Goal: Task Accomplishment & Management: Manage account settings

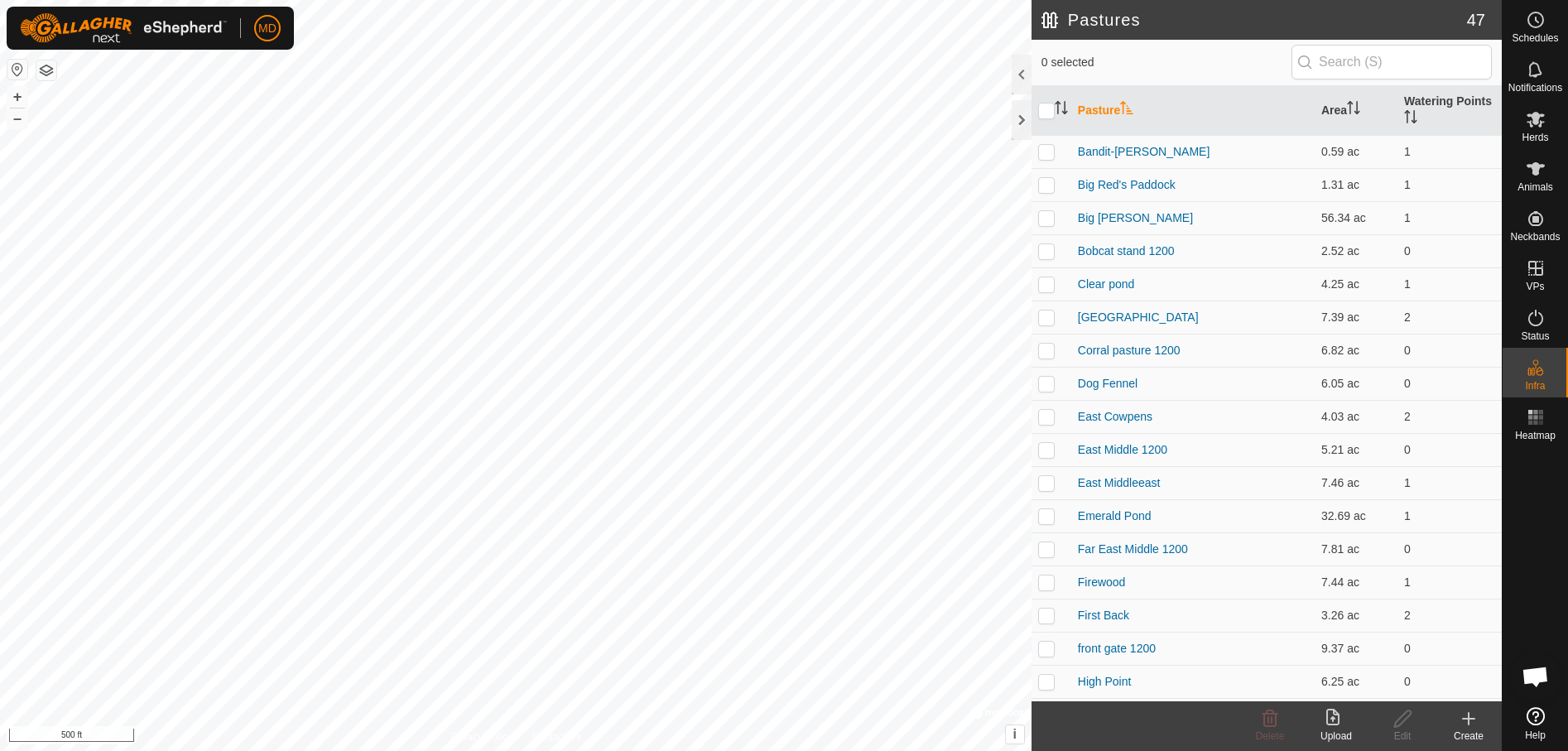
click at [1471, 726] on icon at bounding box center [1468, 718] width 20 height 20
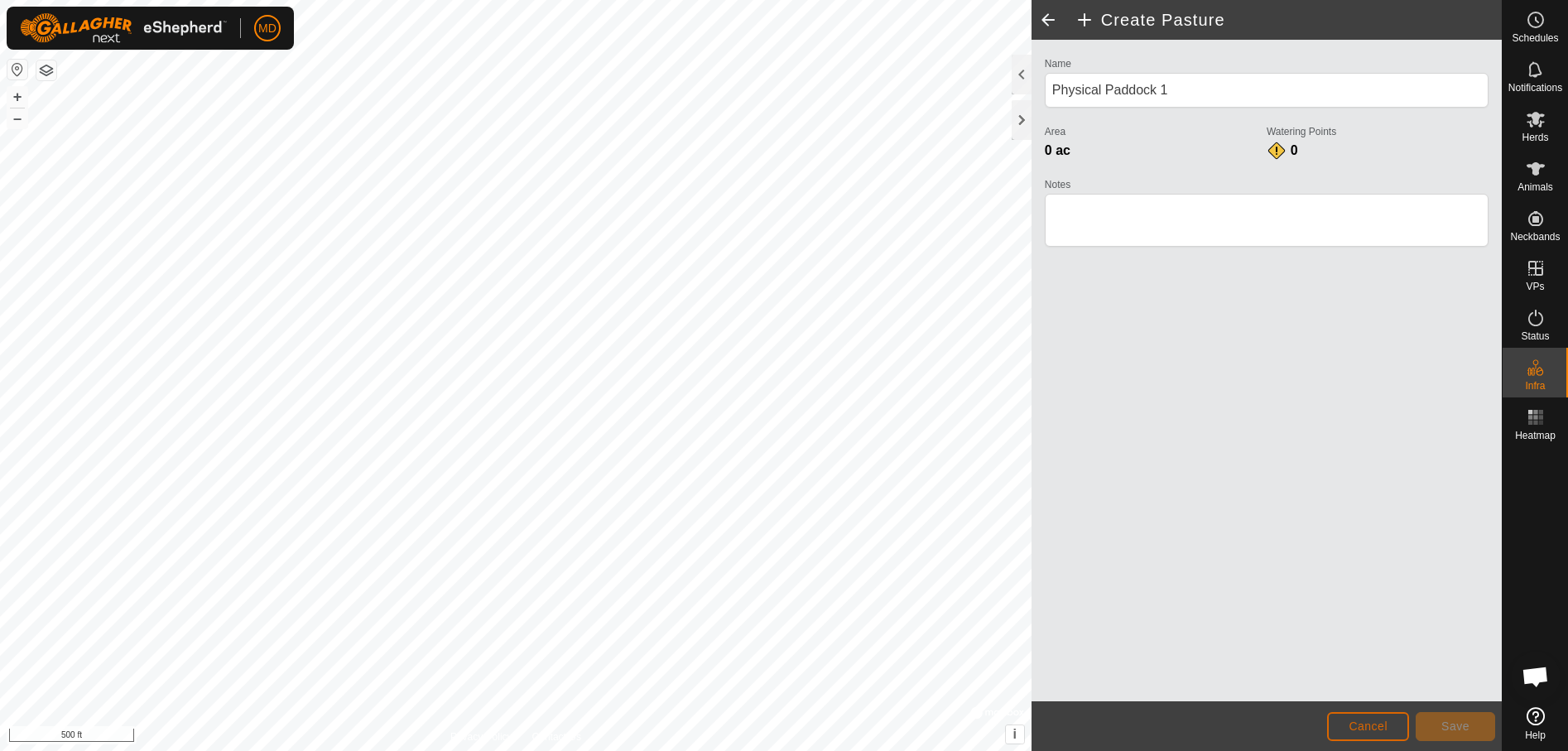
click at [1368, 725] on span "Cancel" at bounding box center [1368, 726] width 39 height 13
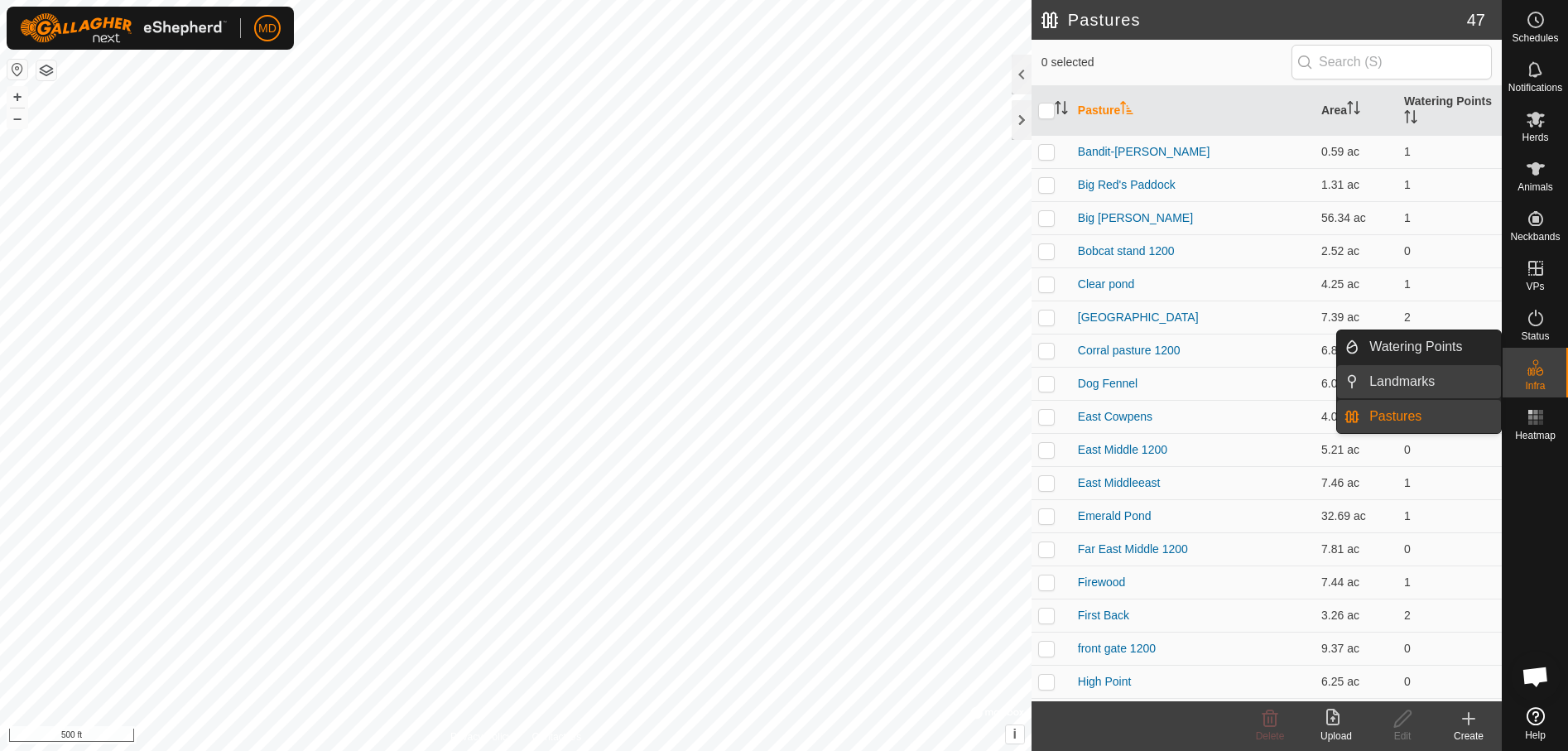
click at [1391, 382] on link "Landmarks" at bounding box center [1430, 382] width 142 height 34
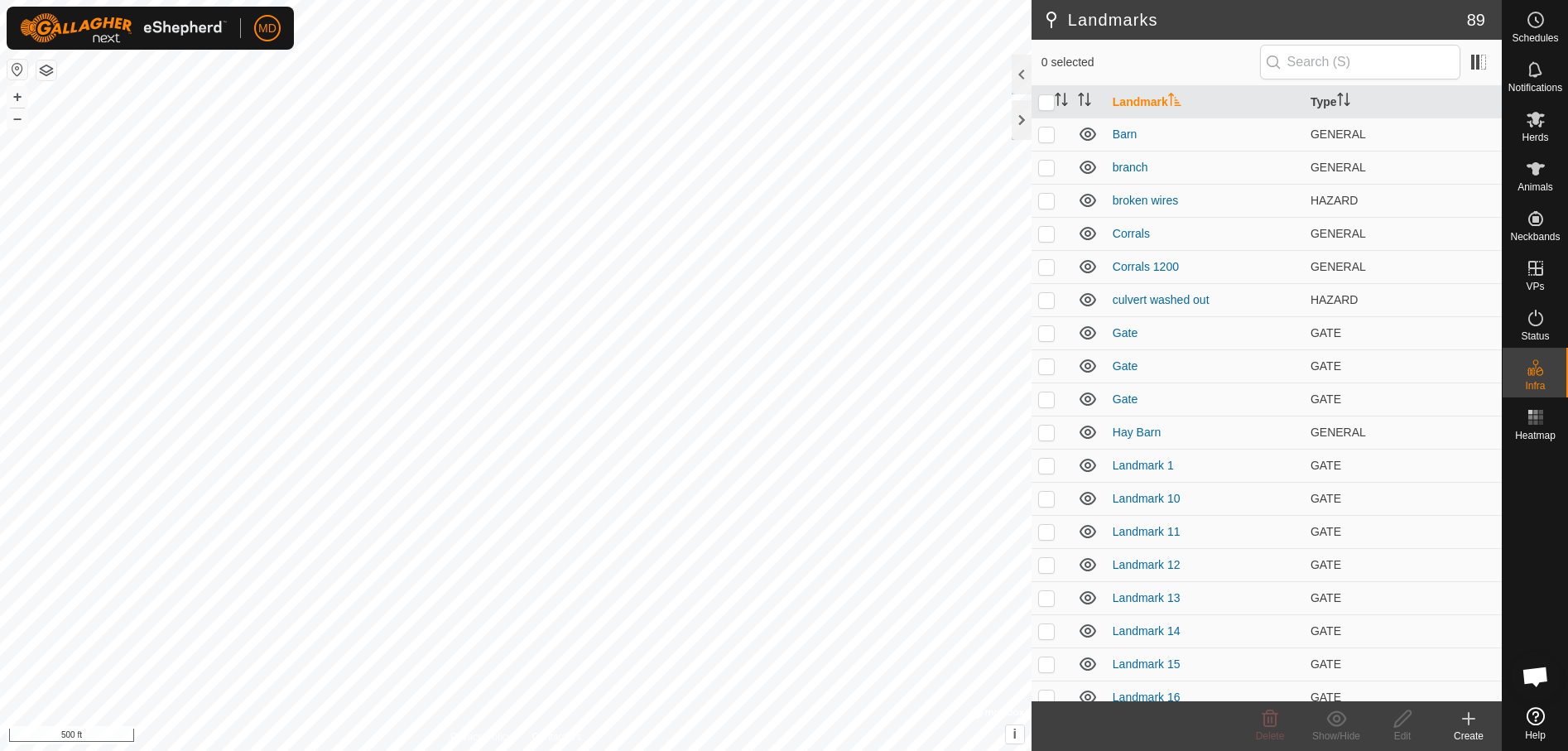
click at [1468, 720] on icon at bounding box center [1468, 718] width 0 height 12
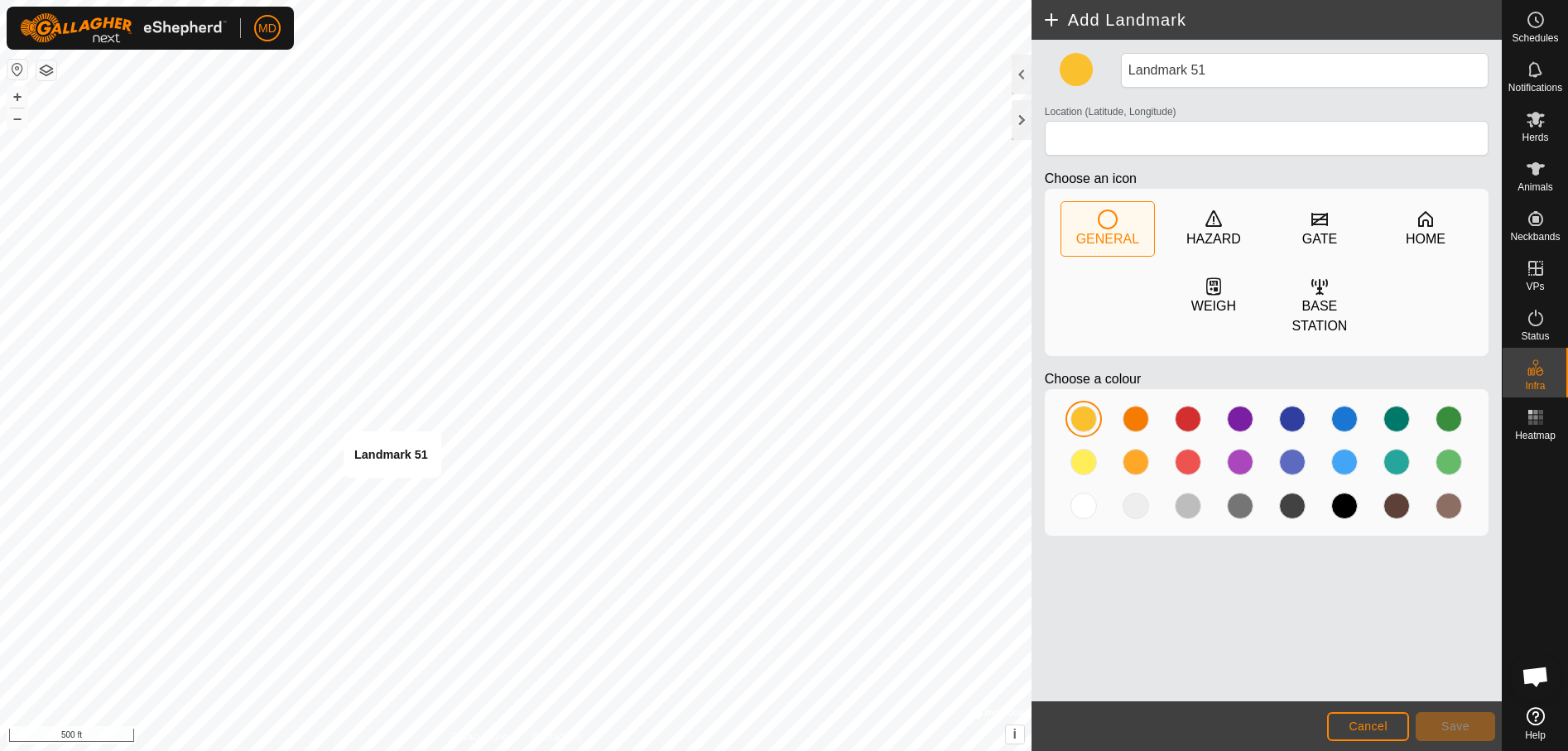
type input "31.645808, -95.458994"
click at [1314, 229] on div "GATE" at bounding box center [1320, 239] width 35 height 20
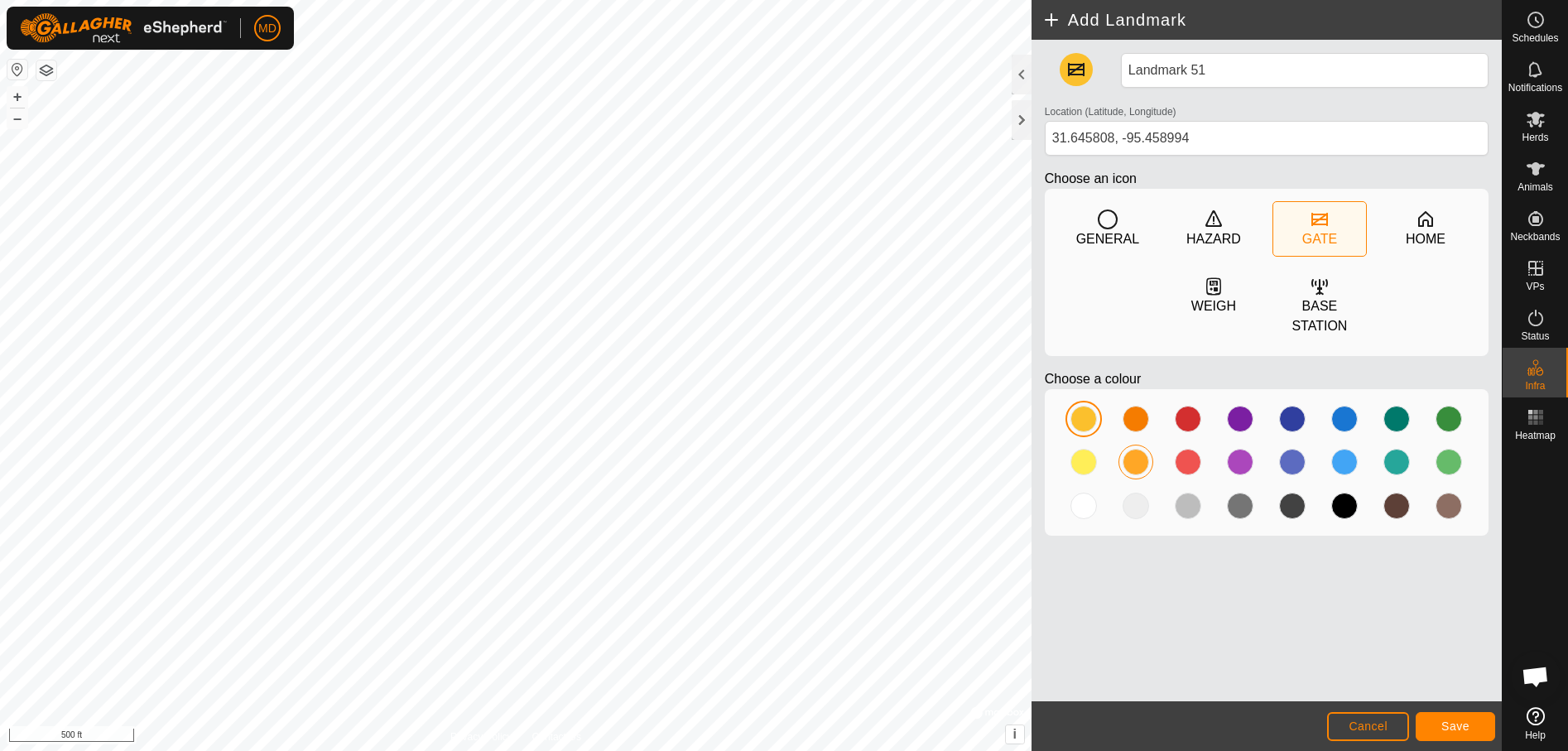
click at [1137, 449] on div at bounding box center [1135, 462] width 27 height 27
click at [1451, 729] on span "Save" at bounding box center [1455, 726] width 28 height 13
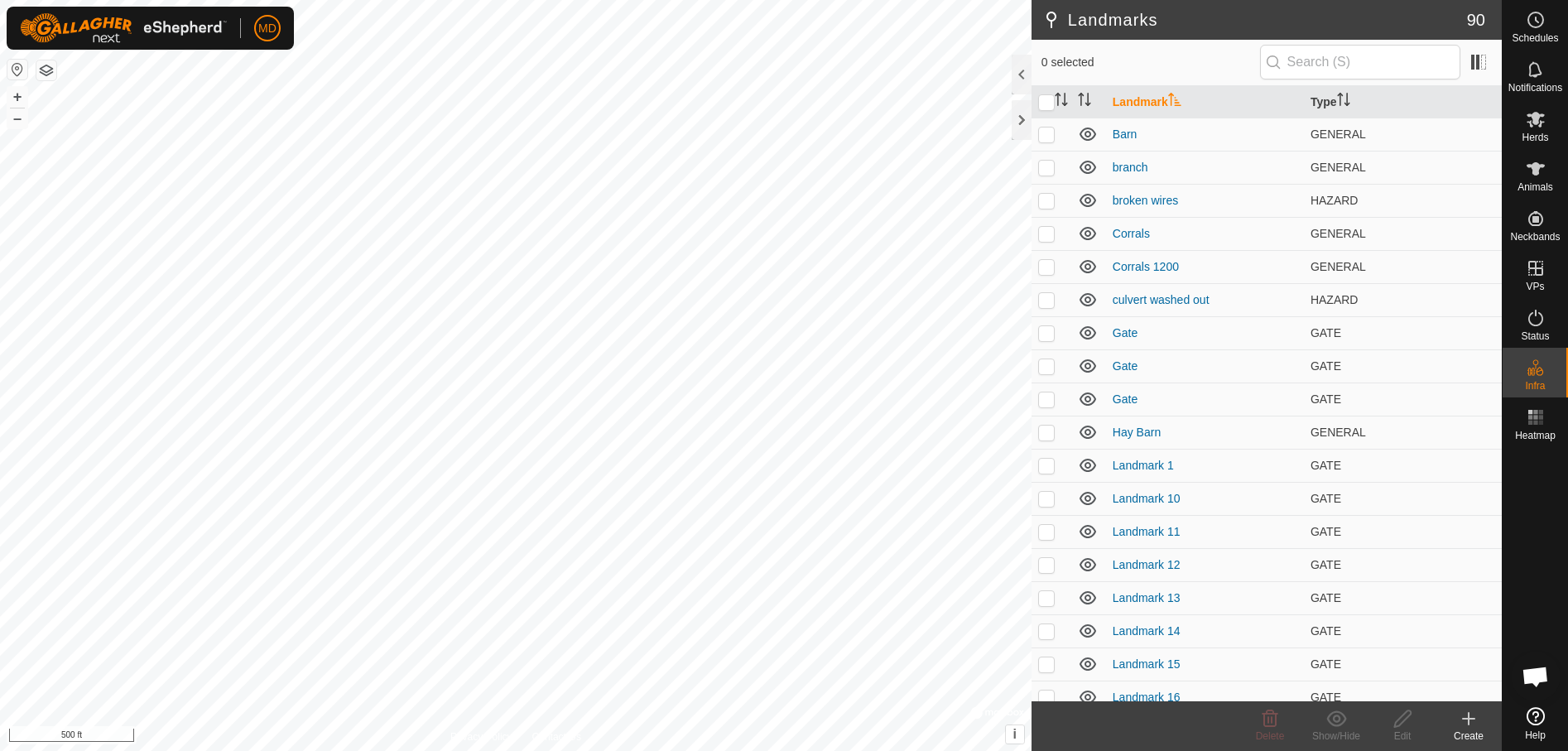
click at [1462, 719] on icon at bounding box center [1468, 718] width 20 height 20
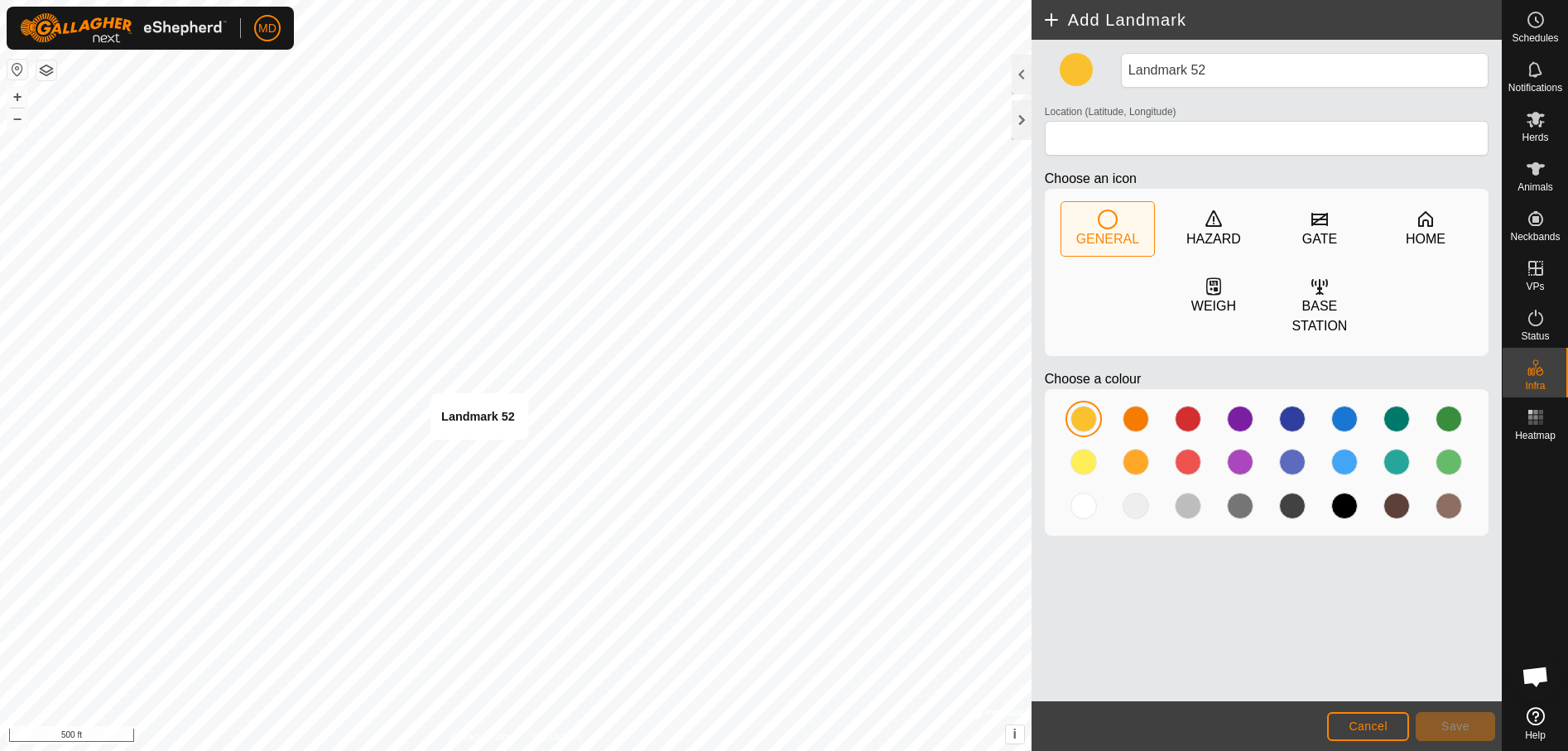
type input "31.646226, -95.457874"
click at [1135, 406] on div at bounding box center [1135, 419] width 27 height 27
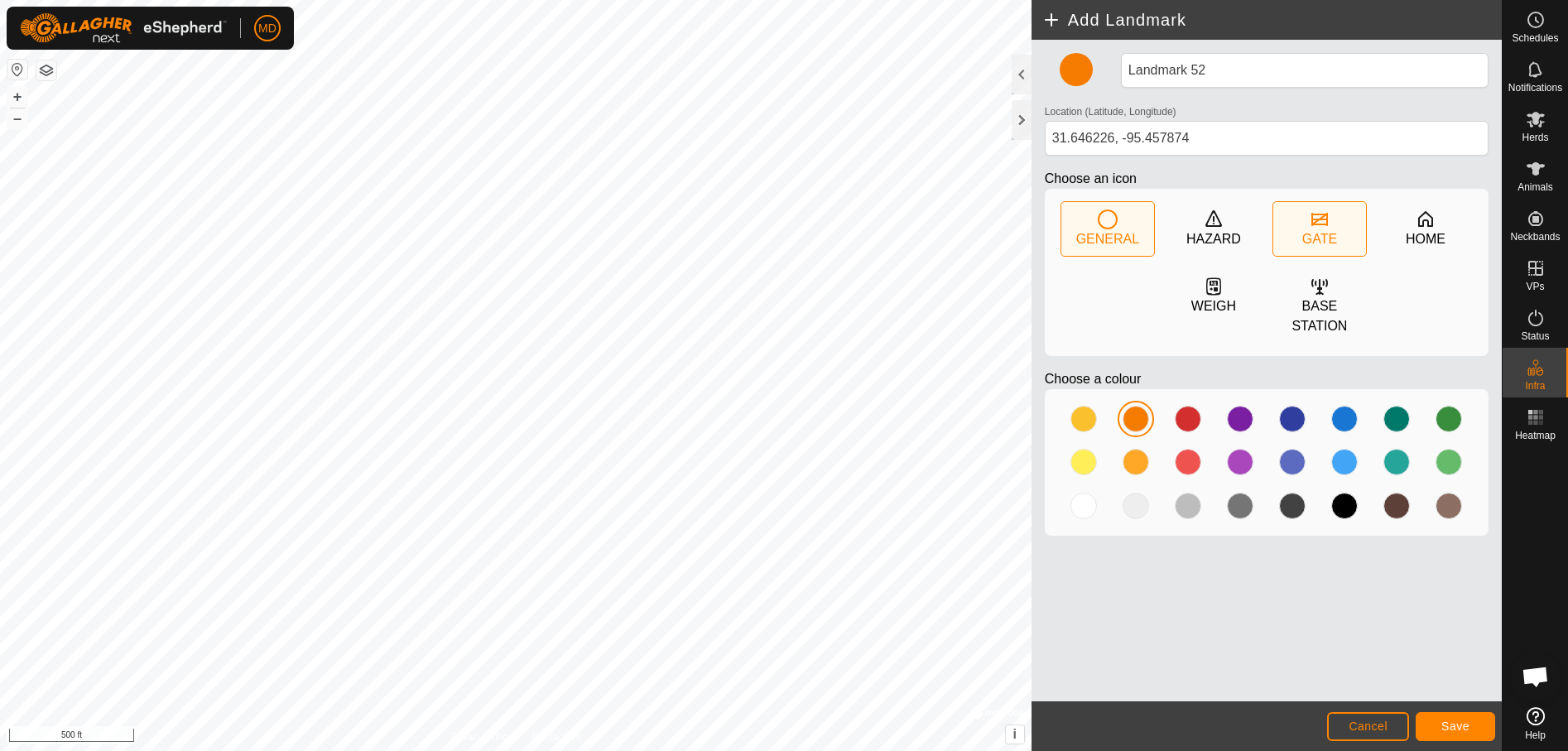
click at [1327, 226] on icon at bounding box center [1320, 219] width 20 height 20
click at [1462, 724] on span "Save" at bounding box center [1455, 726] width 28 height 13
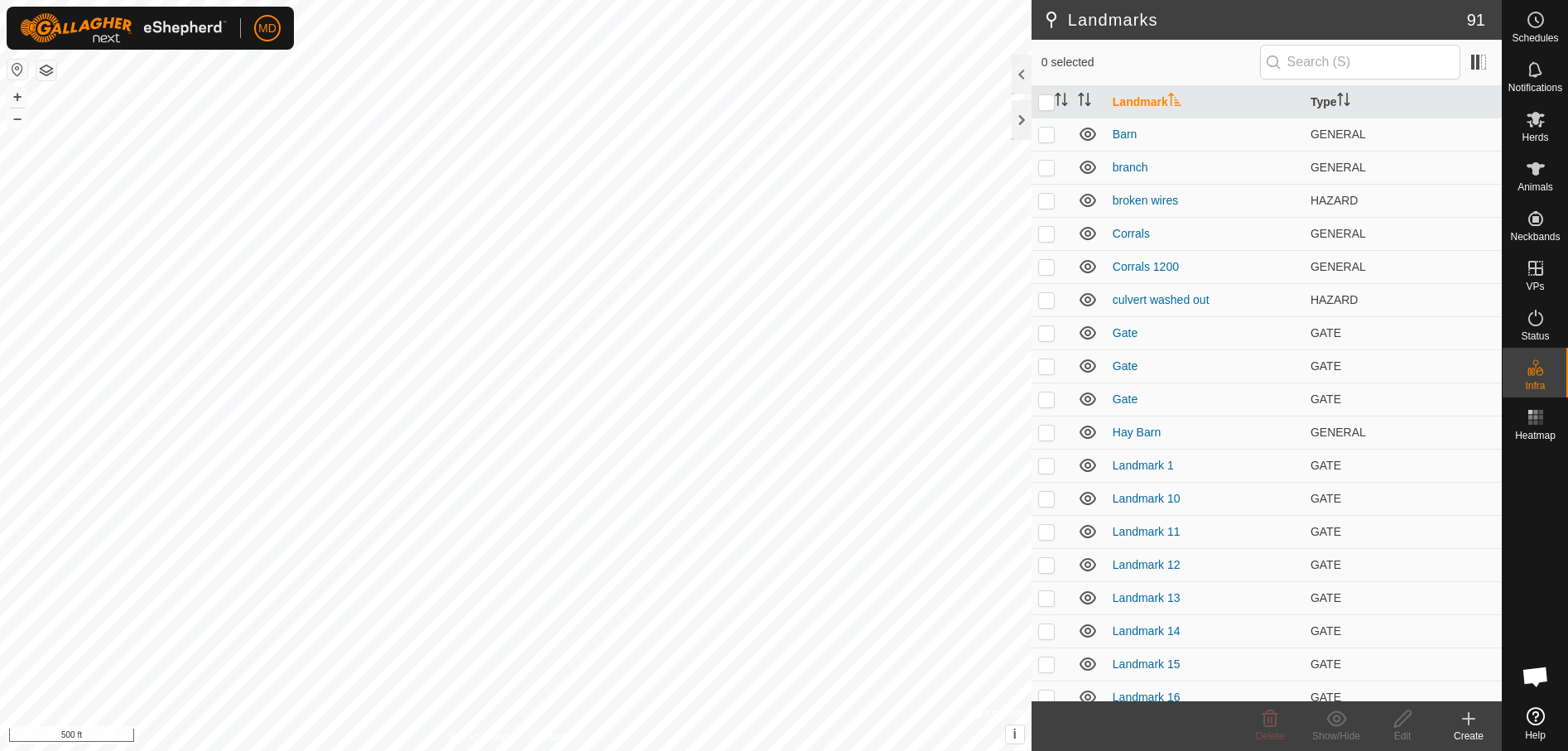
click at [1466, 723] on icon at bounding box center [1468, 718] width 20 height 20
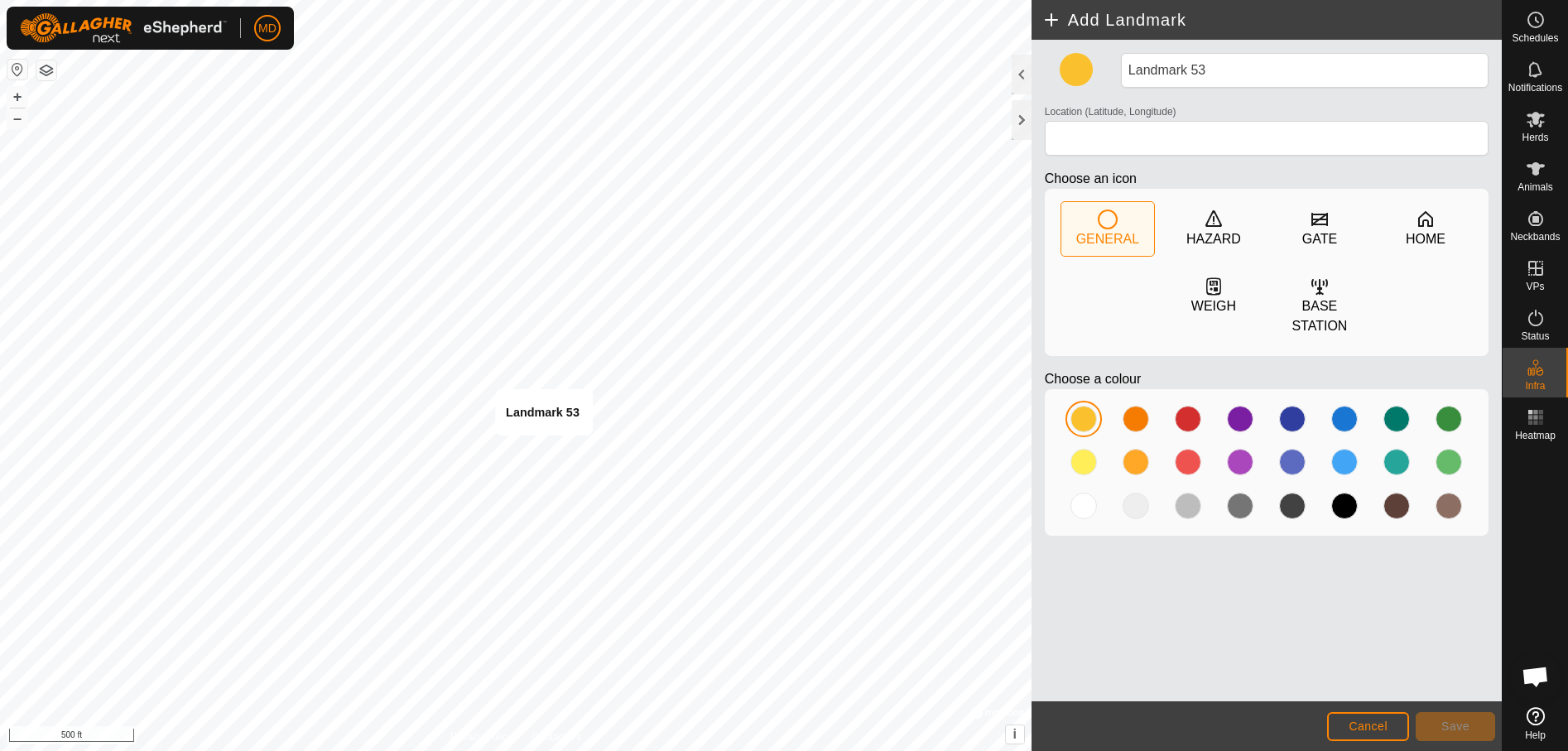
type input "31.646271, -95.457041"
click at [1139, 449] on div at bounding box center [1135, 462] width 27 height 27
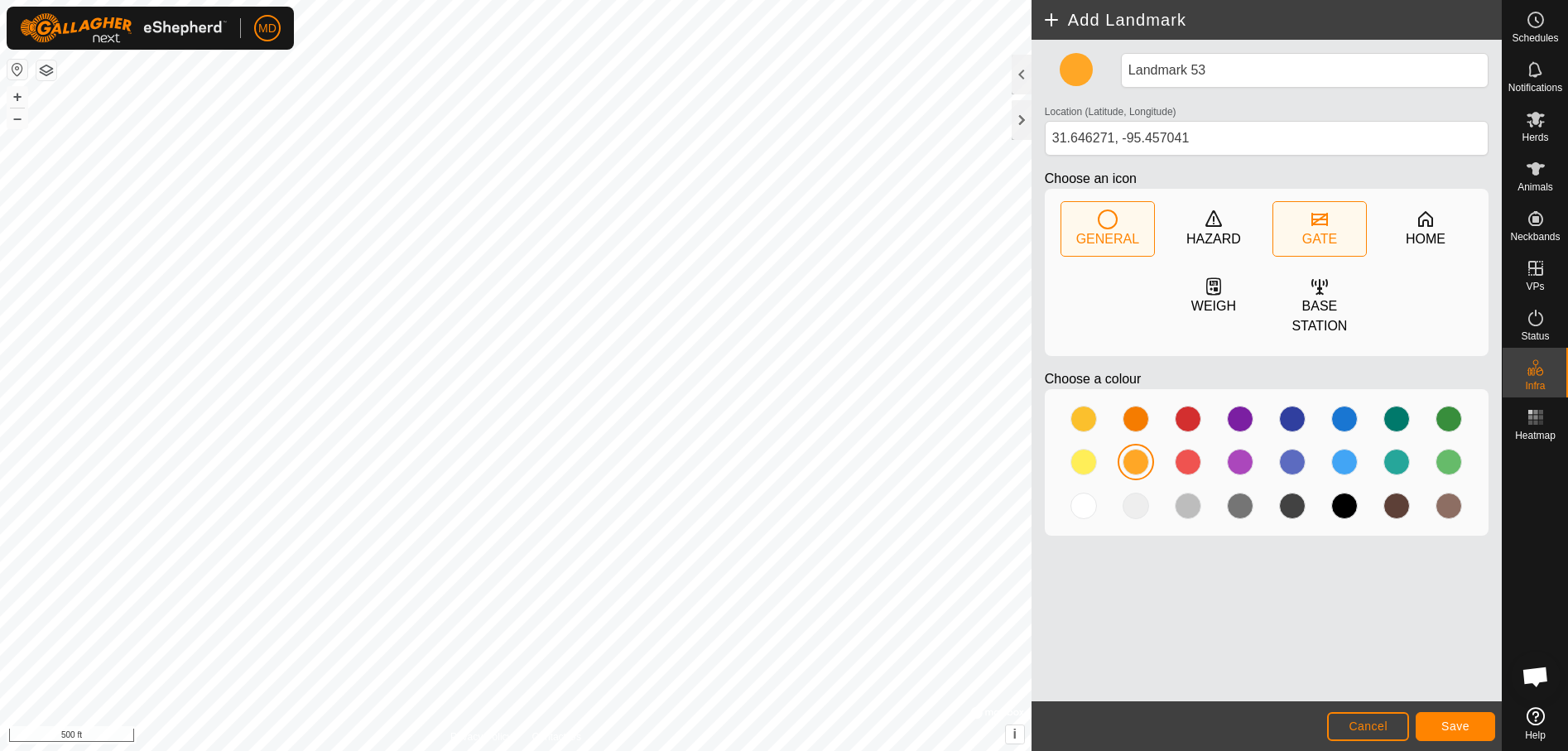
click at [1322, 232] on div "GATE" at bounding box center [1320, 239] width 35 height 20
click at [1457, 725] on span "Save" at bounding box center [1455, 726] width 28 height 13
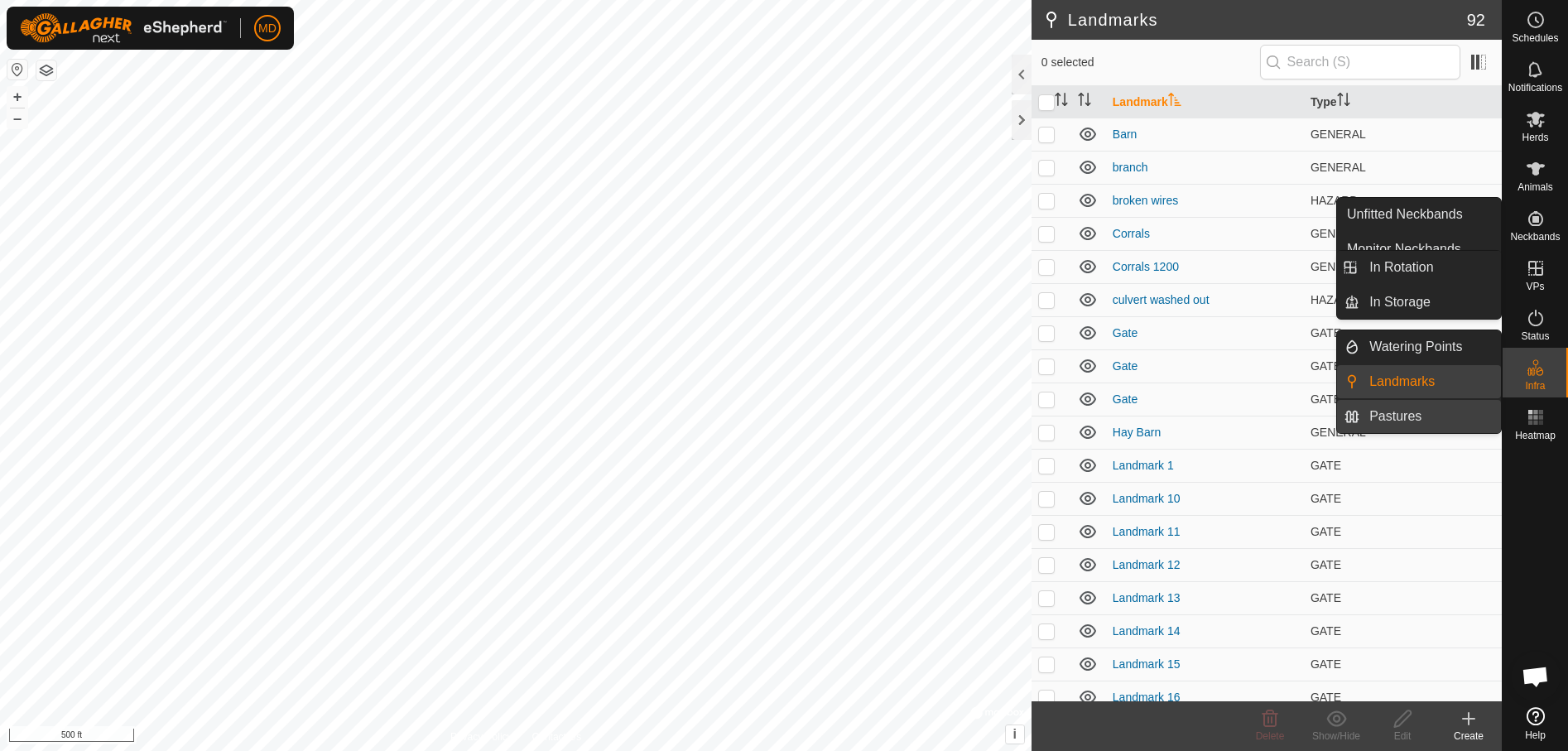
click at [1390, 411] on link "Pastures" at bounding box center [1430, 416] width 142 height 34
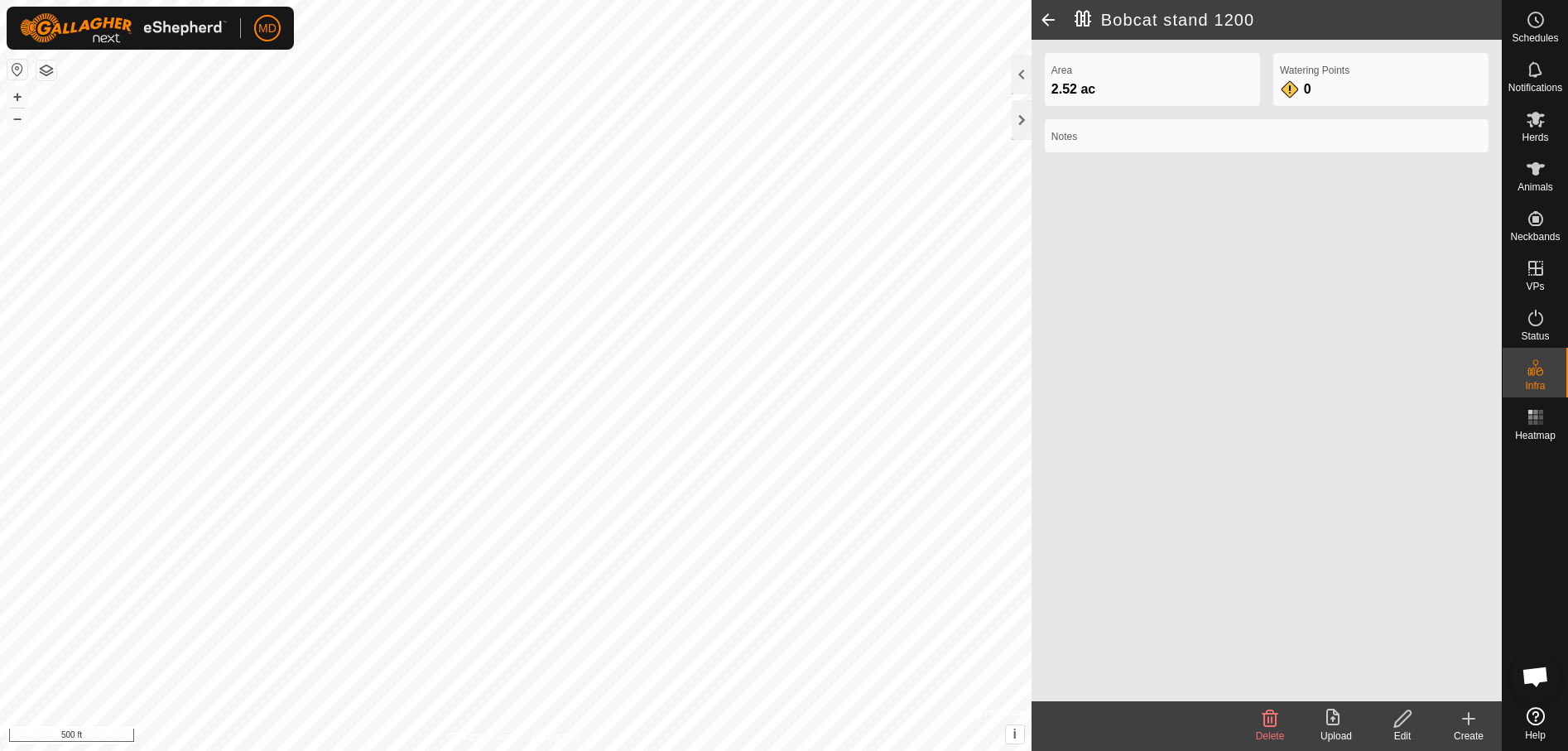
click at [1403, 719] on icon at bounding box center [1403, 718] width 21 height 20
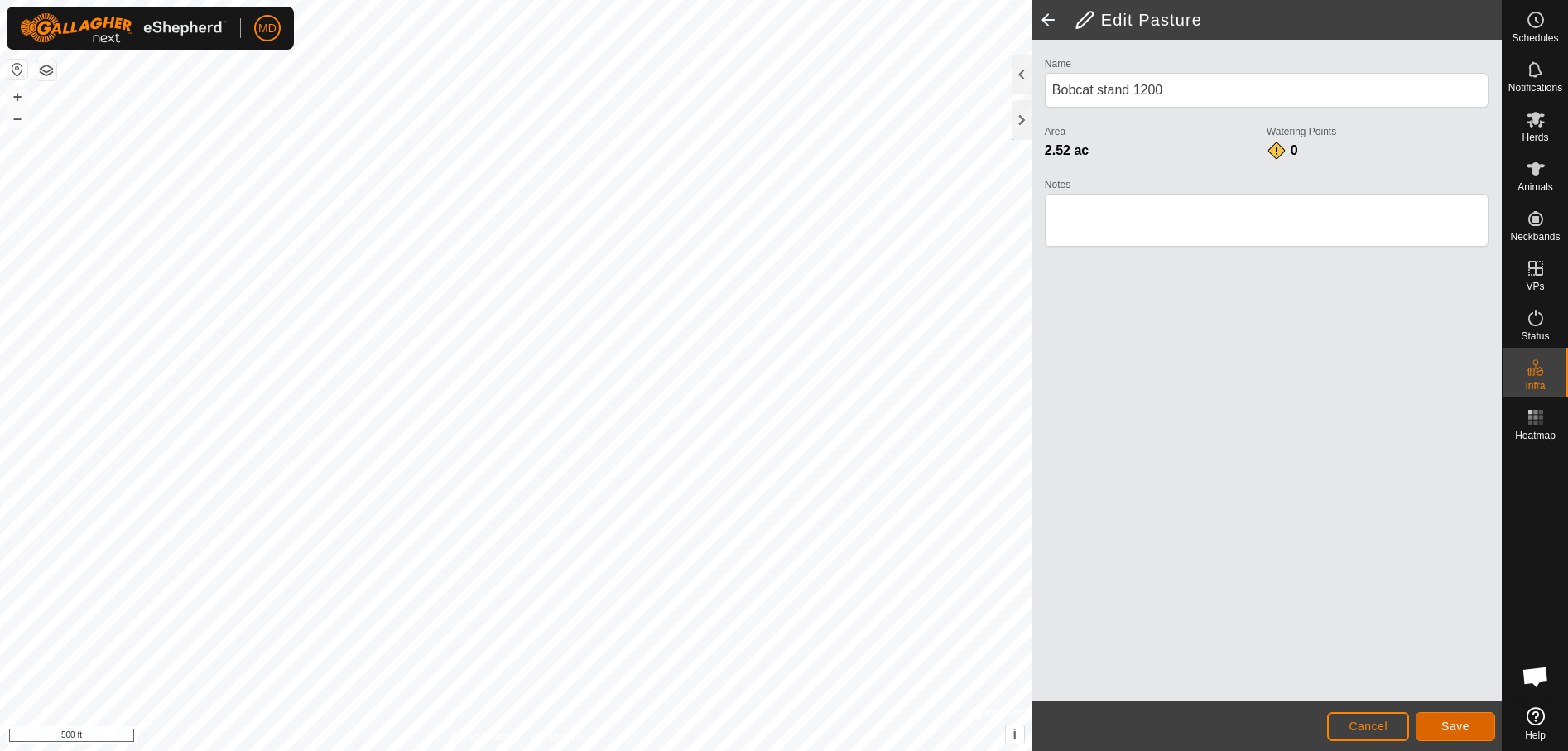
click at [1449, 729] on span "Save" at bounding box center [1455, 726] width 28 height 13
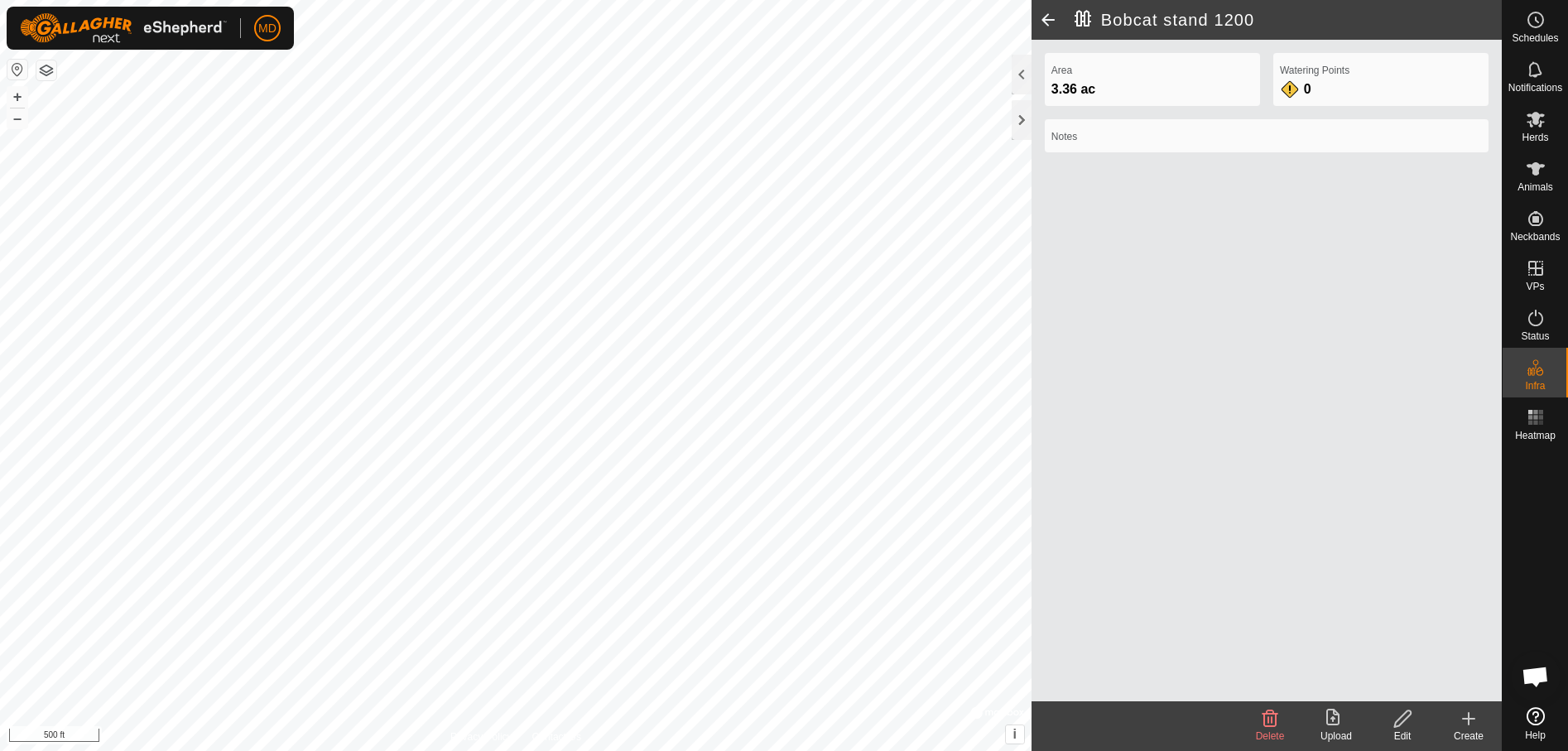
click at [1400, 724] on icon at bounding box center [1402, 718] width 16 height 16
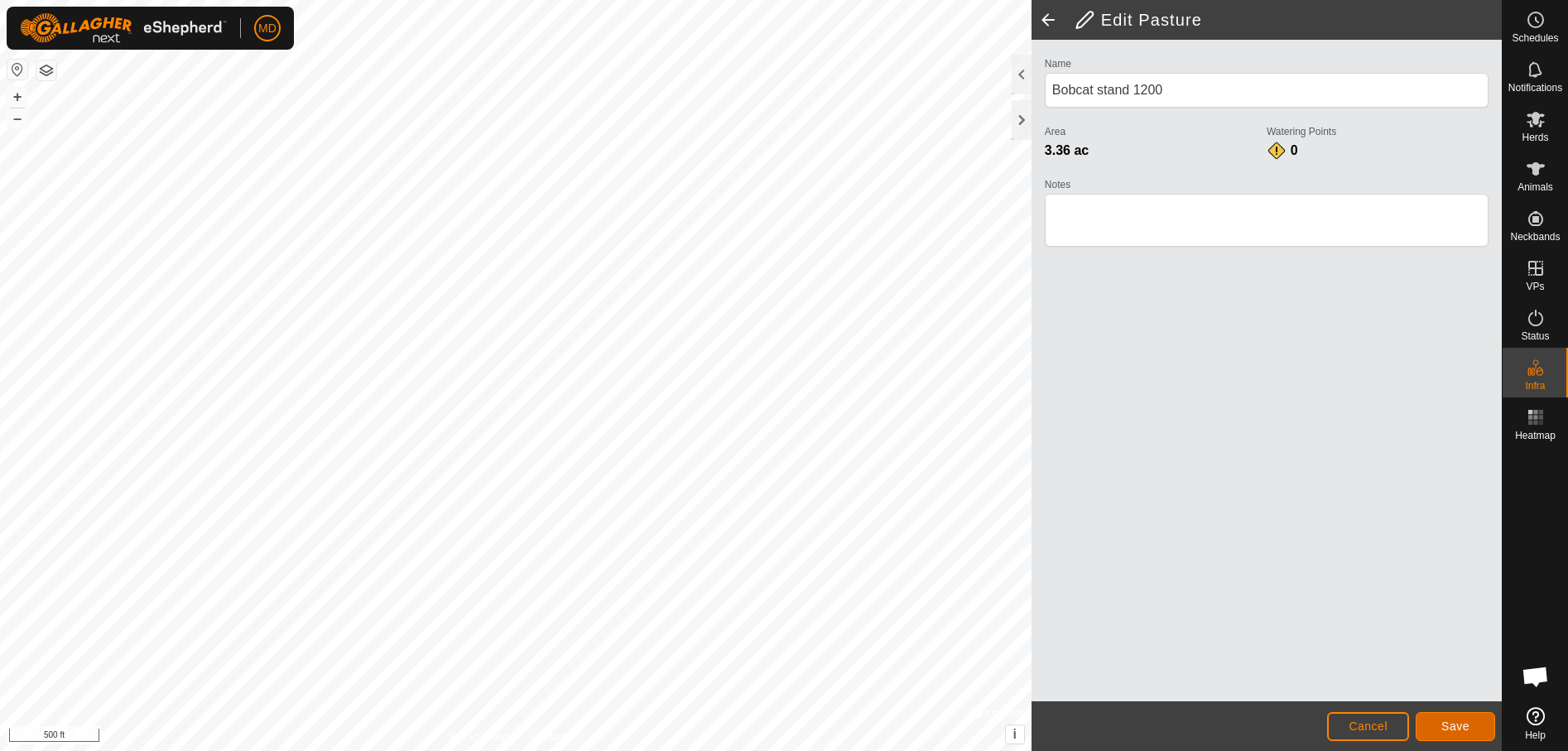
click at [1453, 719] on span "Save" at bounding box center [1455, 726] width 28 height 13
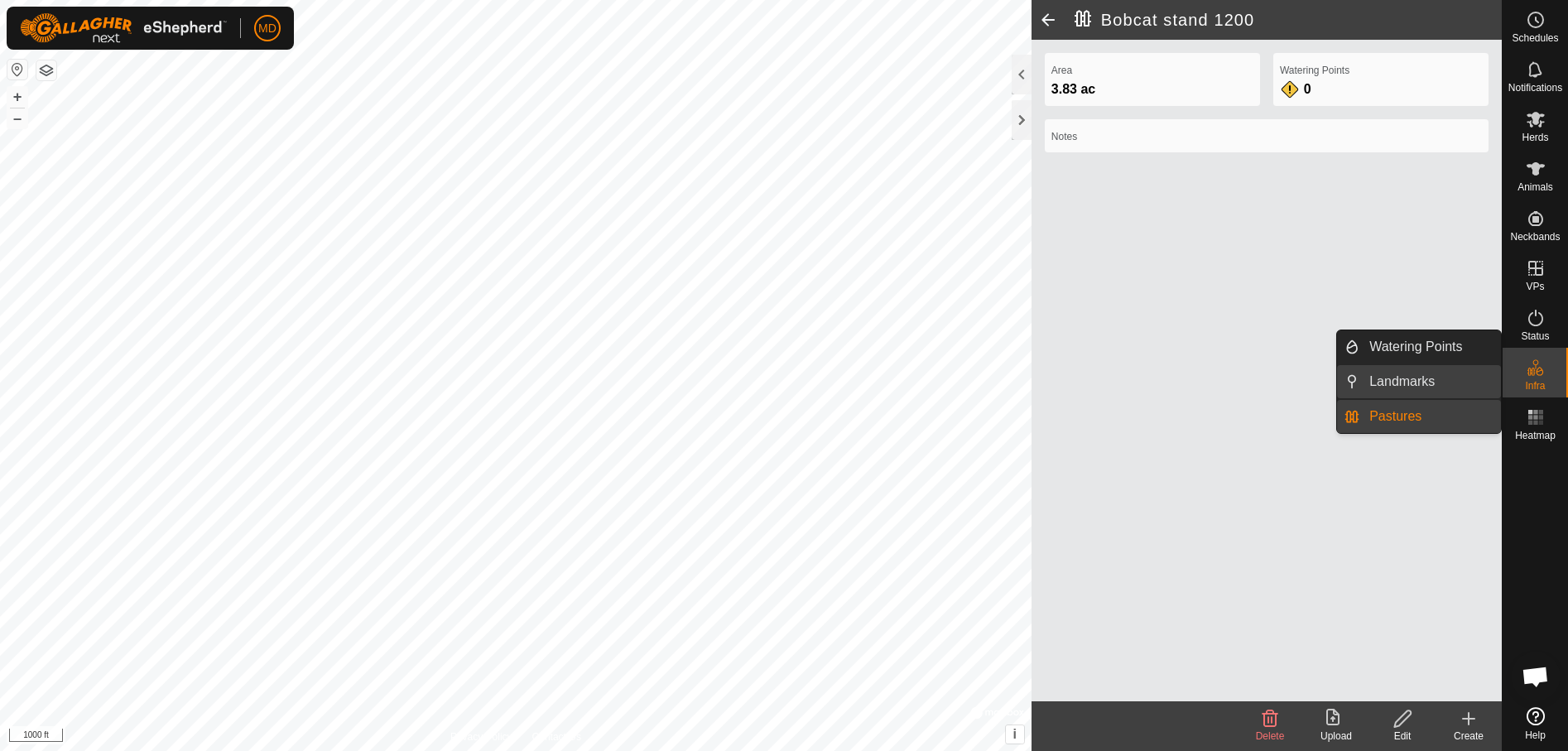
click at [1356, 380] on li "Landmarks" at bounding box center [1418, 382] width 164 height 34
click at [1389, 378] on link "Landmarks" at bounding box center [1430, 382] width 142 height 34
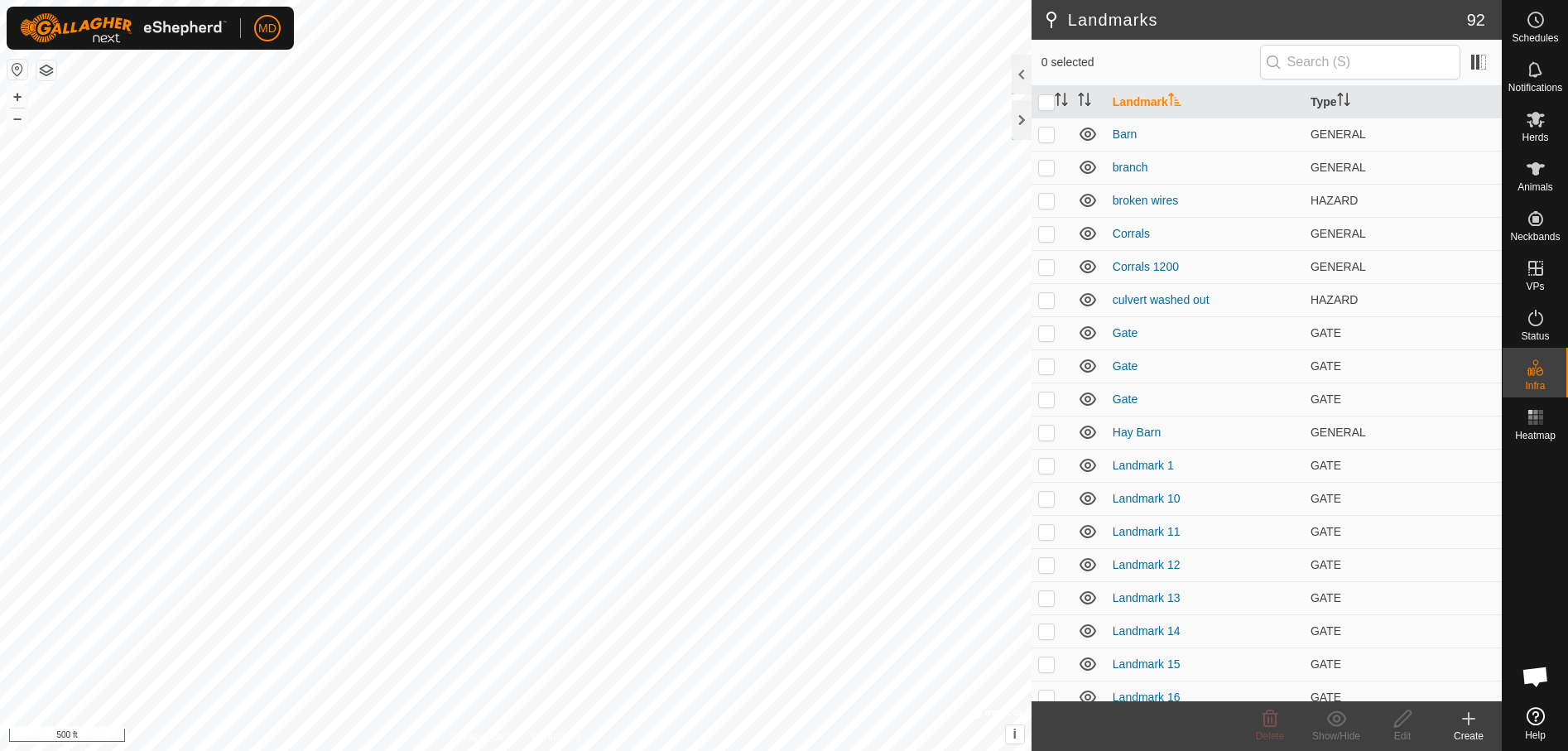
click at [1467, 721] on icon at bounding box center [1468, 718] width 20 height 20
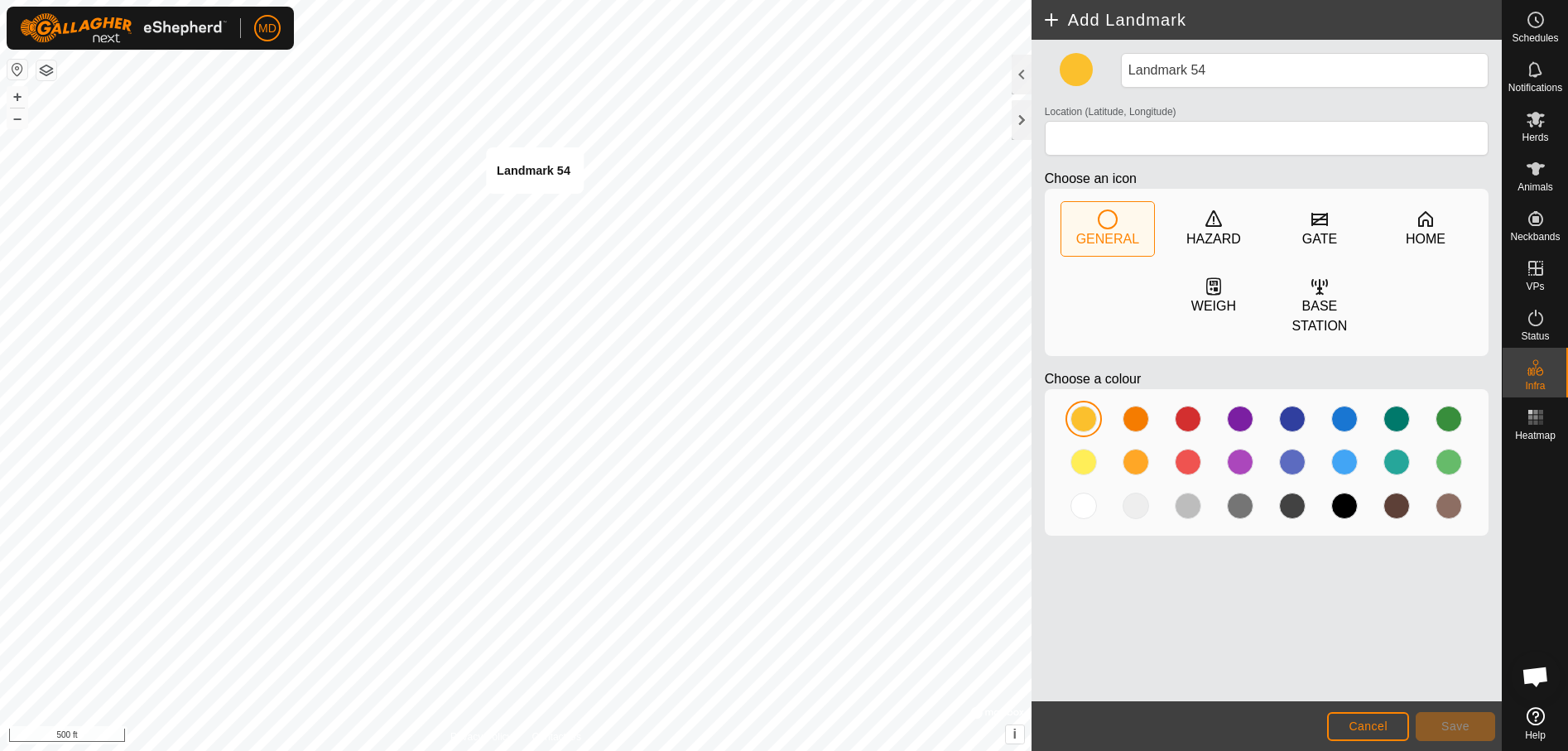
type input "31.650672, -95.457359"
click at [1135, 406] on div at bounding box center [1135, 419] width 27 height 27
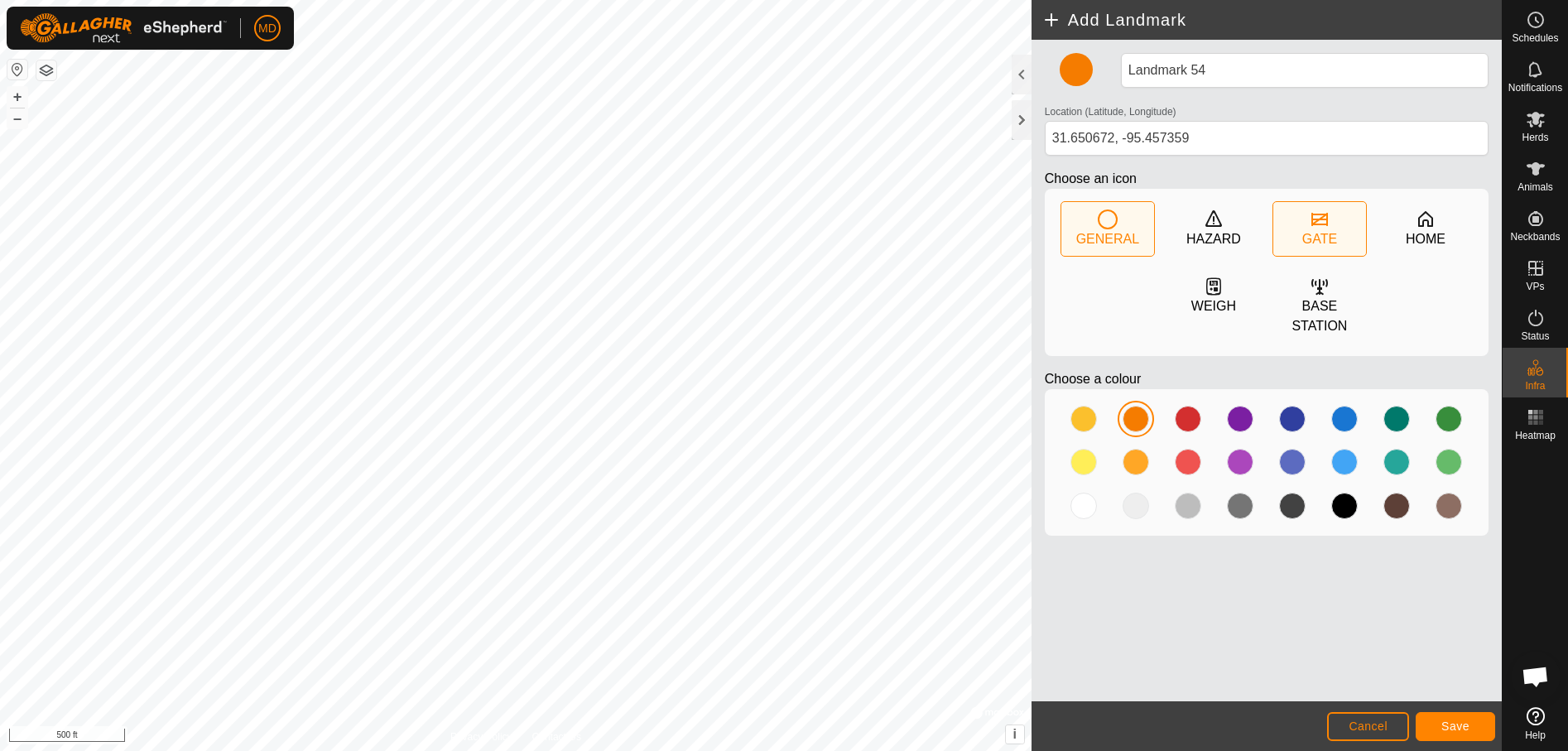
click at [1314, 220] on icon at bounding box center [1319, 220] width 16 height 13
click at [1461, 723] on span "Save" at bounding box center [1455, 726] width 28 height 13
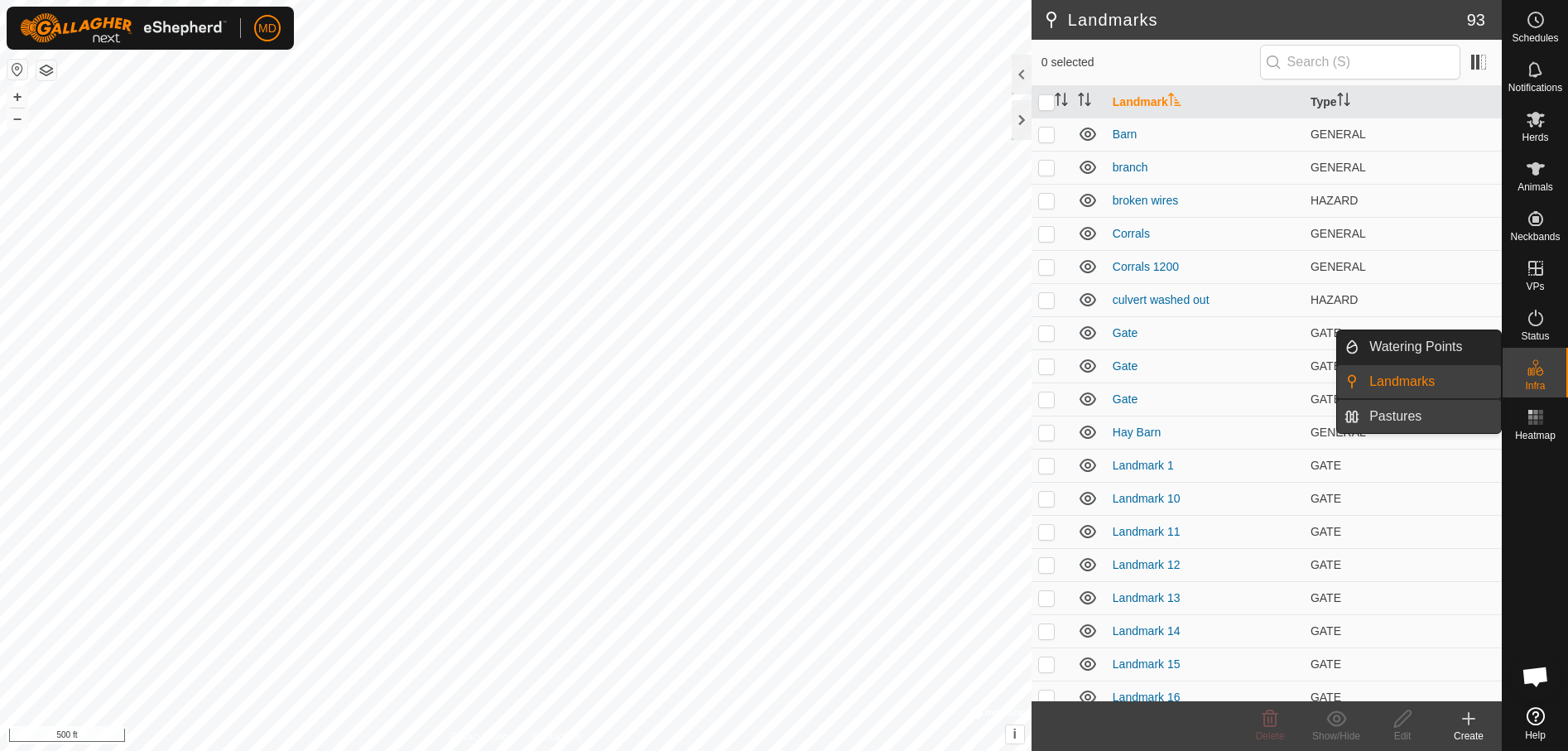
click at [1376, 411] on link "Pastures" at bounding box center [1430, 416] width 142 height 34
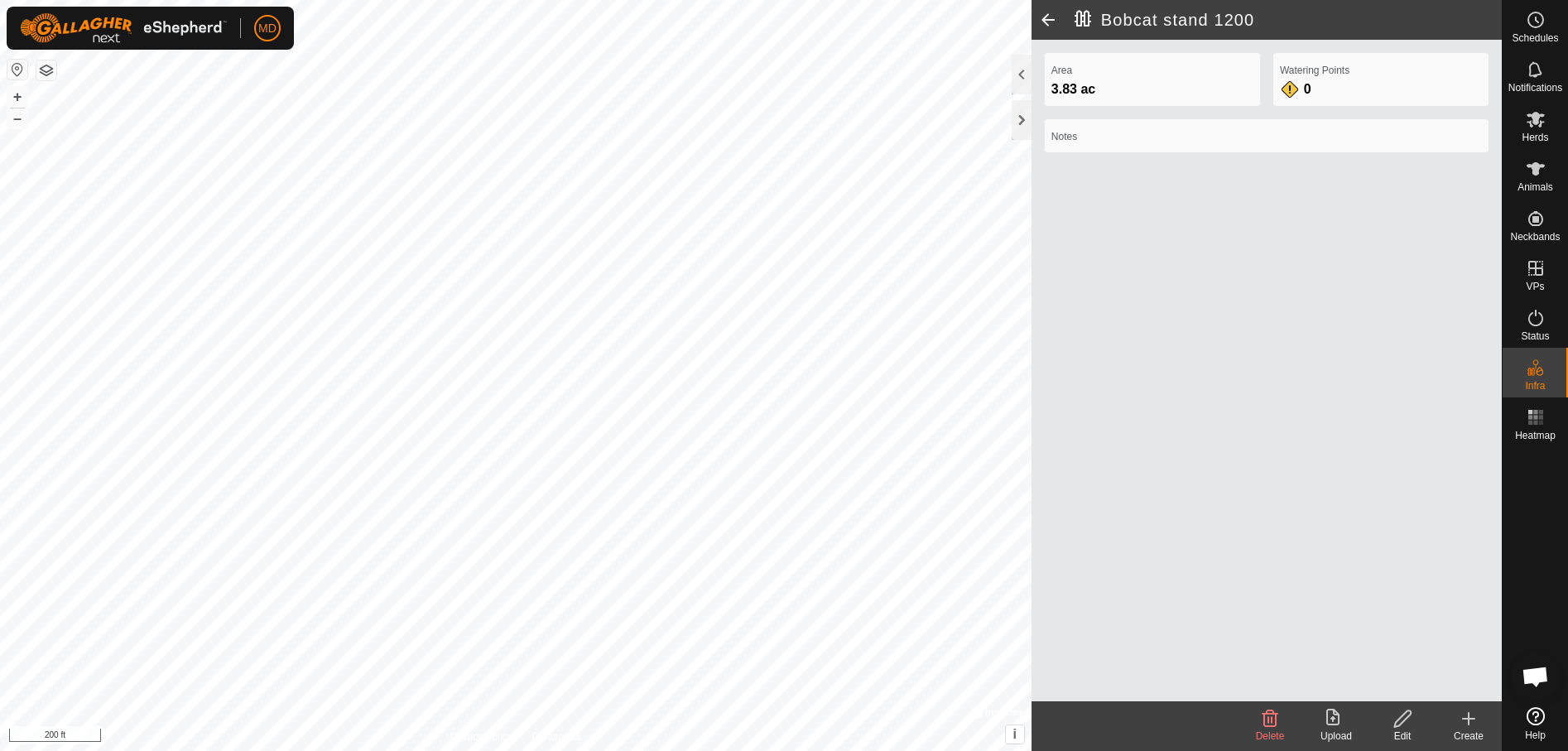
click at [1401, 723] on icon at bounding box center [1402, 718] width 16 height 16
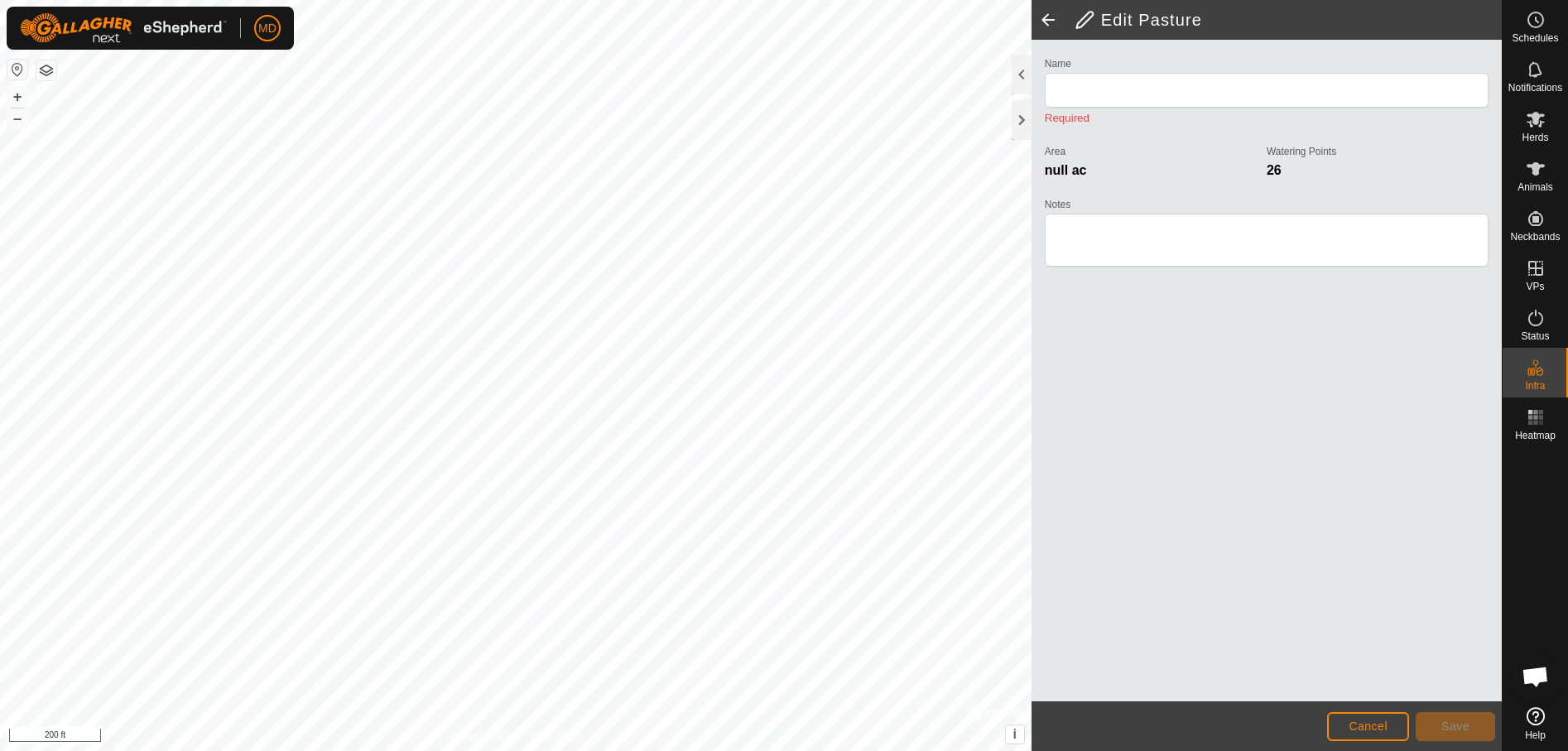
type input "Bobcat stand 1200"
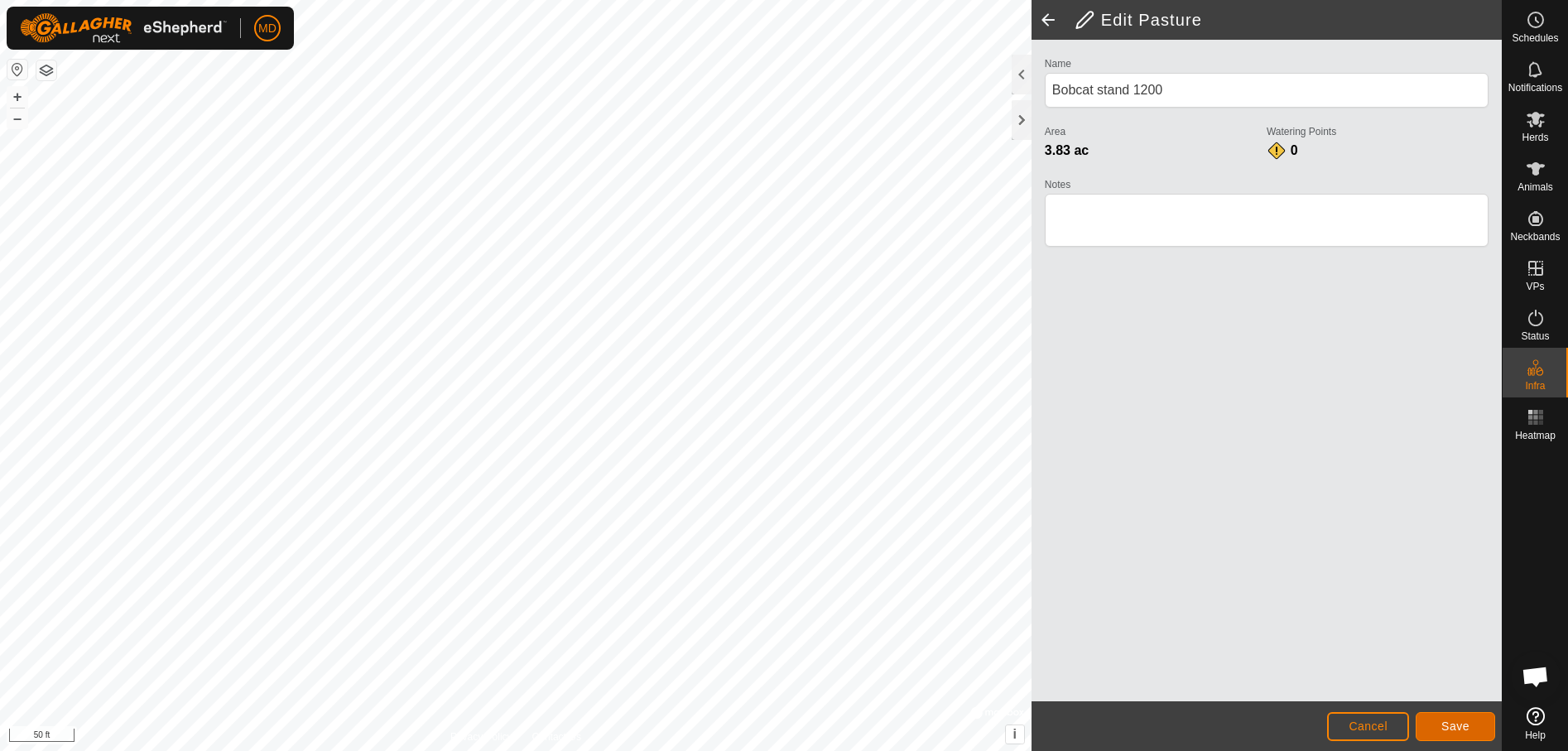
click at [1448, 728] on span "Save" at bounding box center [1455, 726] width 28 height 13
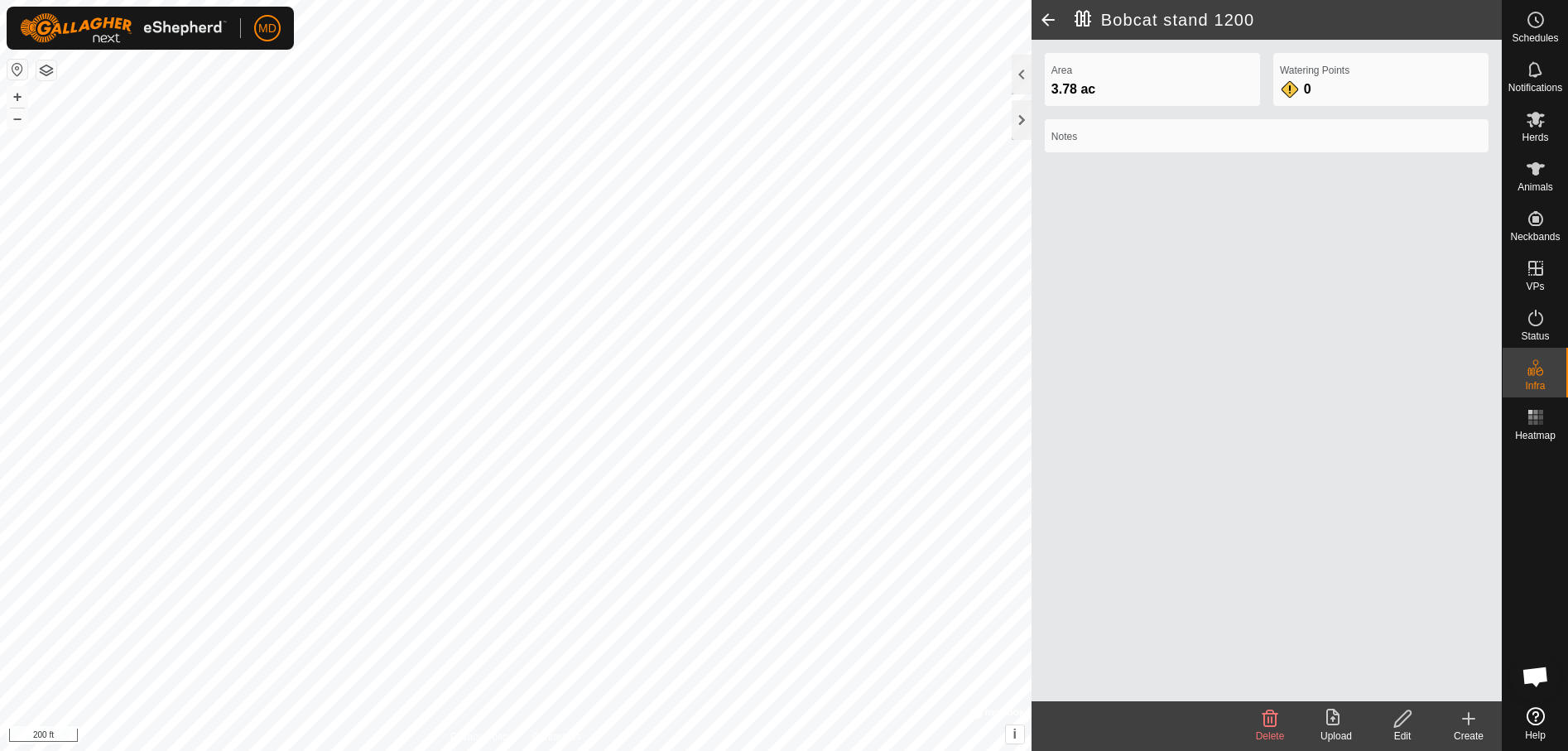
click at [932, 750] on html "MD Schedules Notifications Herds Animals Neckbands VPs Status Infra Heatmap Hel…" at bounding box center [784, 375] width 1568 height 751
click at [778, 750] on html "MD Schedules Notifications Herds Animals Neckbands VPs Status Infra Heatmap Hel…" at bounding box center [784, 375] width 1568 height 751
click at [771, 750] on html "MD Schedules Notifications Herds Animals Neckbands VPs Status Infra Heatmap Hel…" at bounding box center [784, 375] width 1568 height 751
click at [1050, 14] on span at bounding box center [1048, 19] width 34 height 39
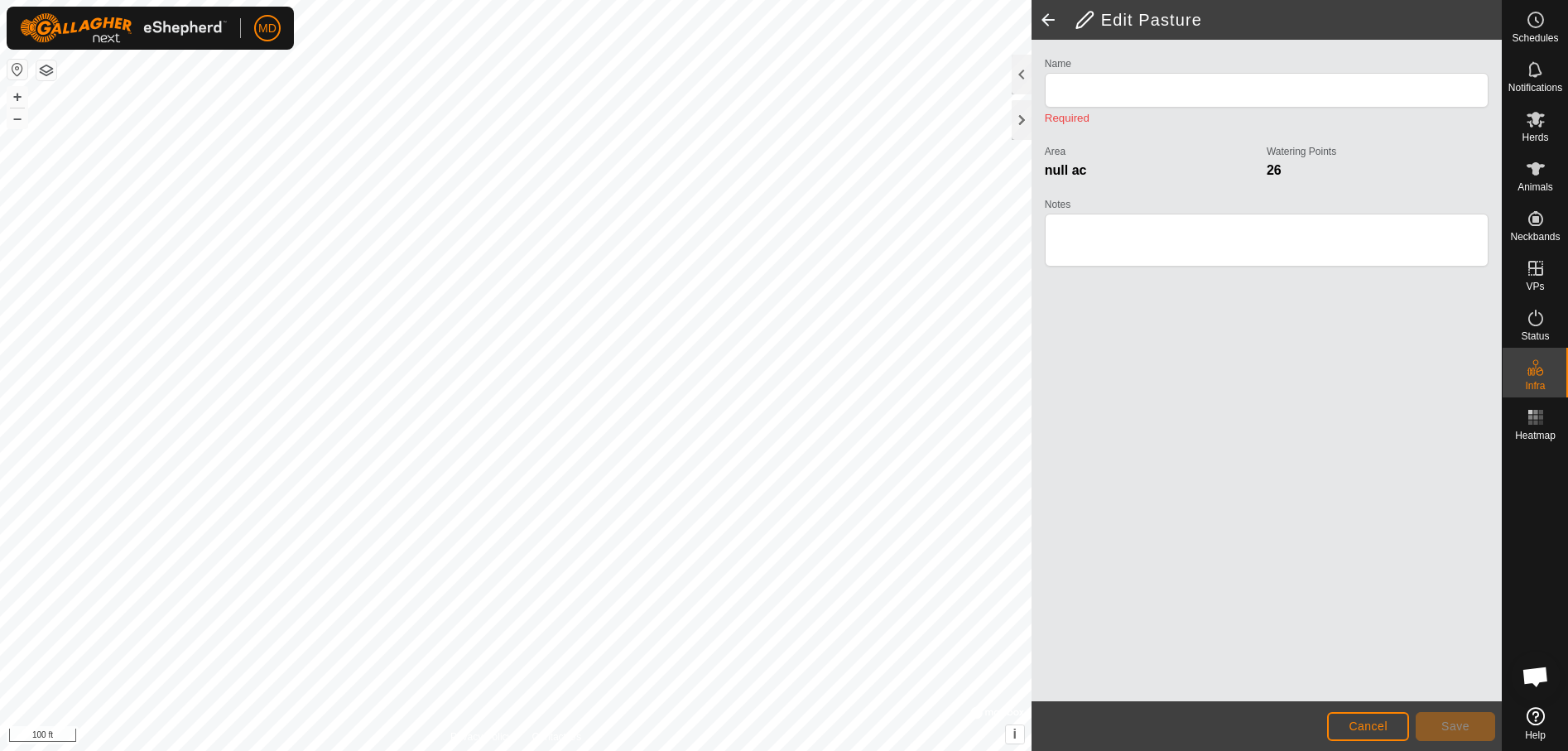
type input "Bobcat stand 1200"
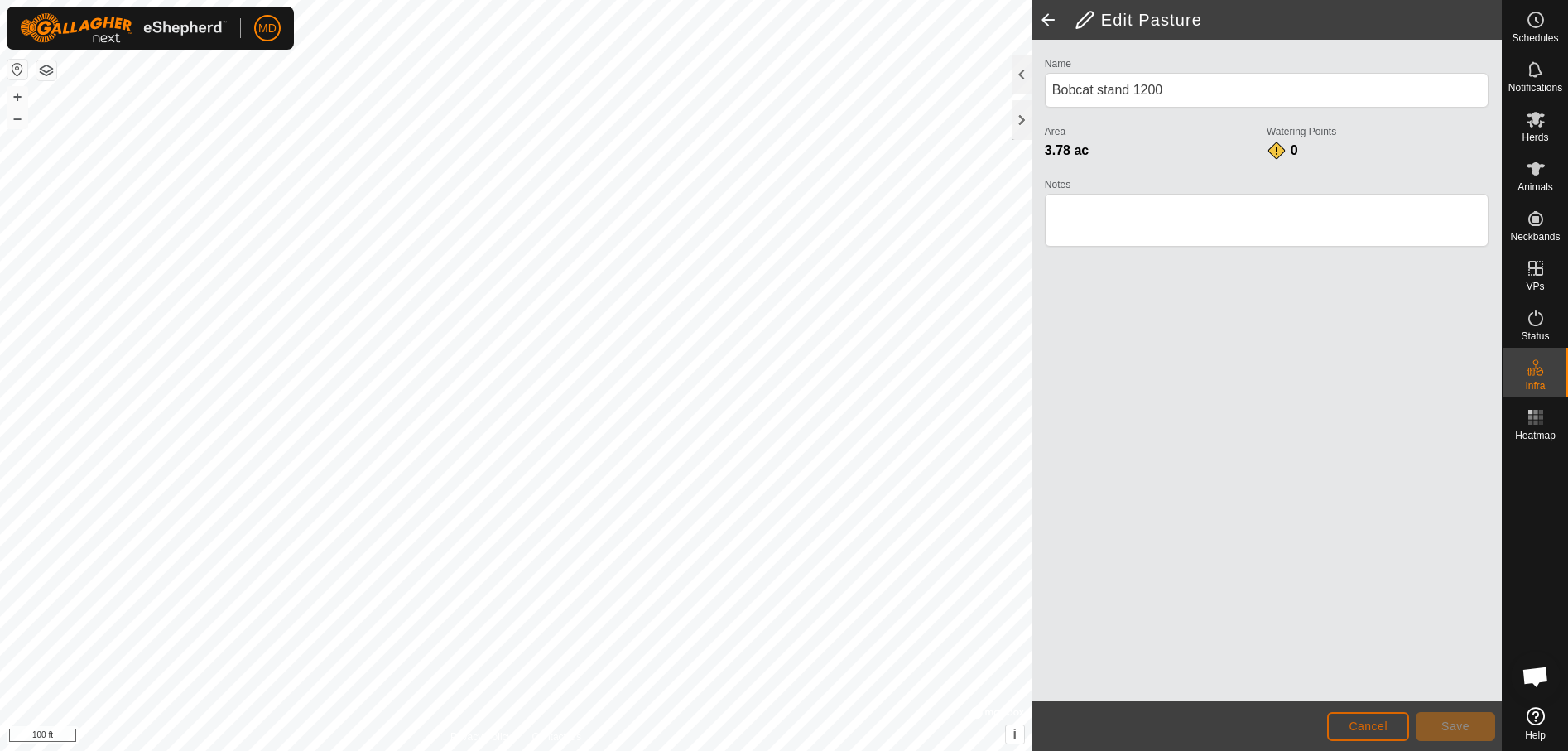
click at [1370, 724] on span "Cancel" at bounding box center [1368, 726] width 39 height 13
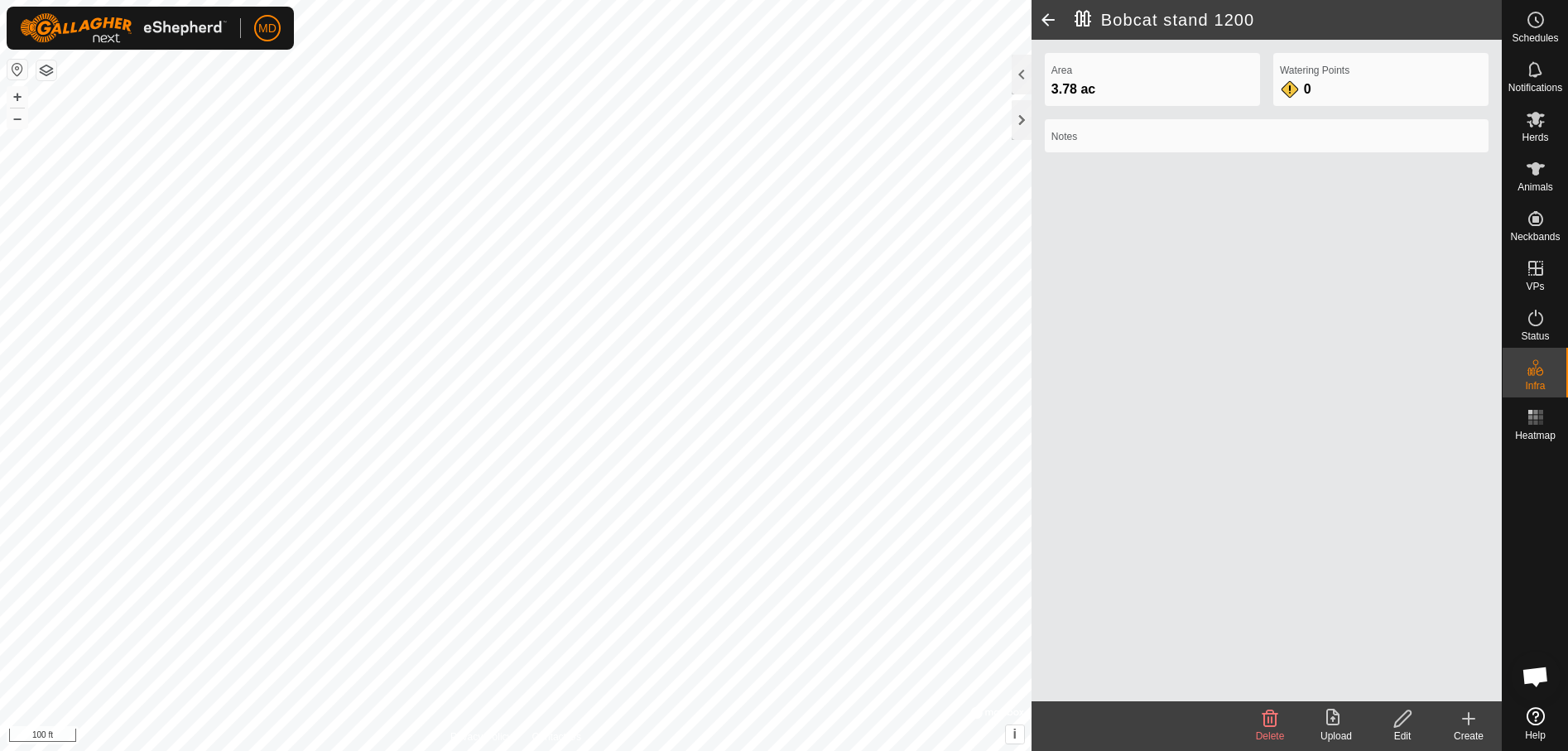
click at [0, 164] on html "MD Schedules Notifications Herds Animals Neckbands VPs Status Infra Heatmap Hel…" at bounding box center [784, 375] width 1568 height 751
click at [0, 168] on html "MD Schedules Notifications Herds Animals Neckbands VPs Status Infra Heatmap Hel…" at bounding box center [784, 375] width 1568 height 751
click at [0, 165] on html "MD Schedules Notifications Herds Animals Neckbands VPs Status Infra Heatmap Hel…" at bounding box center [784, 375] width 1568 height 751
click at [0, 171] on html "MD Schedules Notifications Herds Animals Neckbands VPs Status Infra Heatmap Hel…" at bounding box center [784, 375] width 1568 height 751
click at [0, 119] on html "MD Schedules Notifications Herds Animals Neckbands VPs Status Infra Heatmap Hel…" at bounding box center [784, 375] width 1568 height 751
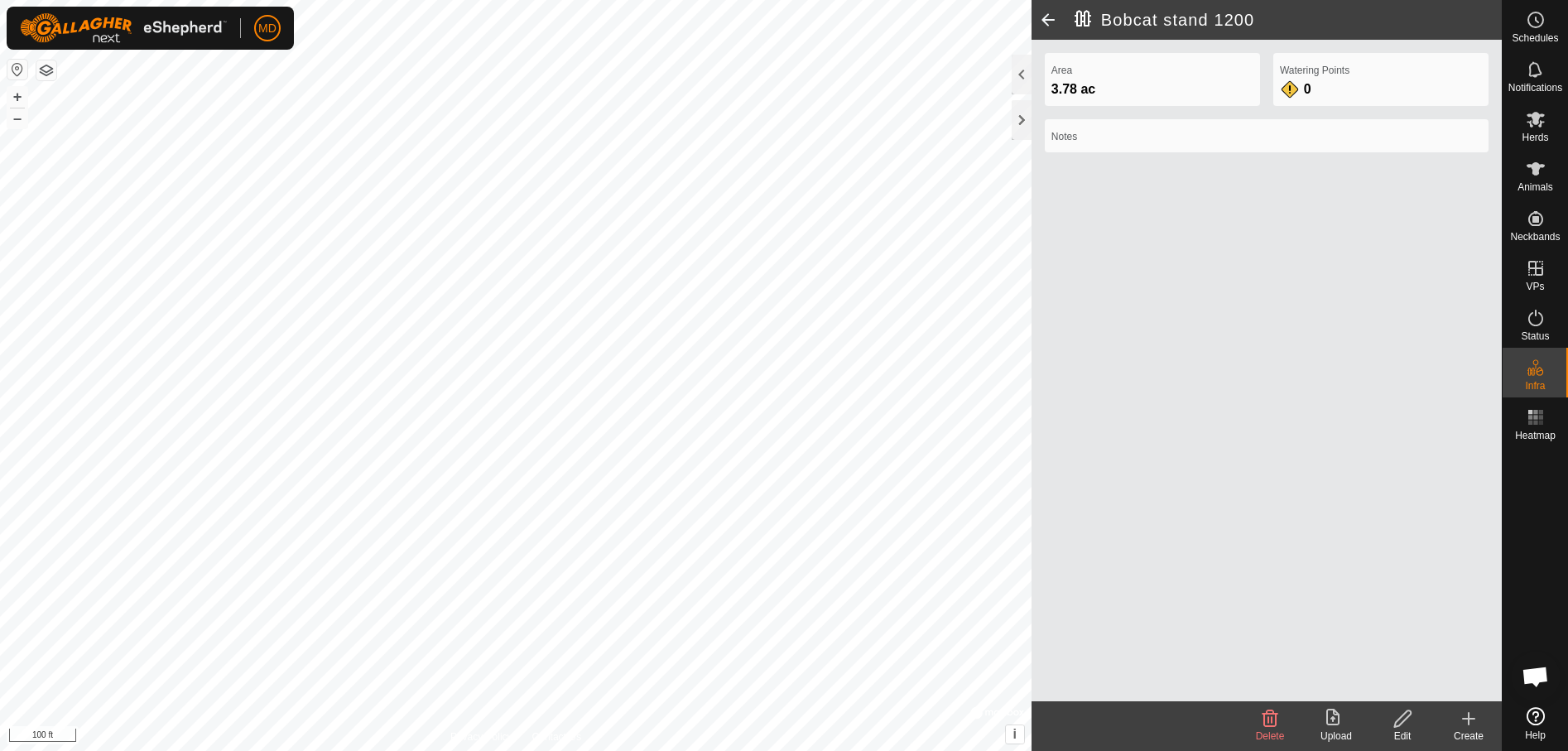
click at [0, 217] on html "MD Schedules Notifications Herds Animals Neckbands VPs Status Infra Heatmap Hel…" at bounding box center [784, 375] width 1568 height 751
click at [644, 0] on html "MD Schedules Notifications Herds Animals Neckbands VPs Status Infra Heatmap Hel…" at bounding box center [784, 375] width 1568 height 751
click at [1279, 722] on icon at bounding box center [1270, 718] width 20 height 20
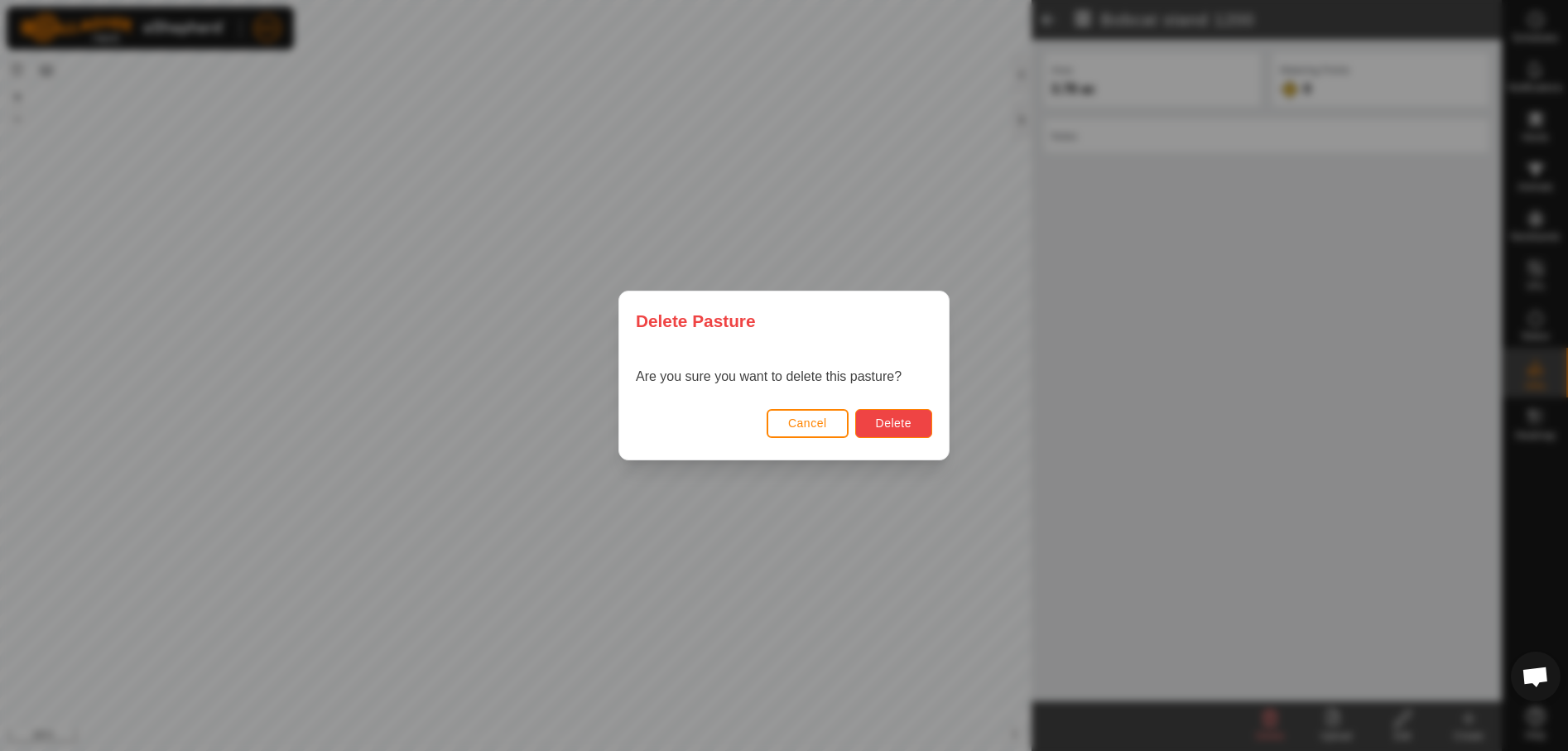
click at [894, 420] on span "Delete" at bounding box center [893, 423] width 35 height 13
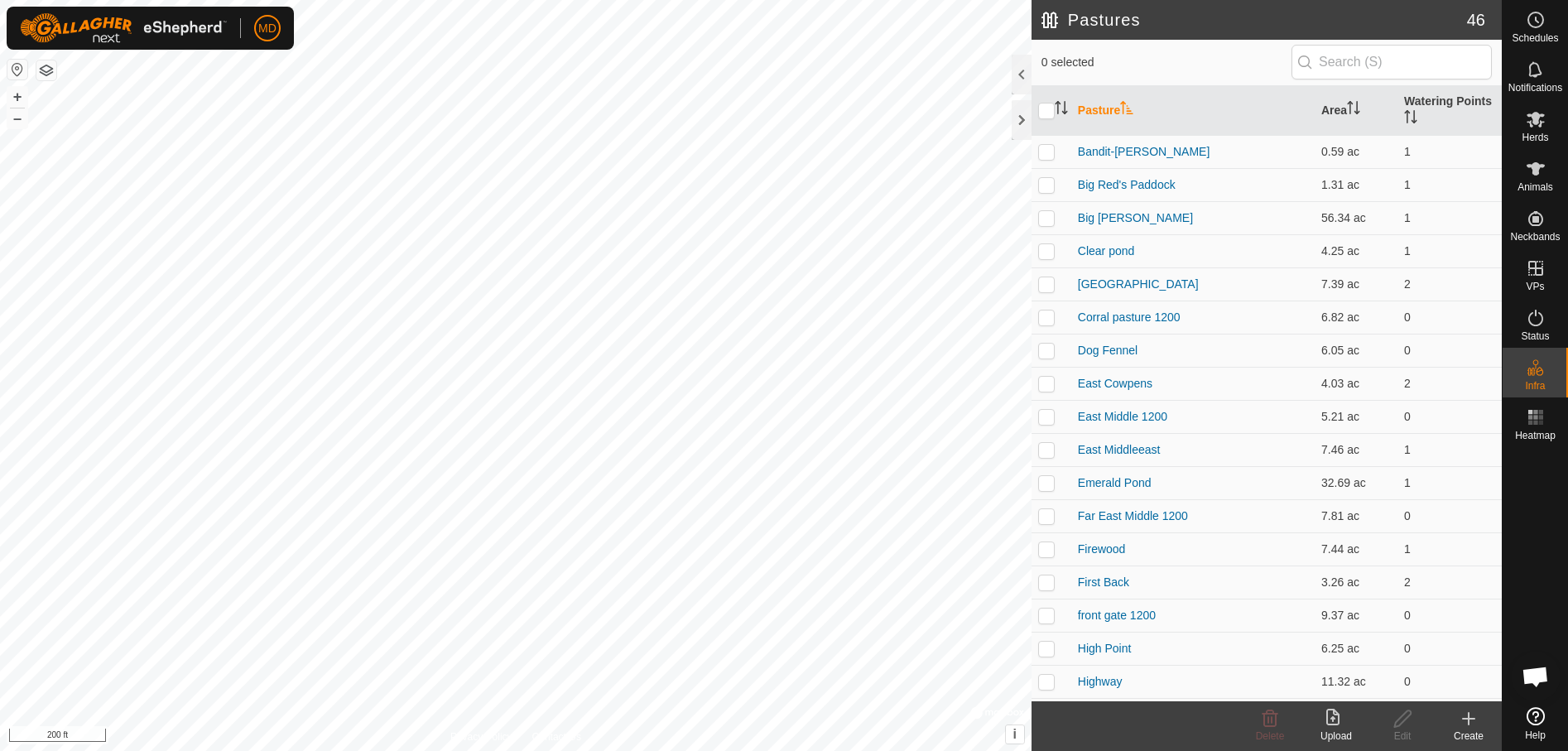
click at [1465, 715] on icon at bounding box center [1468, 718] width 20 height 20
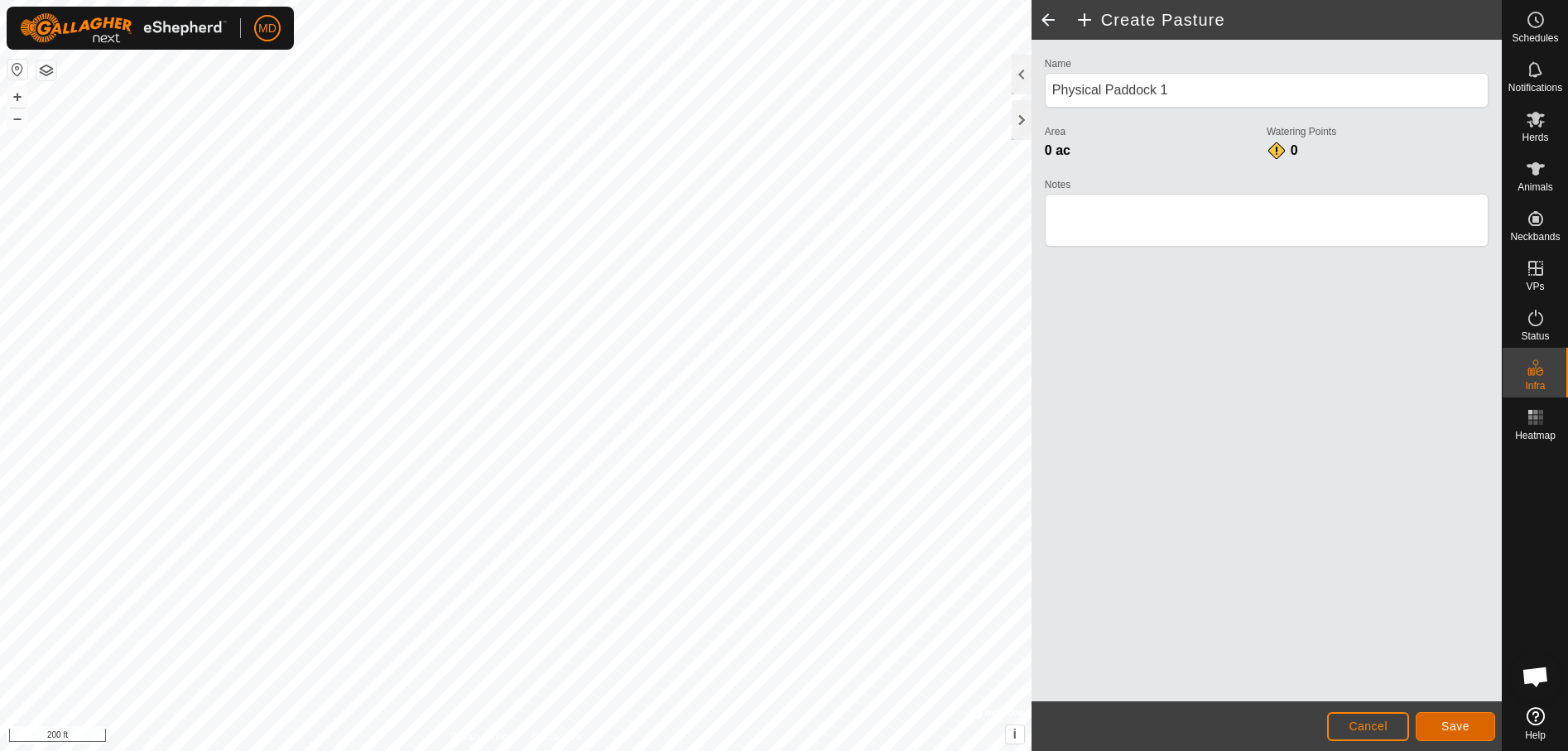
click at [1449, 723] on span "Save" at bounding box center [1455, 726] width 28 height 13
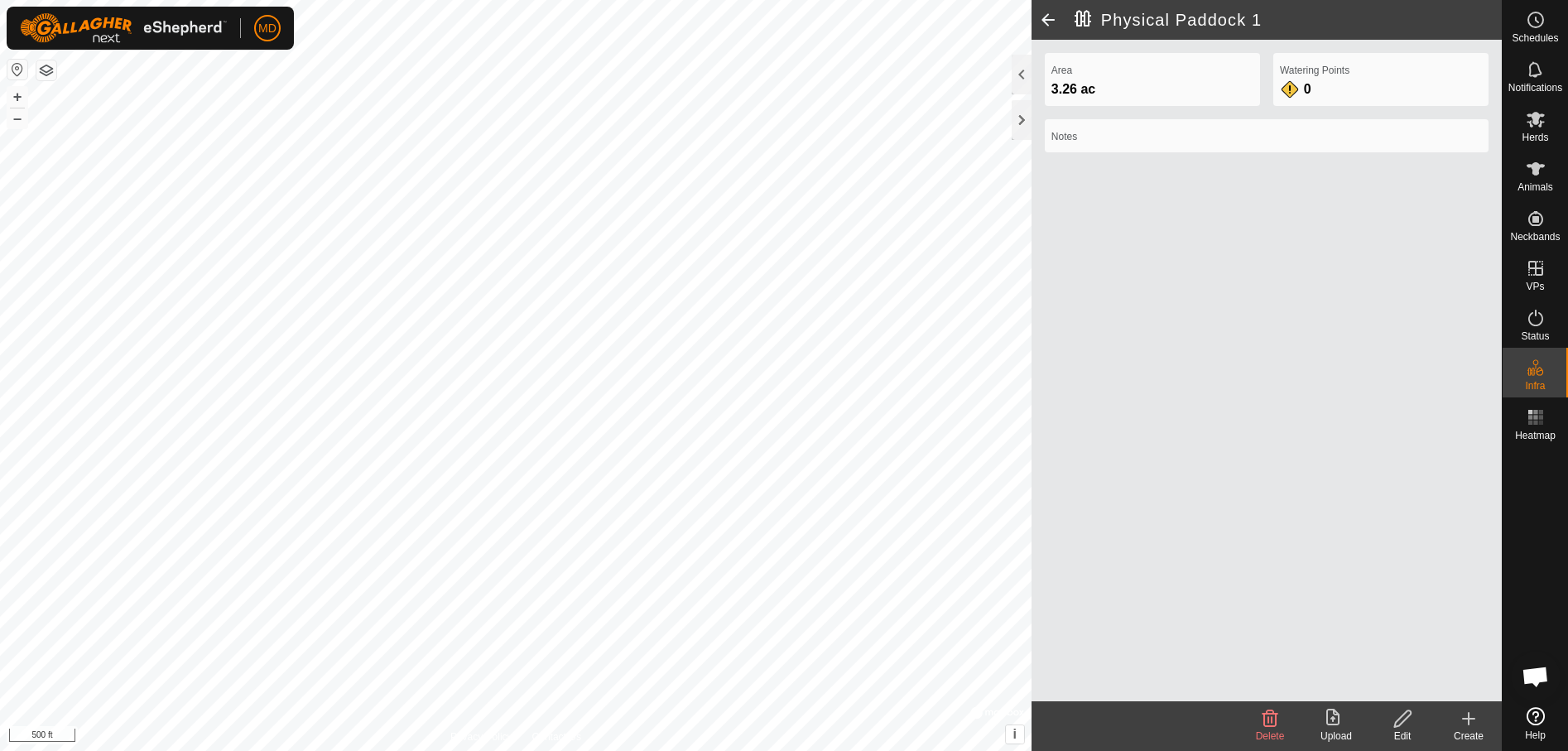
click at [404, 750] on html "MD Schedules Notifications Herds Animals Neckbands VPs Status Infra Heatmap Hel…" at bounding box center [784, 375] width 1568 height 751
click at [690, 750] on html "MD Schedules Notifications Herds Animals Neckbands VPs Status Infra Heatmap Hel…" at bounding box center [784, 375] width 1568 height 751
click at [1269, 723] on icon at bounding box center [1270, 718] width 20 height 20
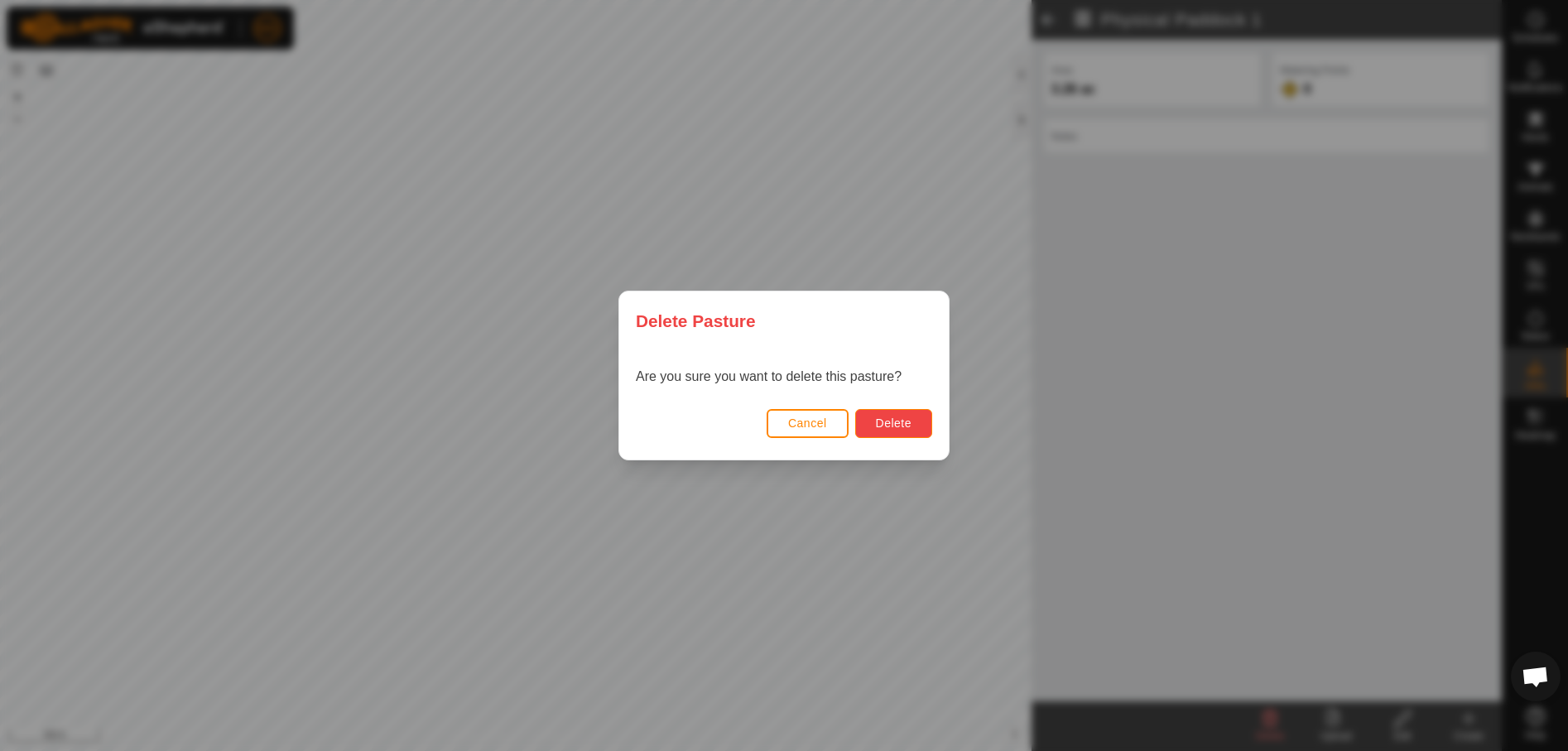
click at [886, 414] on button "Delete" at bounding box center [894, 423] width 77 height 29
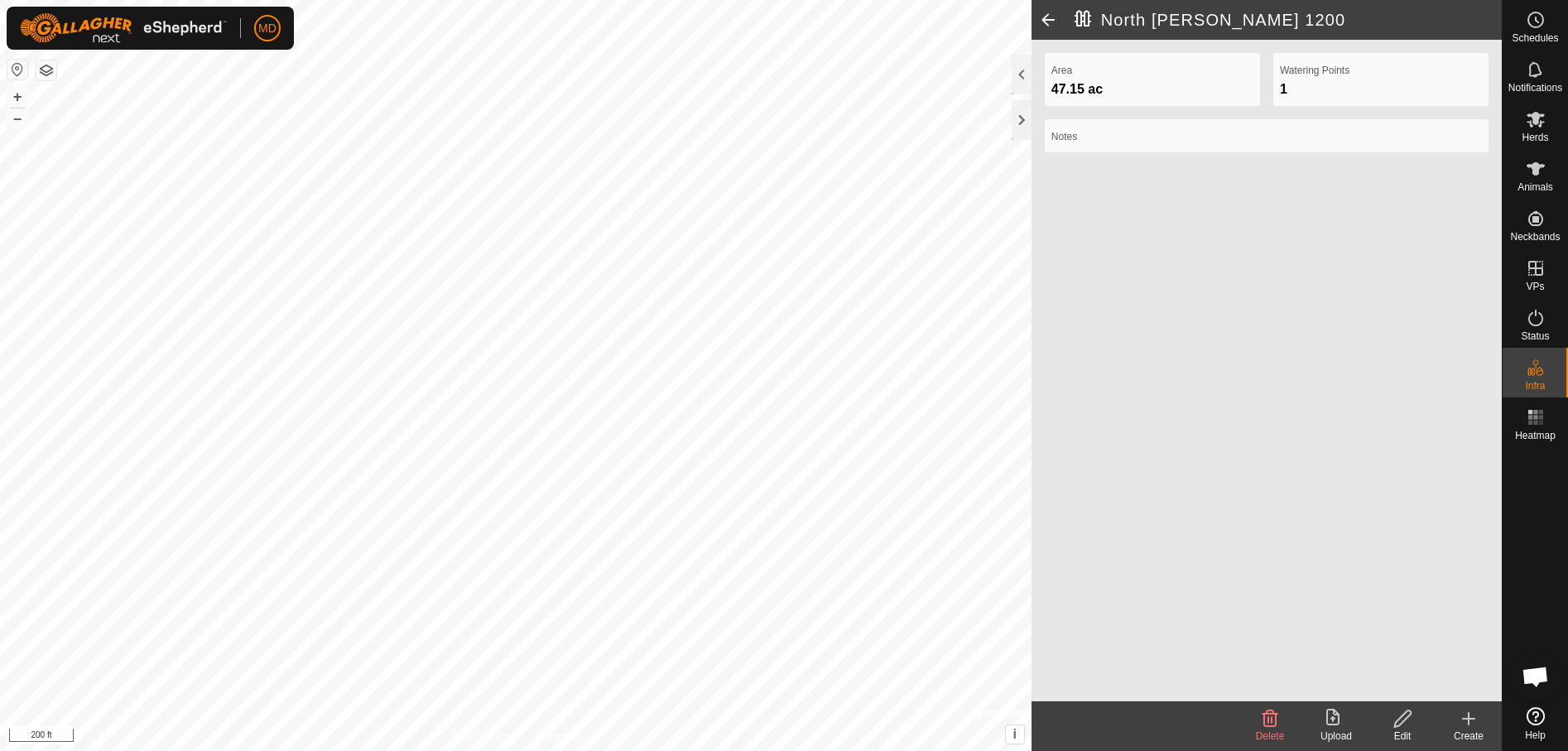
click at [1398, 717] on icon at bounding box center [1403, 718] width 21 height 20
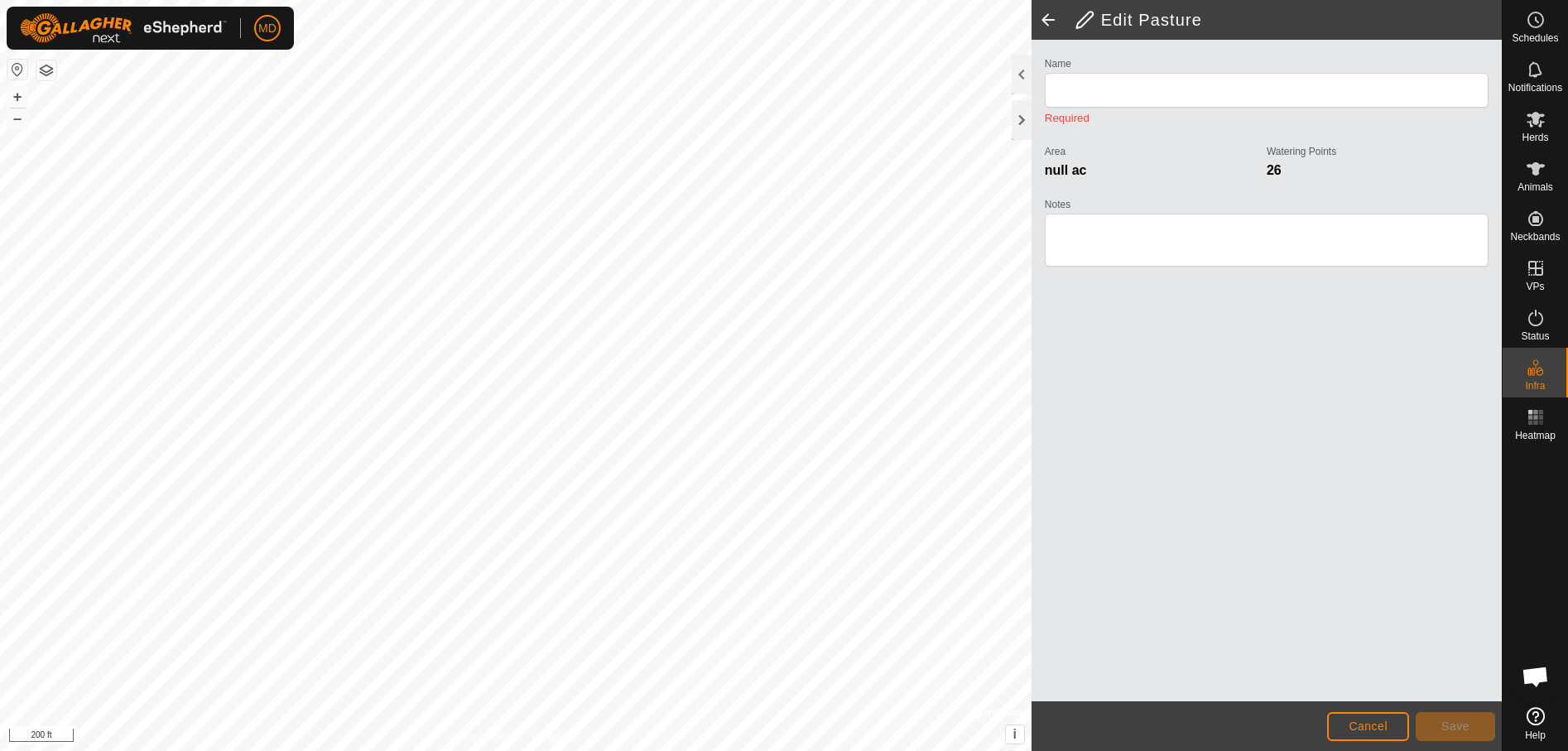
type input "North [PERSON_NAME] 1200"
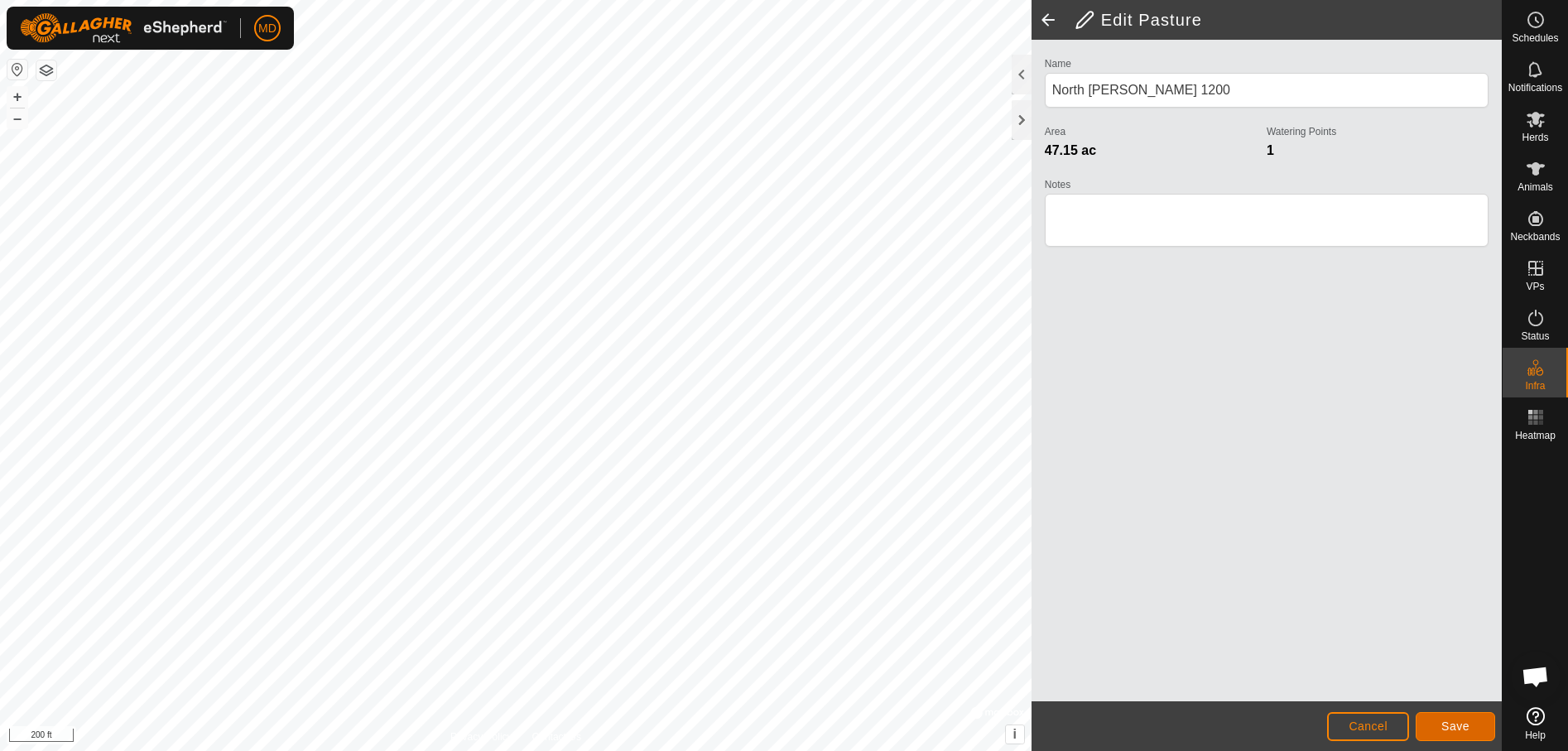
click at [1448, 723] on span "Save" at bounding box center [1455, 726] width 28 height 13
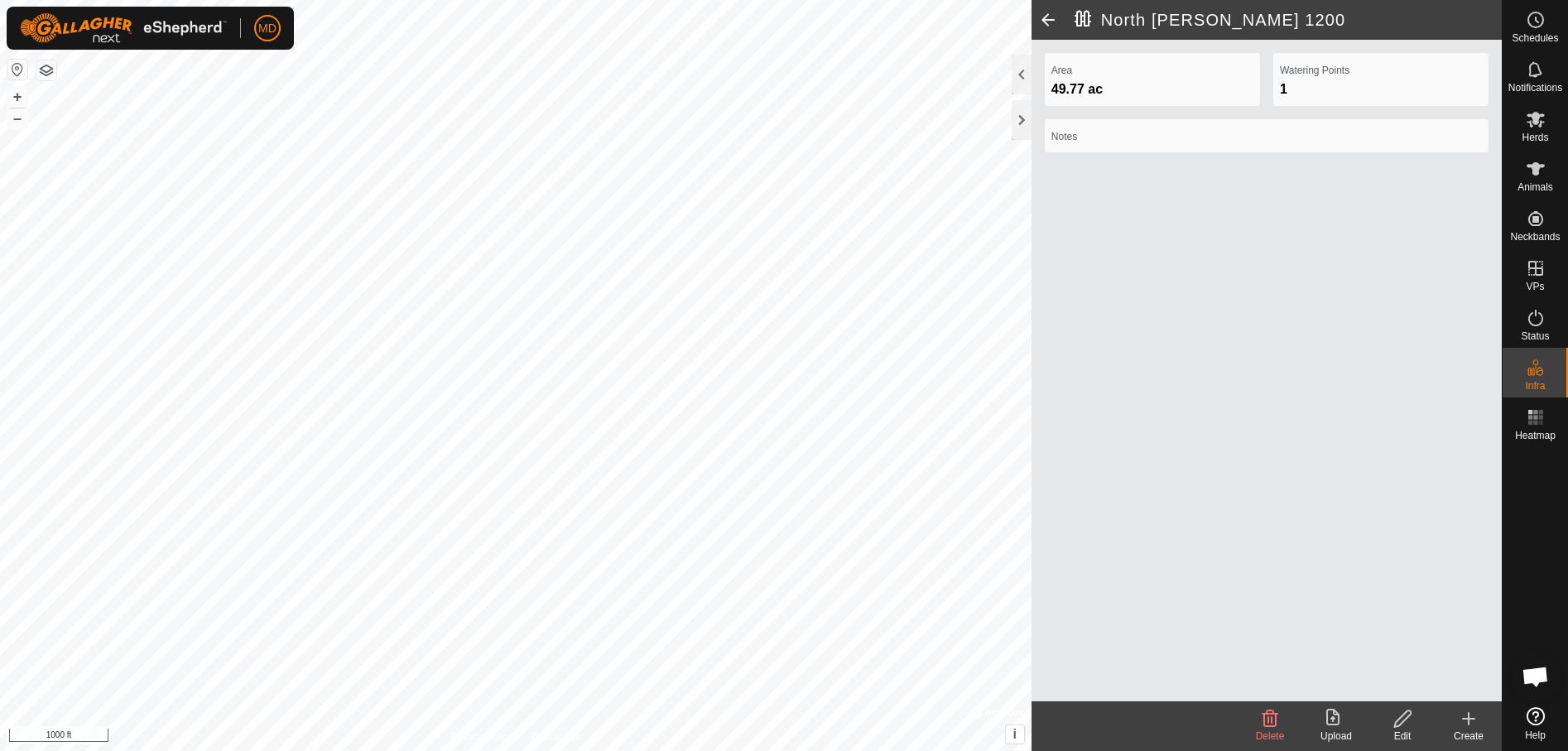
click at [1464, 718] on icon at bounding box center [1468, 718] width 12 height 0
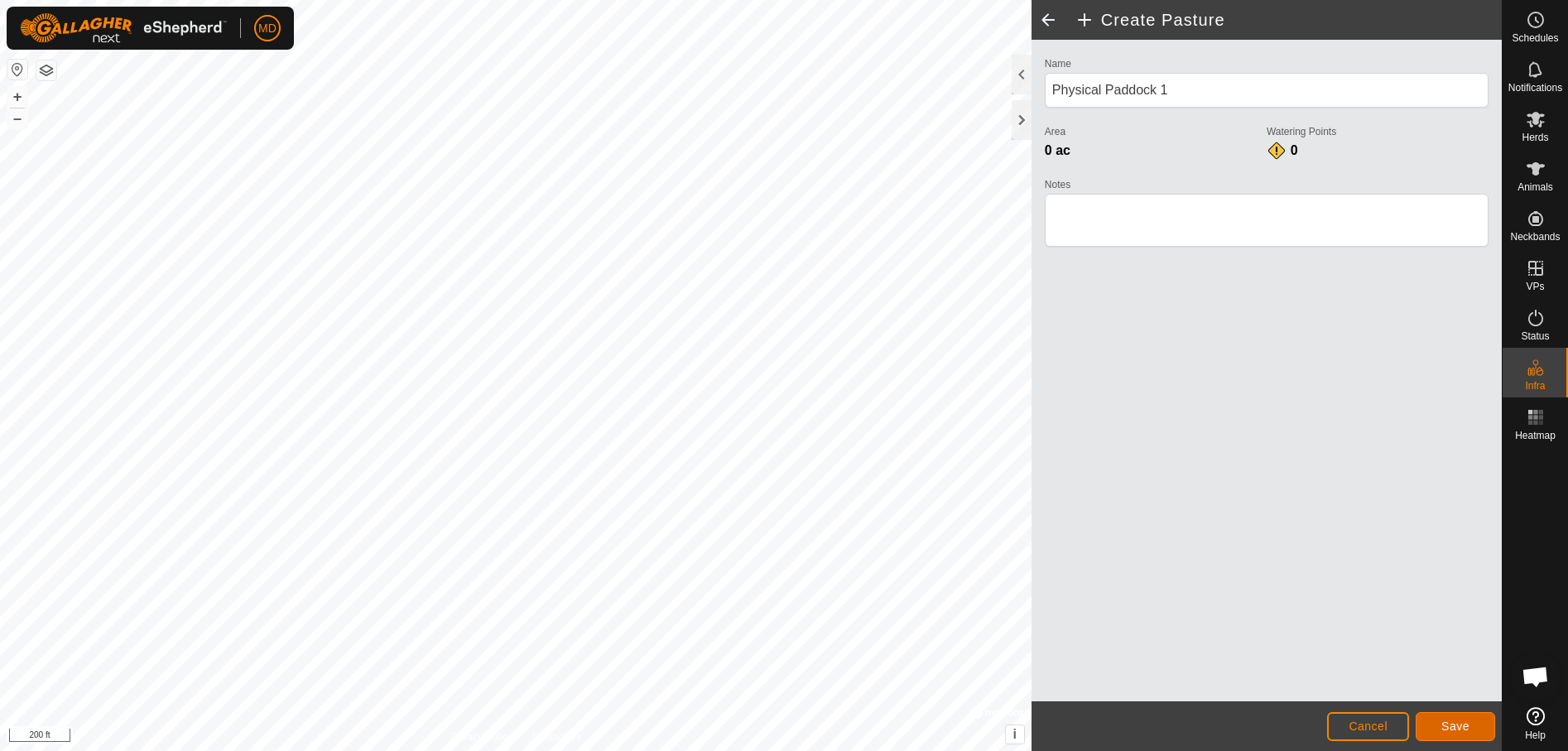
click at [1457, 715] on button "Save" at bounding box center [1455, 726] width 80 height 29
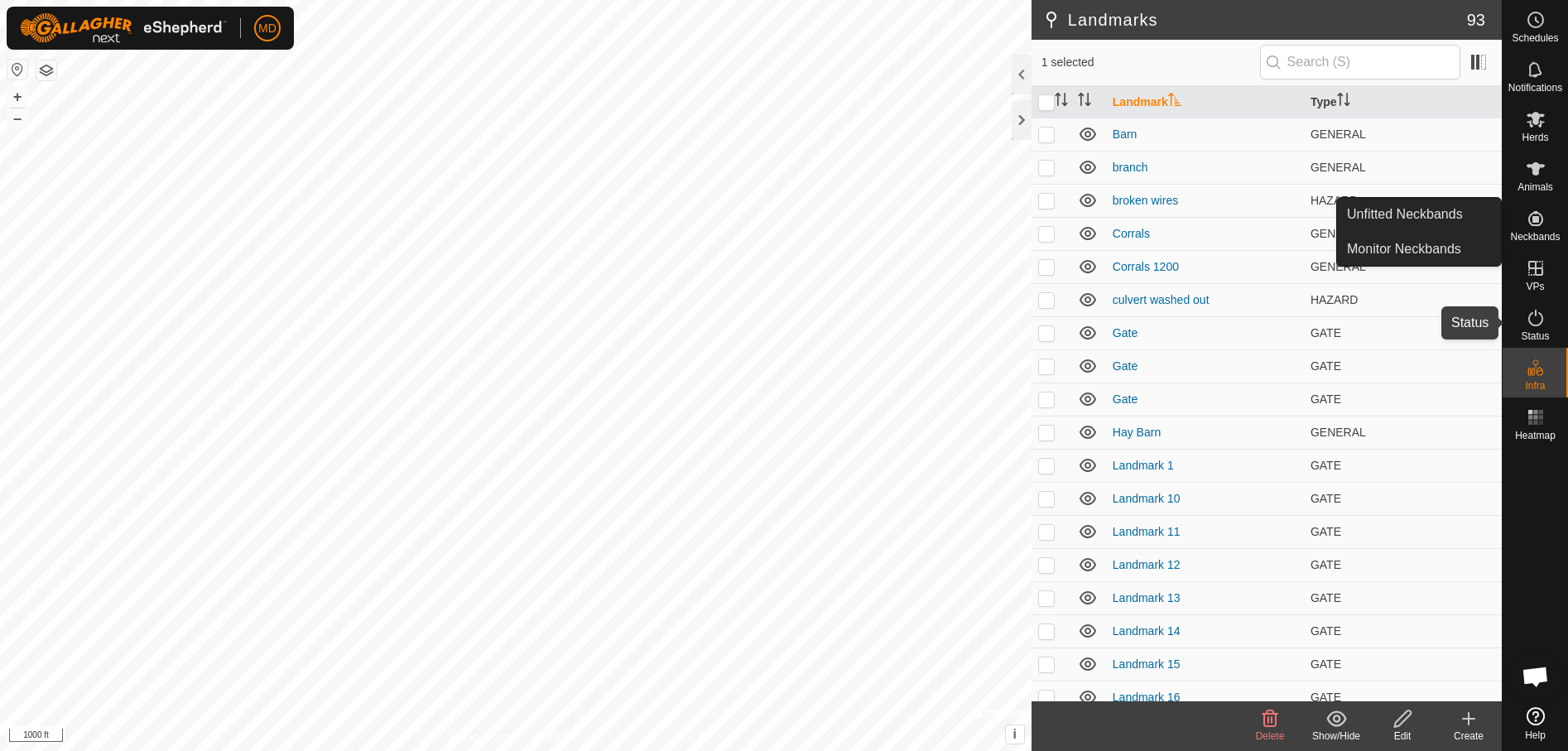
click at [1533, 317] on icon at bounding box center [1535, 317] width 20 height 20
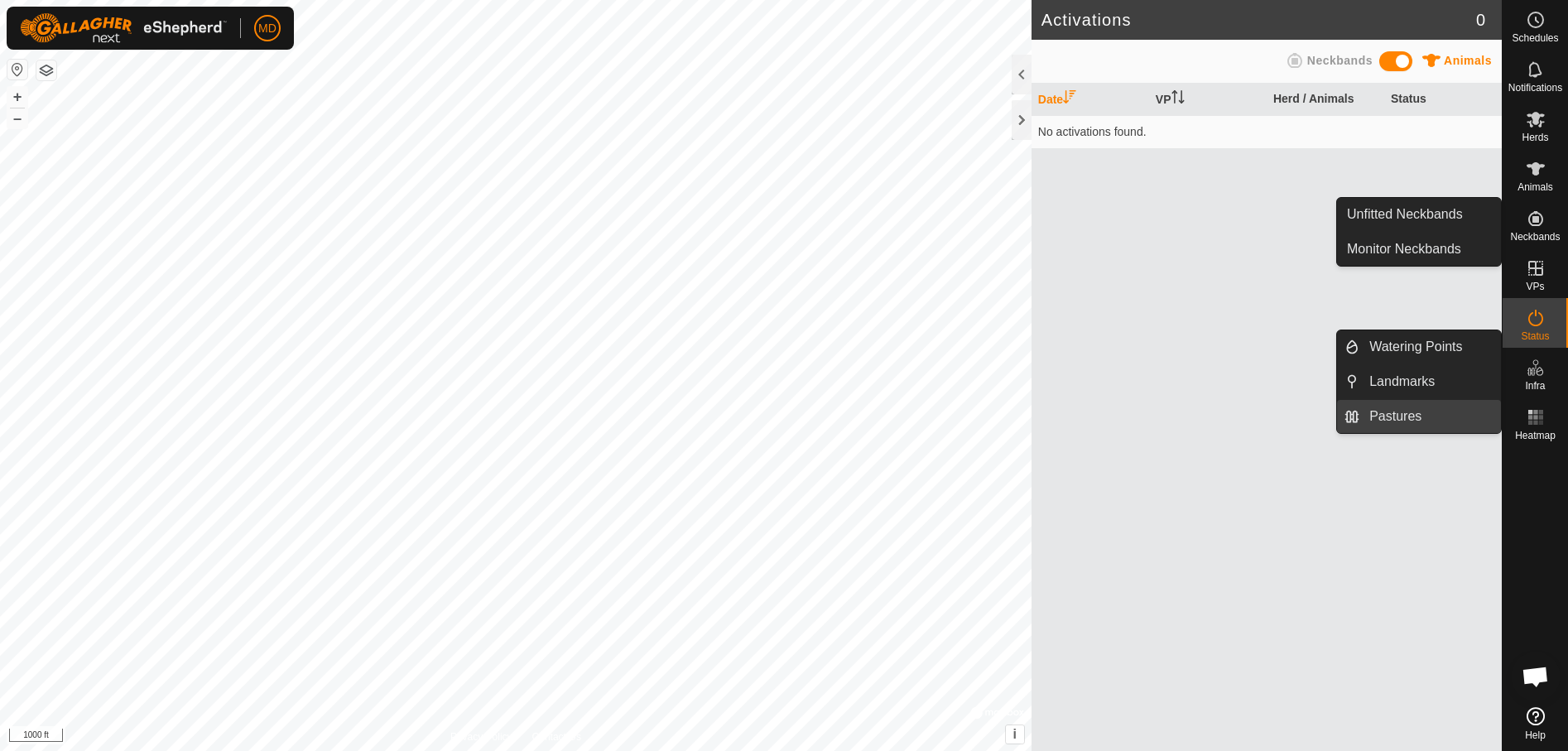
click at [1392, 415] on link "Pastures" at bounding box center [1430, 416] width 142 height 34
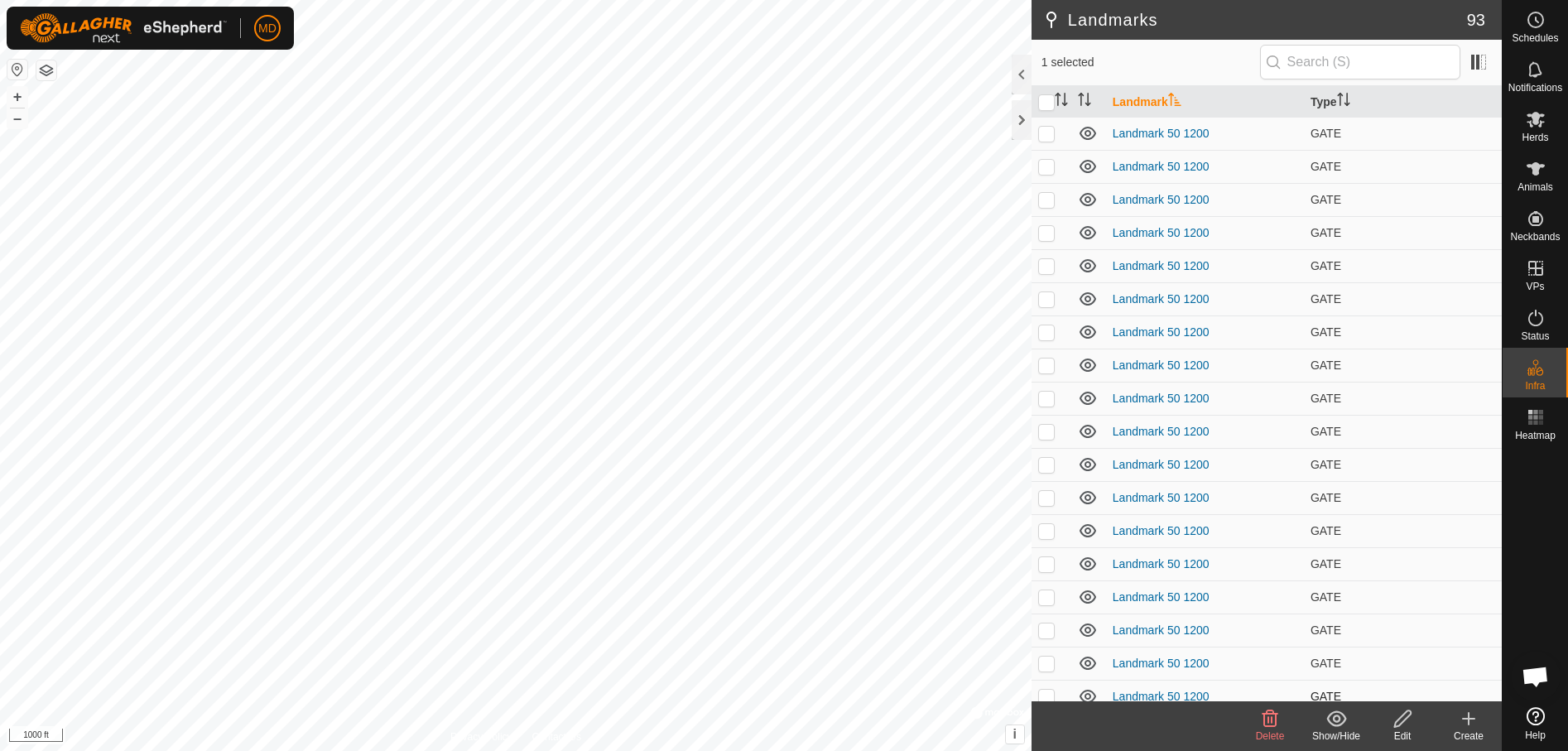
scroll to position [1917, 0]
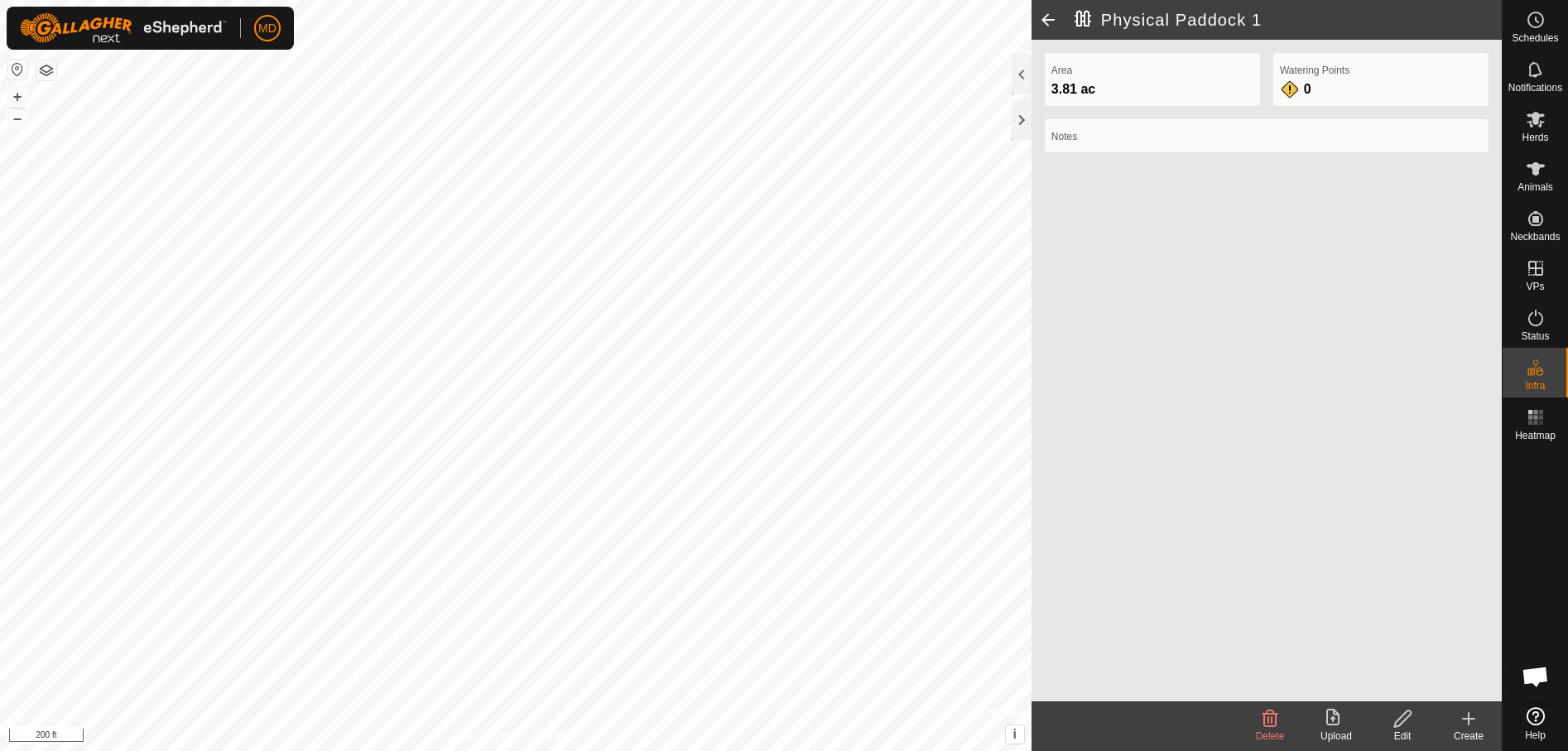
click at [1402, 724] on icon at bounding box center [1403, 718] width 21 height 20
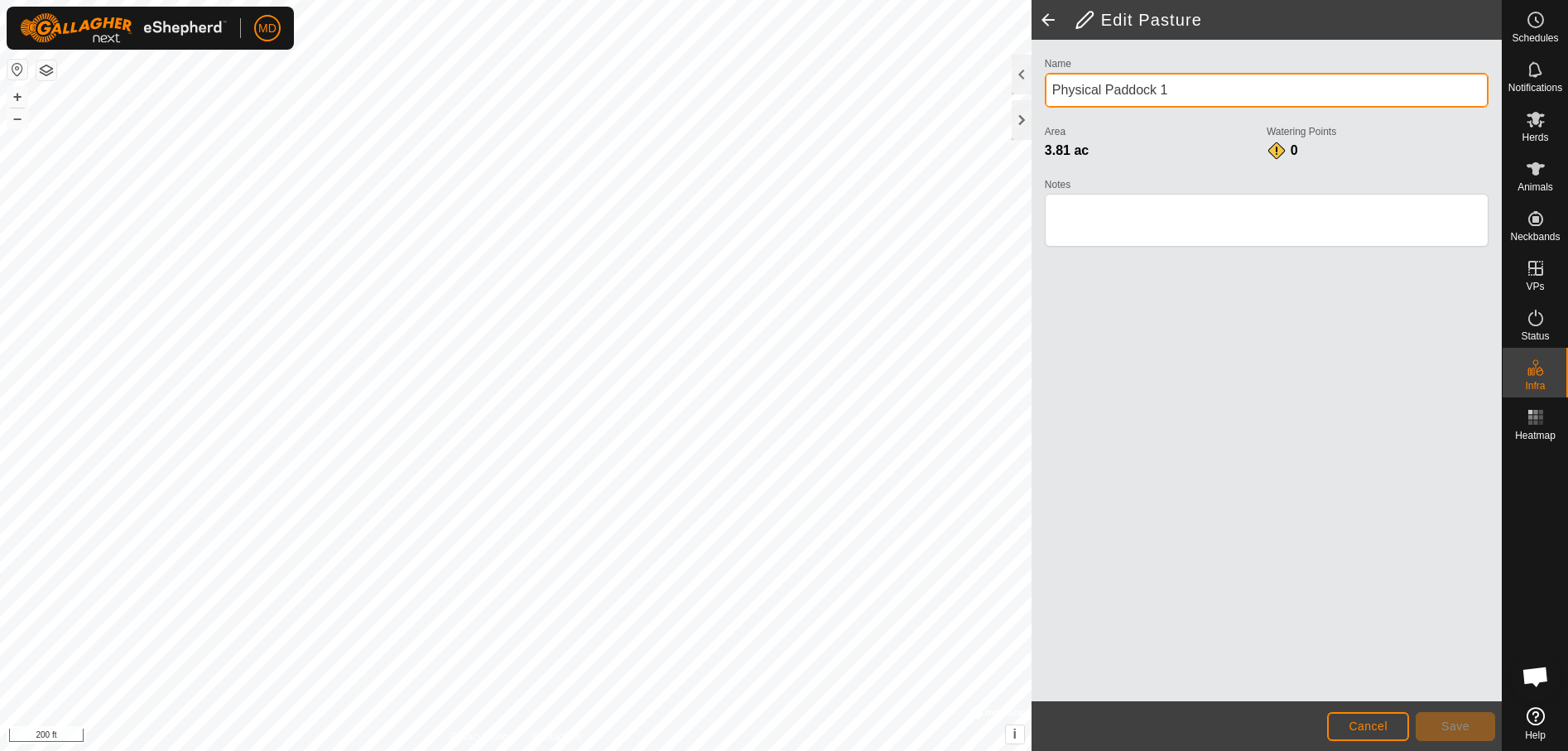
click at [1169, 87] on input "Physical Paddock 1" at bounding box center [1266, 90] width 444 height 35
type input "P"
type input "Bobcat Stand"
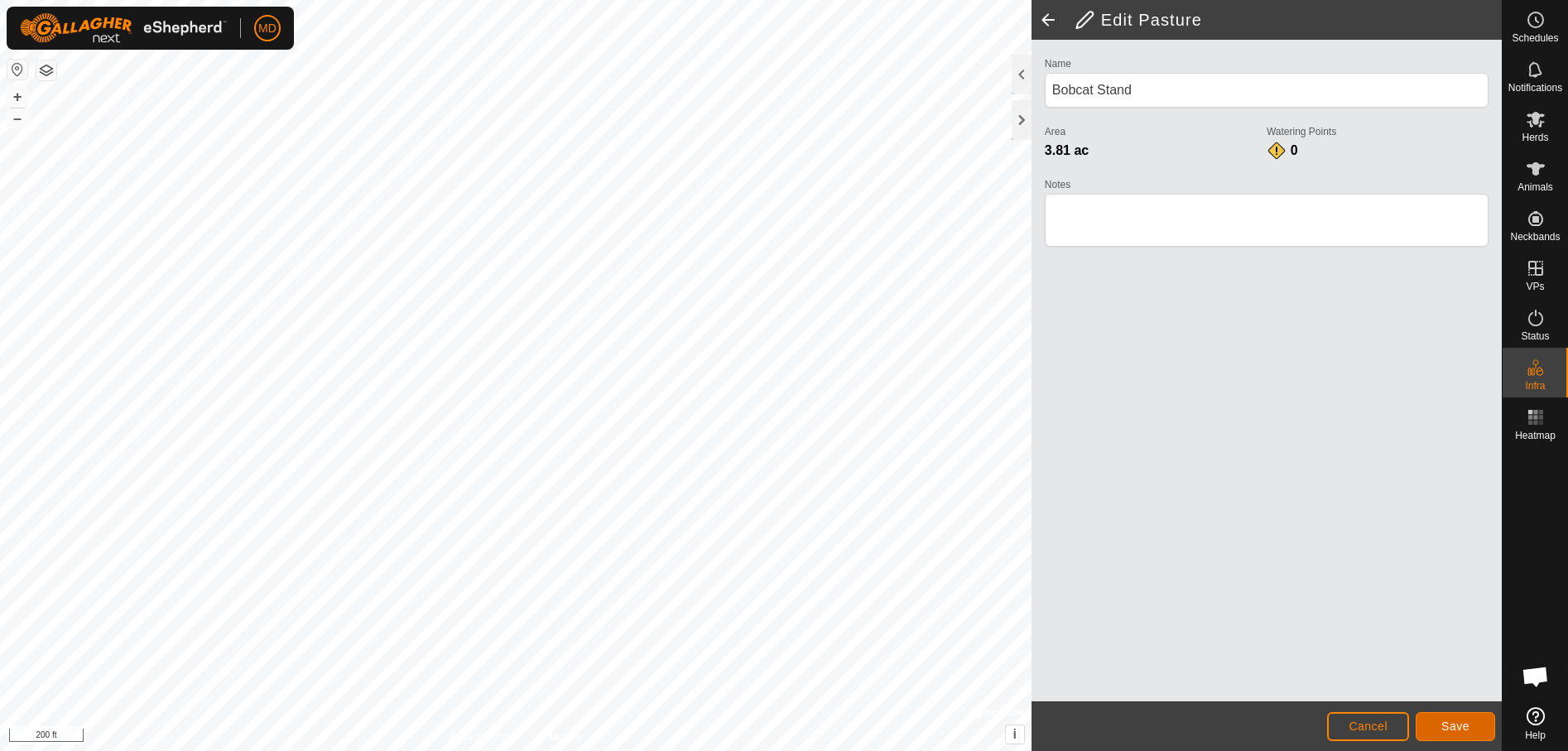
click at [1464, 721] on span "Save" at bounding box center [1455, 726] width 28 height 13
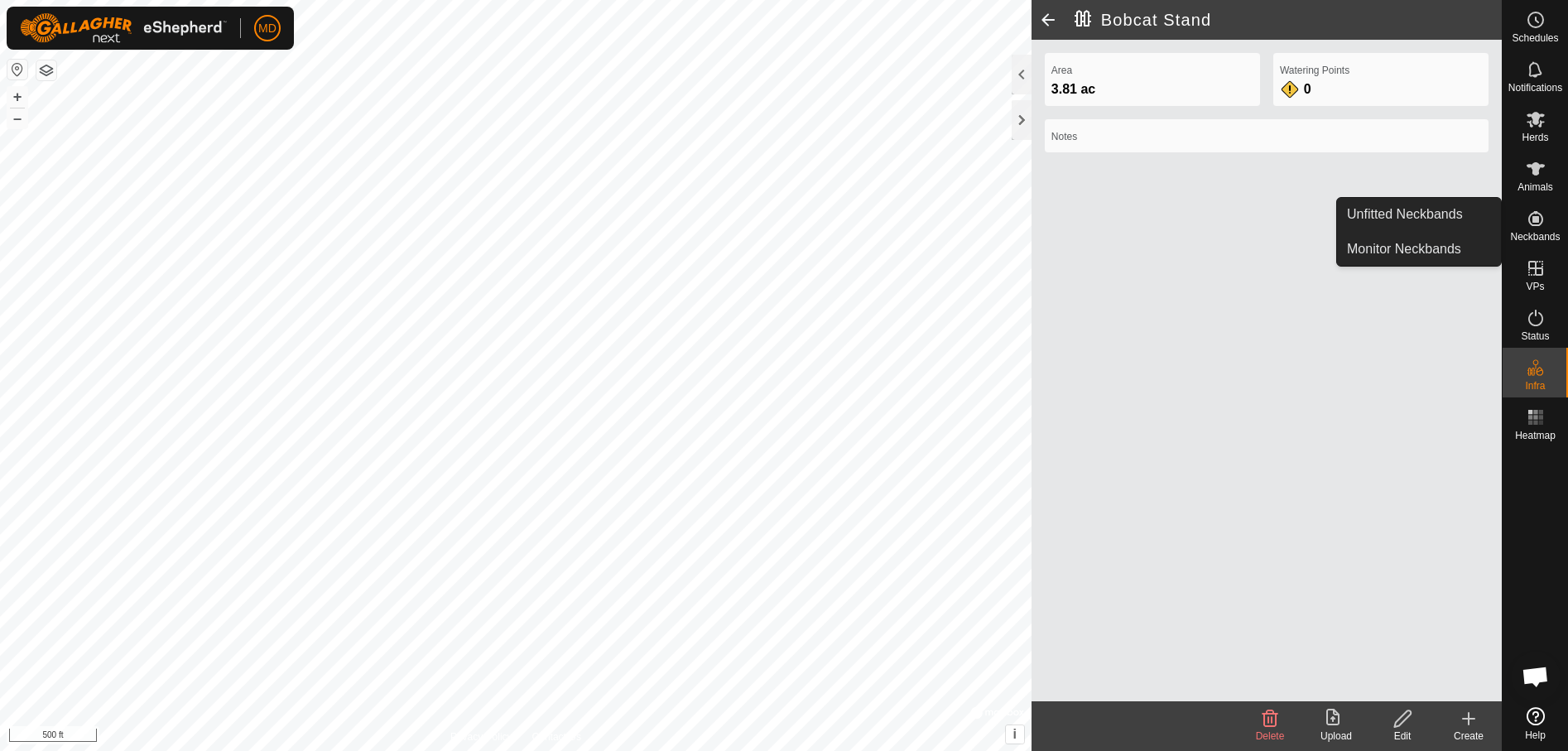
click at [1534, 220] on icon at bounding box center [1535, 219] width 15 height 15
click at [1384, 208] on link "Unfitted Neckbands" at bounding box center [1418, 214] width 164 height 34
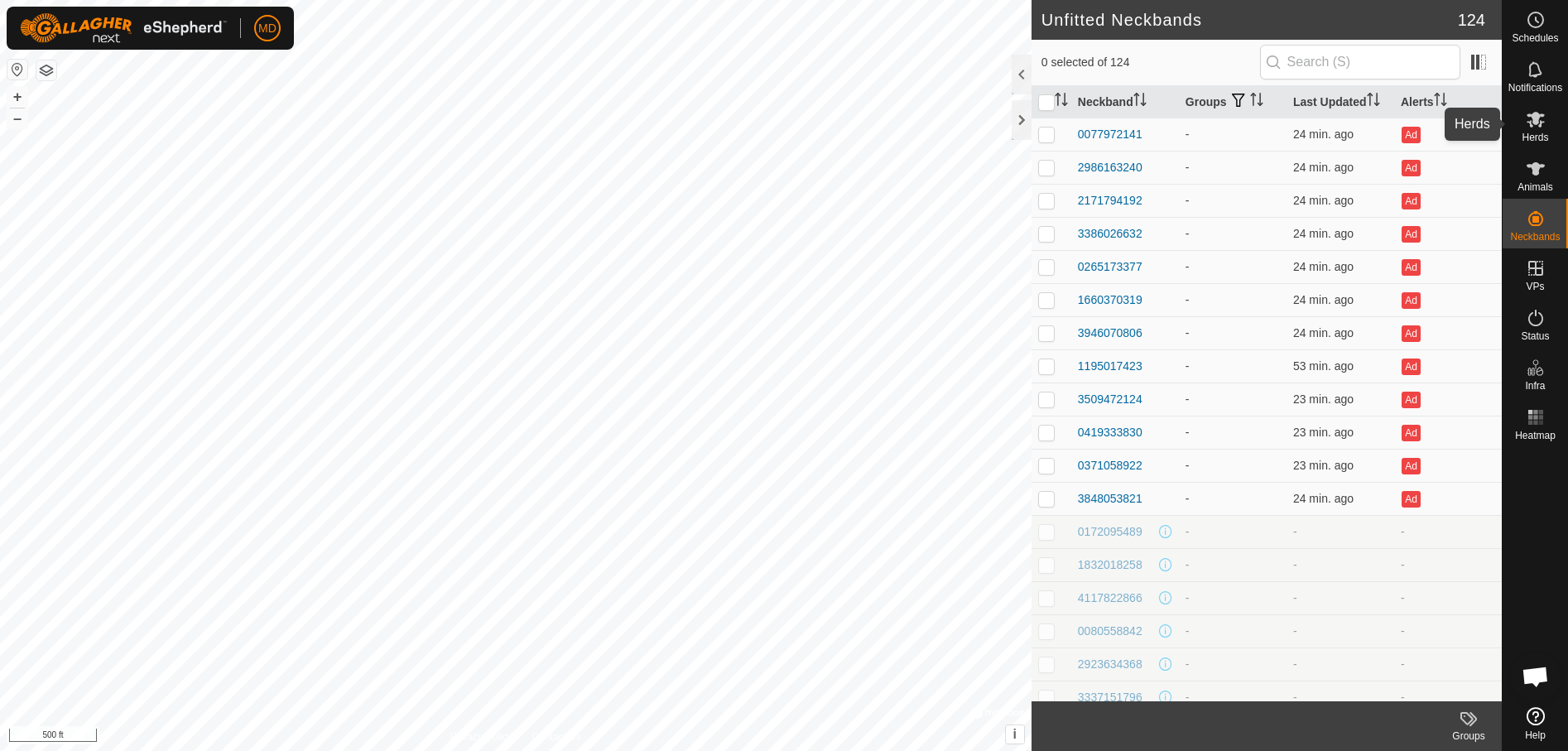
click at [1537, 118] on icon at bounding box center [1535, 120] width 18 height 15
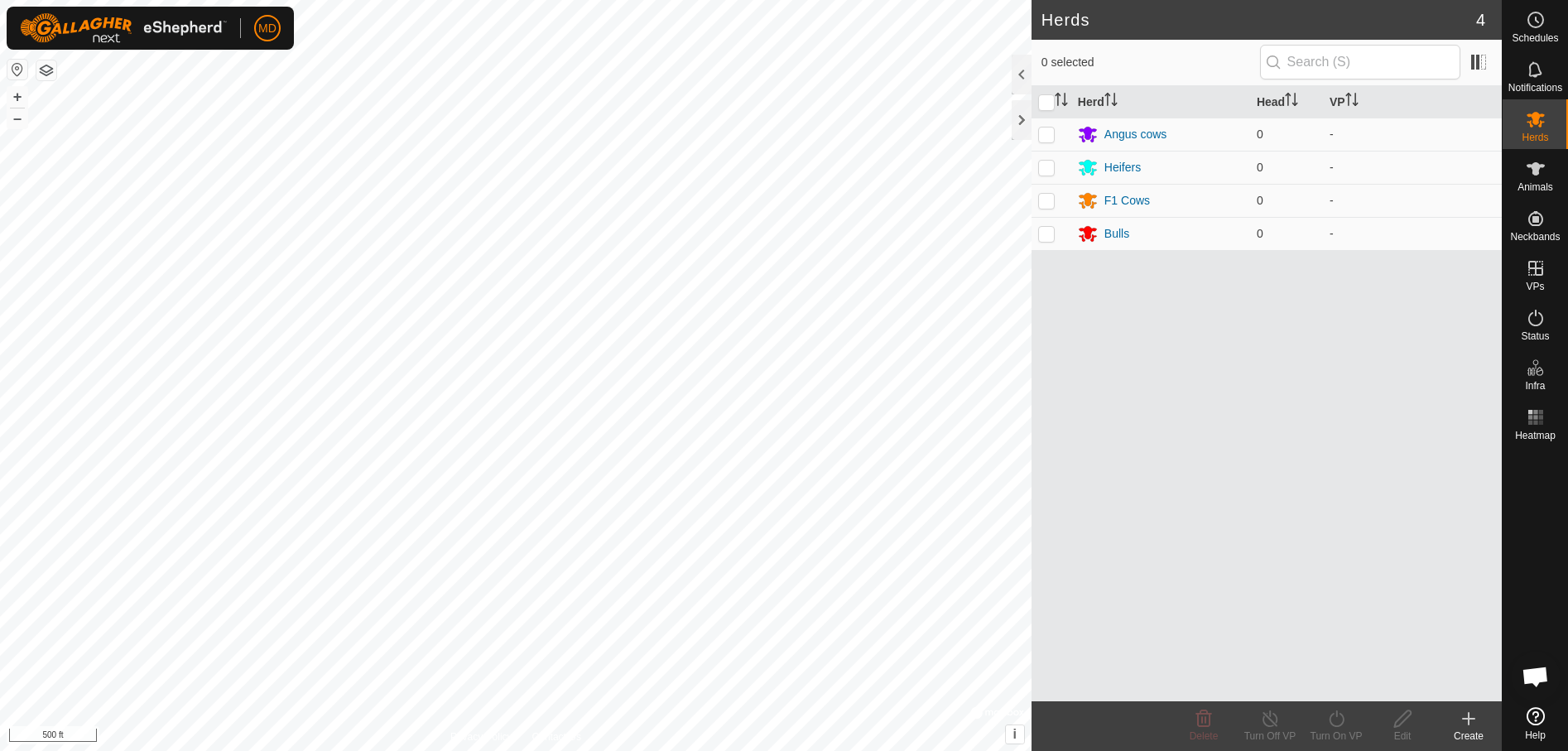
click at [1466, 716] on icon at bounding box center [1468, 718] width 20 height 20
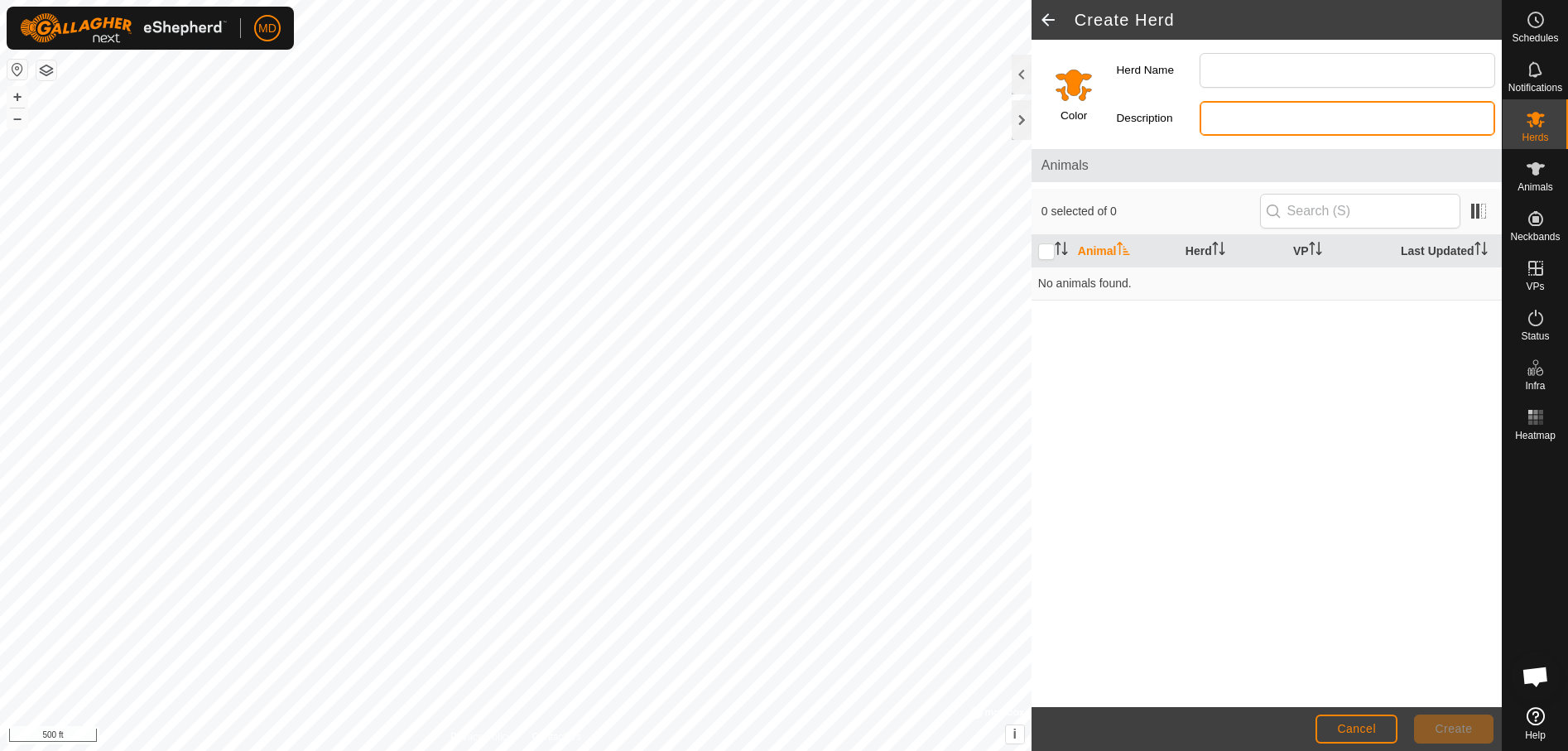
click at [1228, 120] on input "Description" at bounding box center [1347, 118] width 295 height 35
type input "Red cows"
click at [1544, 174] on icon at bounding box center [1535, 169] width 20 height 20
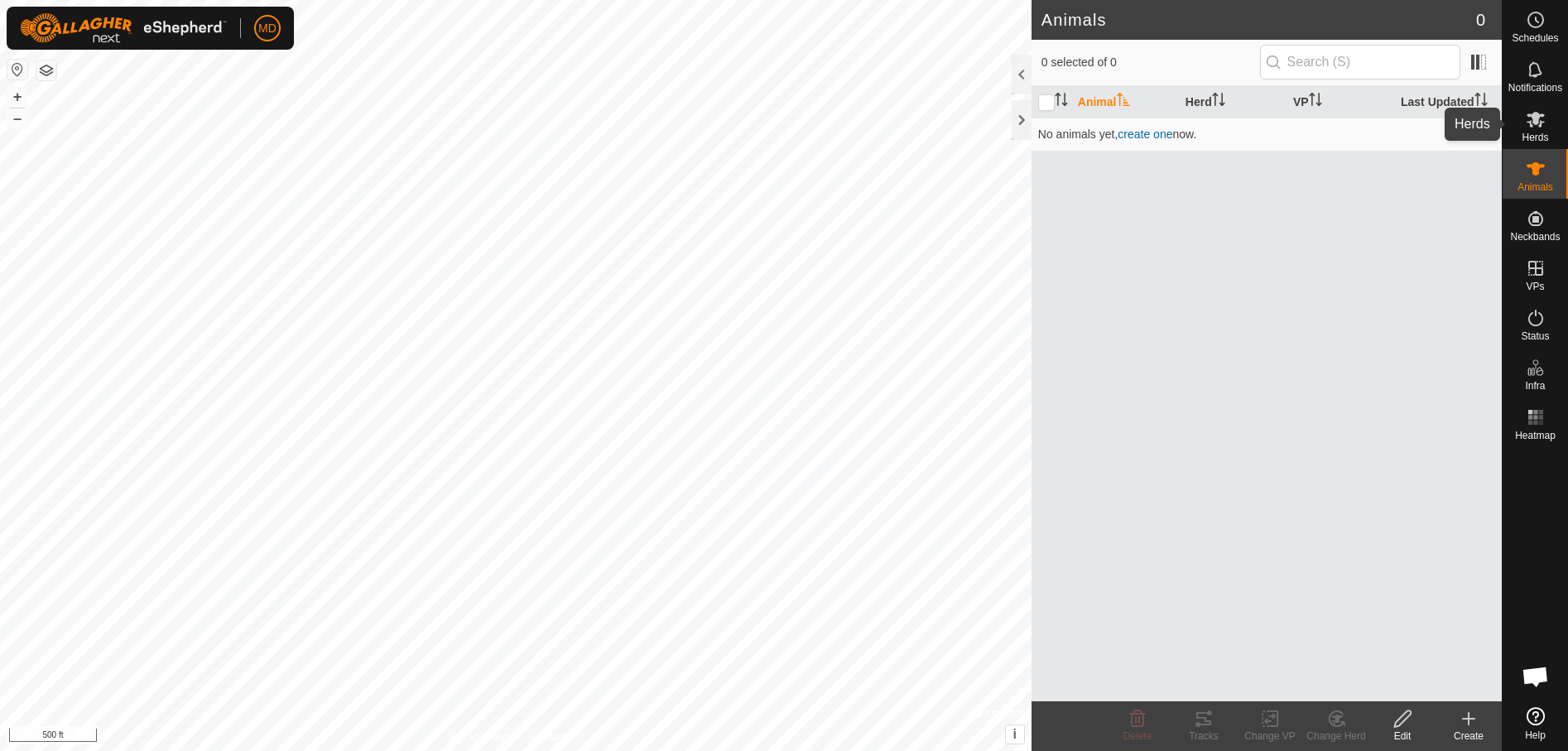
click at [1528, 122] on icon at bounding box center [1535, 120] width 18 height 15
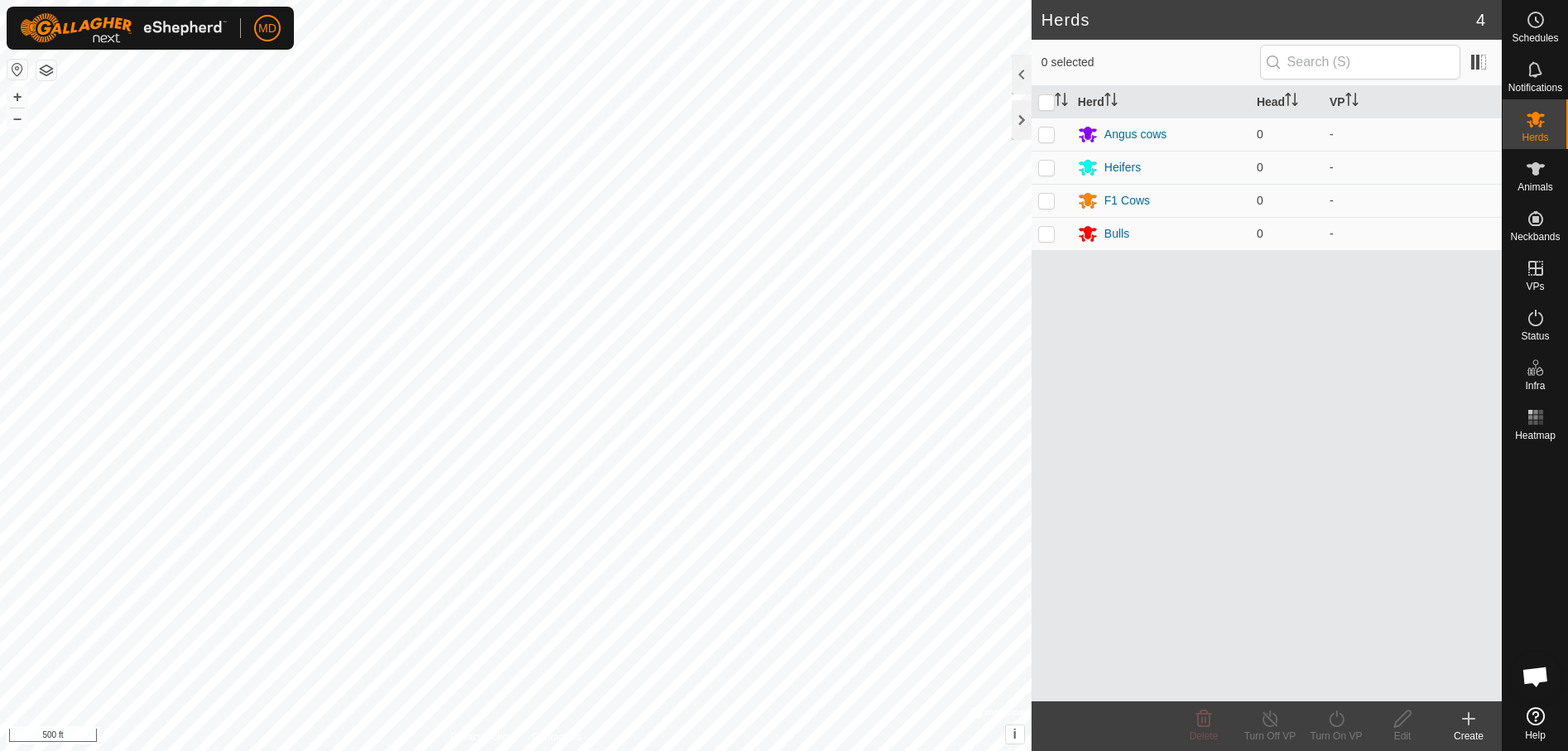
click at [1465, 715] on icon at bounding box center [1468, 718] width 20 height 20
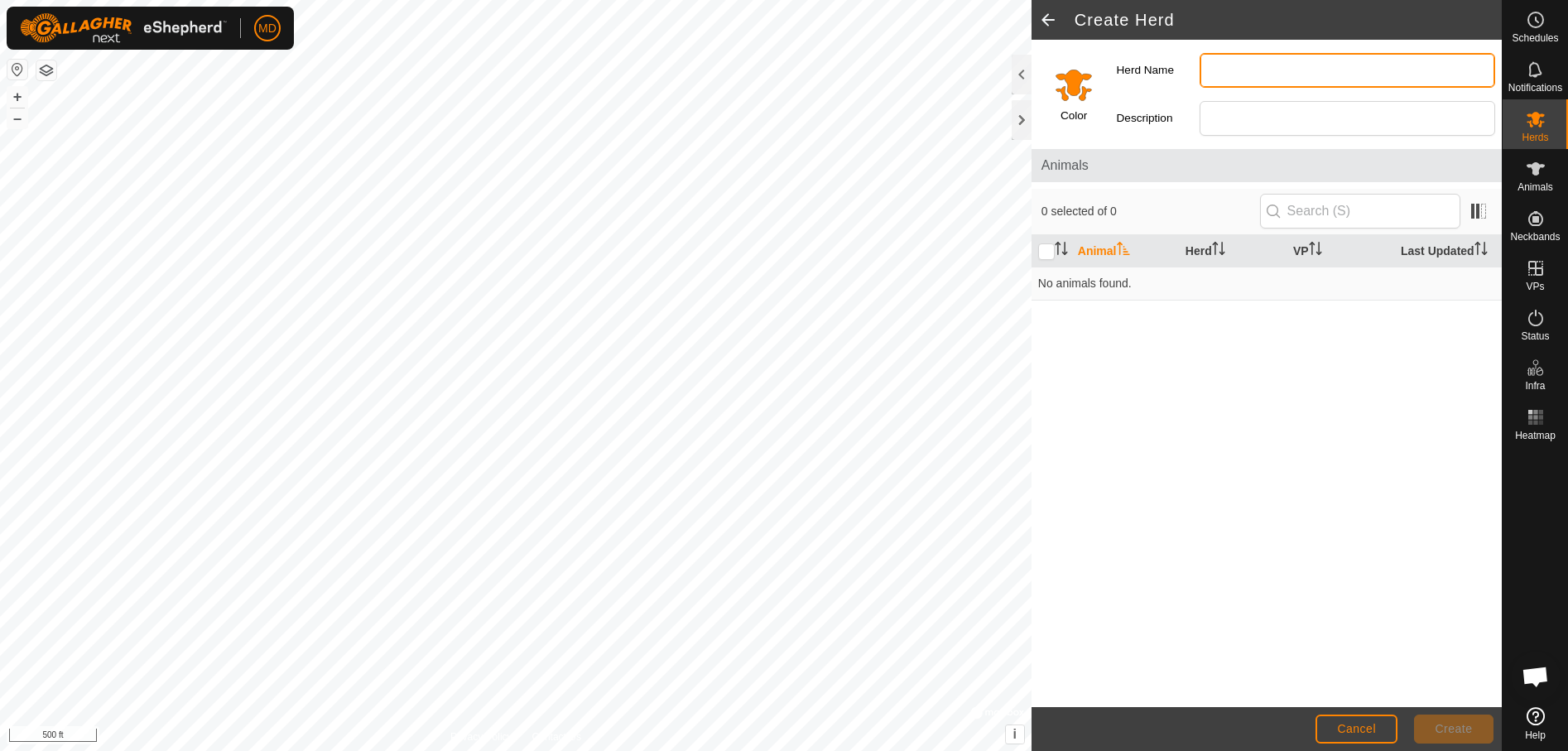
click at [1213, 71] on input "Herd Name" at bounding box center [1347, 70] width 295 height 35
type input "Red Cows"
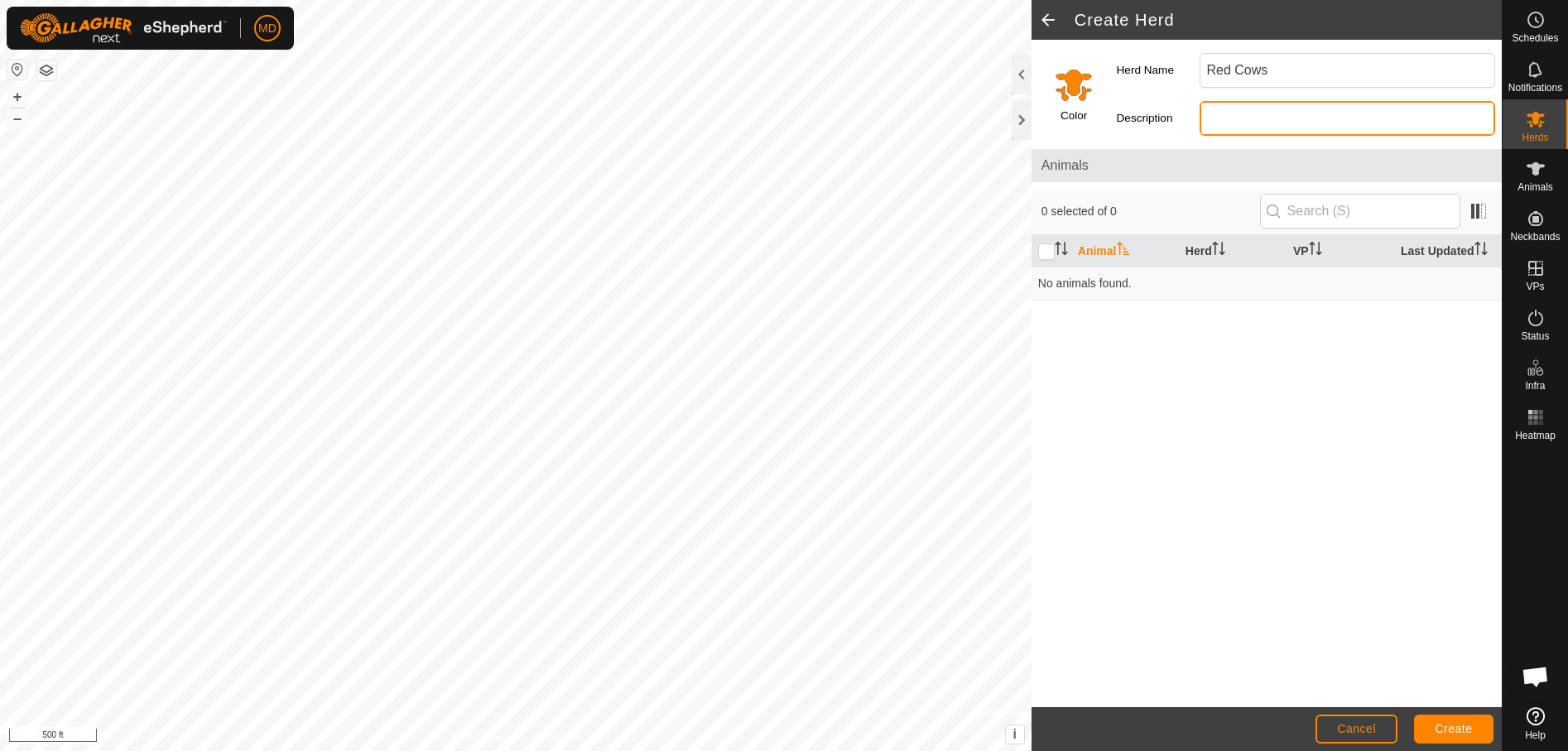
click at [1217, 121] on input "Description" at bounding box center [1347, 118] width 295 height 35
type input "red cows"
click at [1455, 725] on span "Create" at bounding box center [1454, 729] width 37 height 13
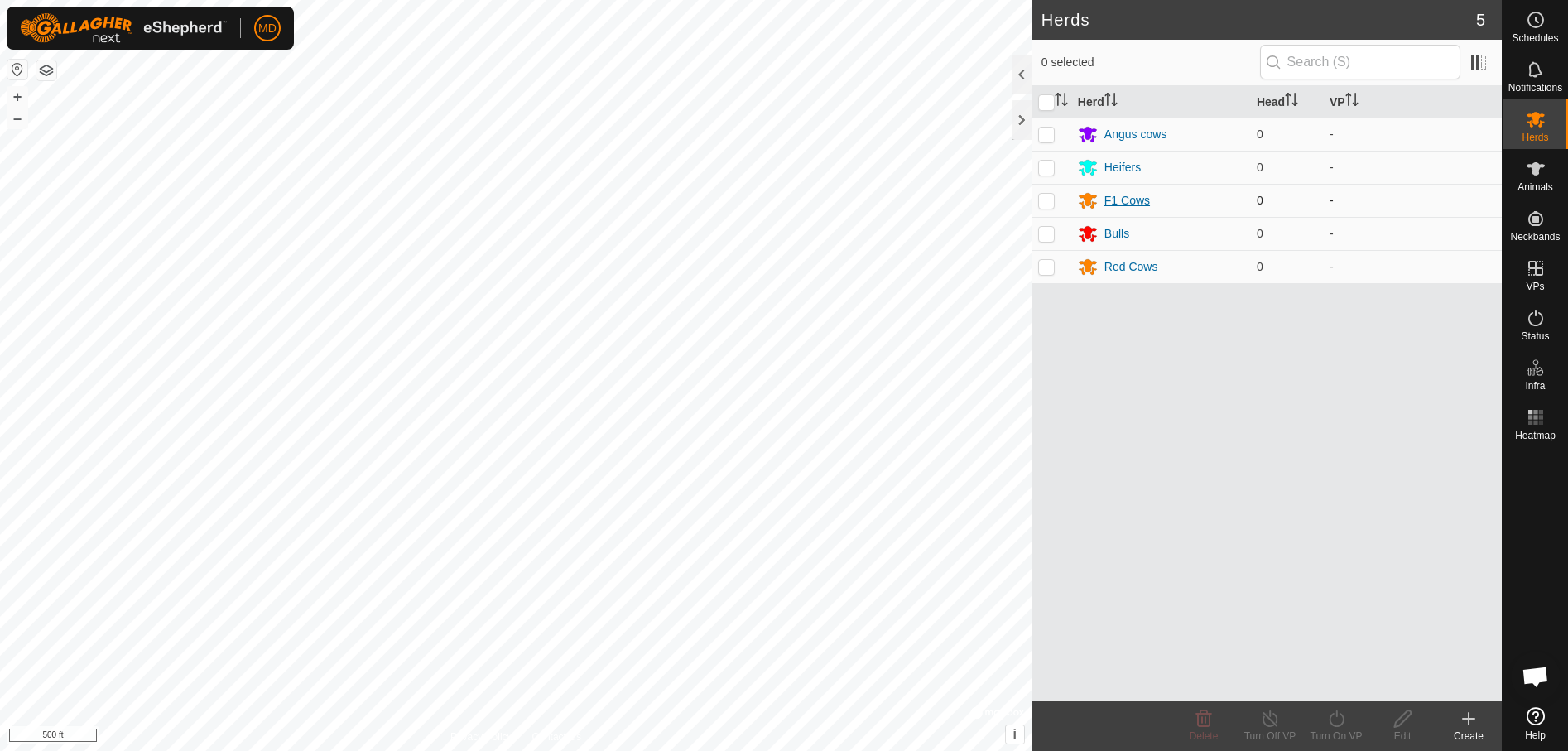
click at [1120, 199] on div "F1 Cows" at bounding box center [1126, 200] width 45 height 17
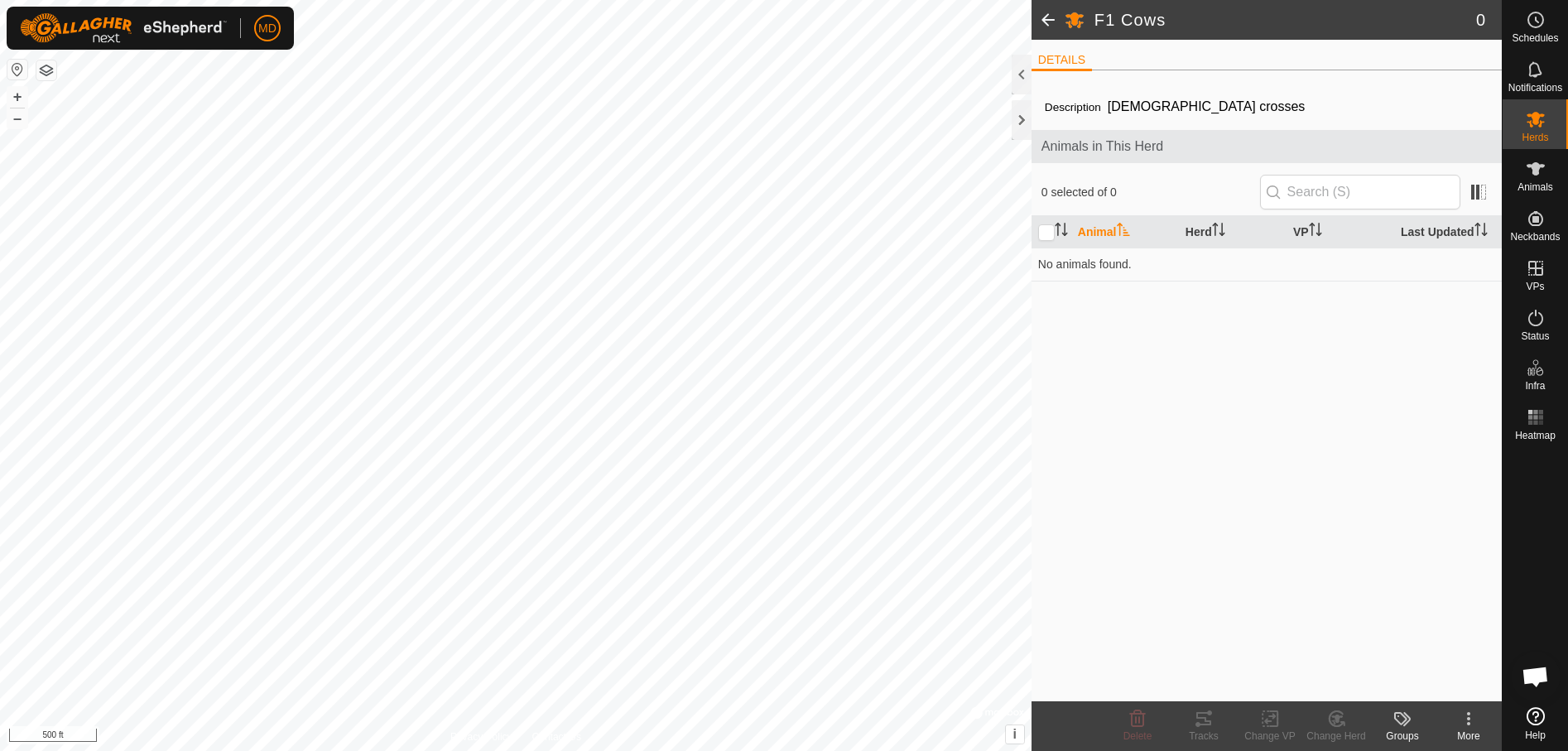
click at [1049, 12] on span at bounding box center [1048, 19] width 34 height 39
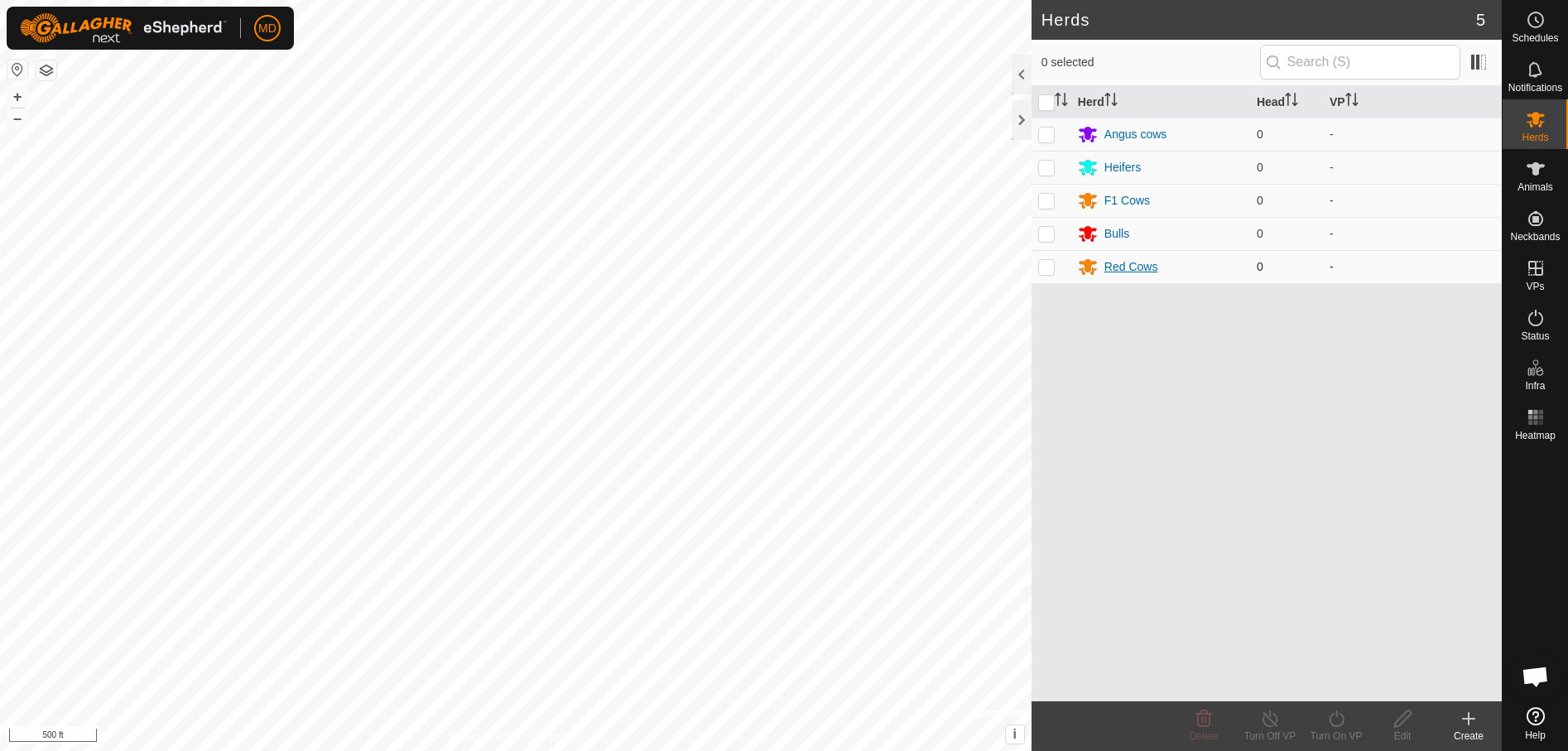
click at [1120, 261] on div "Red Cows" at bounding box center [1131, 267] width 54 height 17
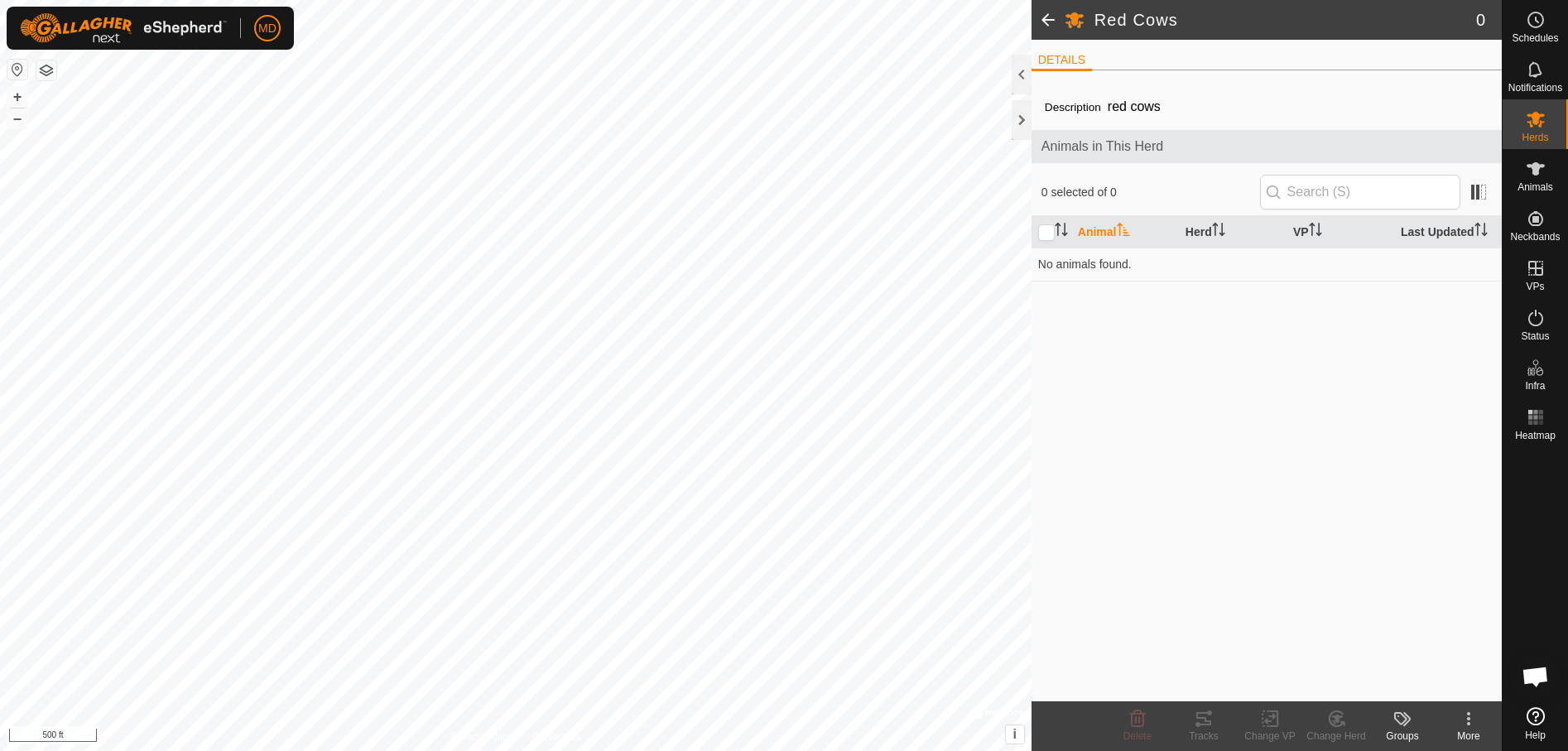
click at [1401, 722] on icon at bounding box center [1402, 718] width 20 height 20
click at [1358, 497] on div "Description red cows Animals in This Herd 0 selected of 0 Animal Herd VP Last U…" at bounding box center [1267, 392] width 470 height 618
click at [1045, 17] on span at bounding box center [1048, 19] width 34 height 39
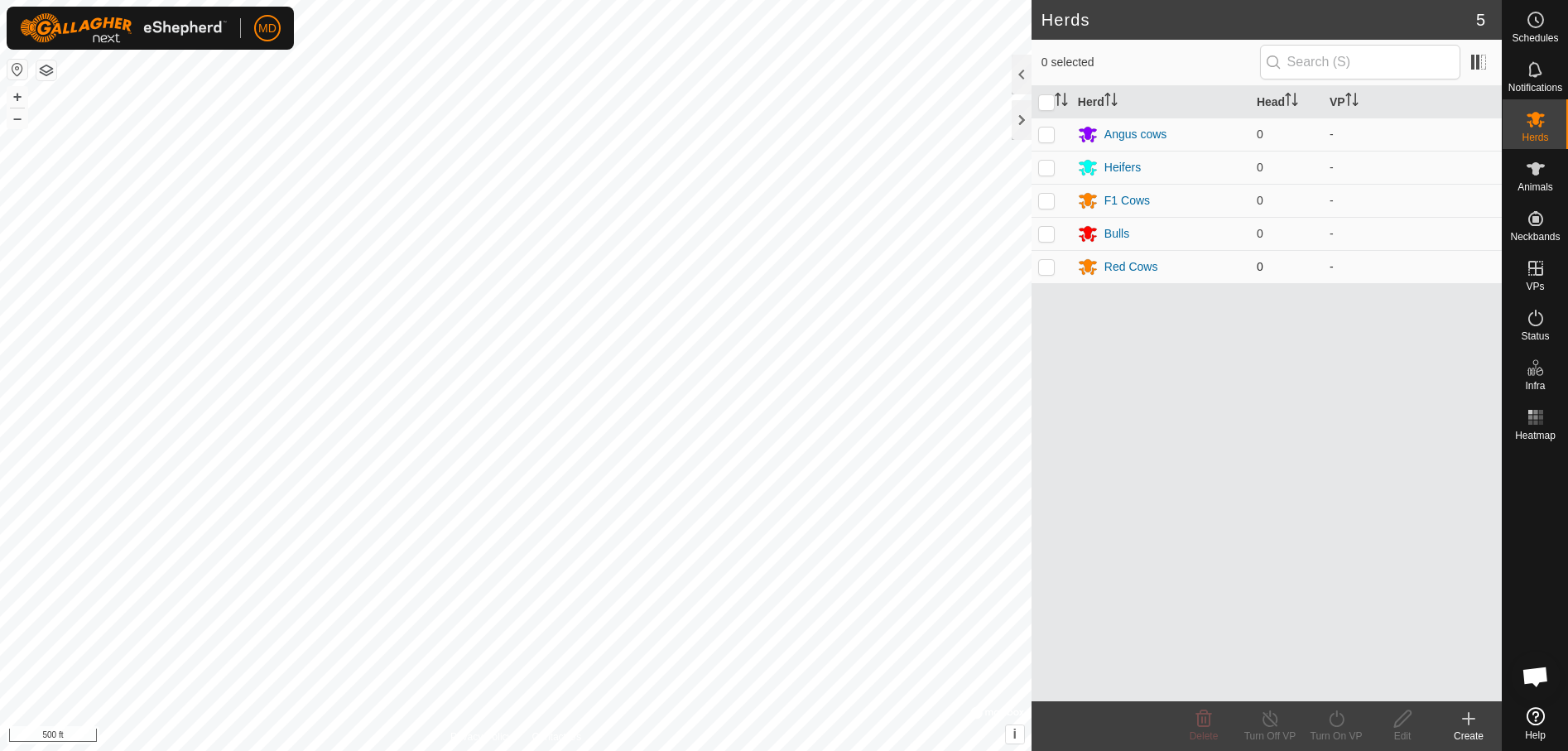
click at [1049, 267] on p-checkbox at bounding box center [1045, 267] width 16 height 13
checkbox input "true"
click at [1408, 722] on icon at bounding box center [1403, 718] width 21 height 20
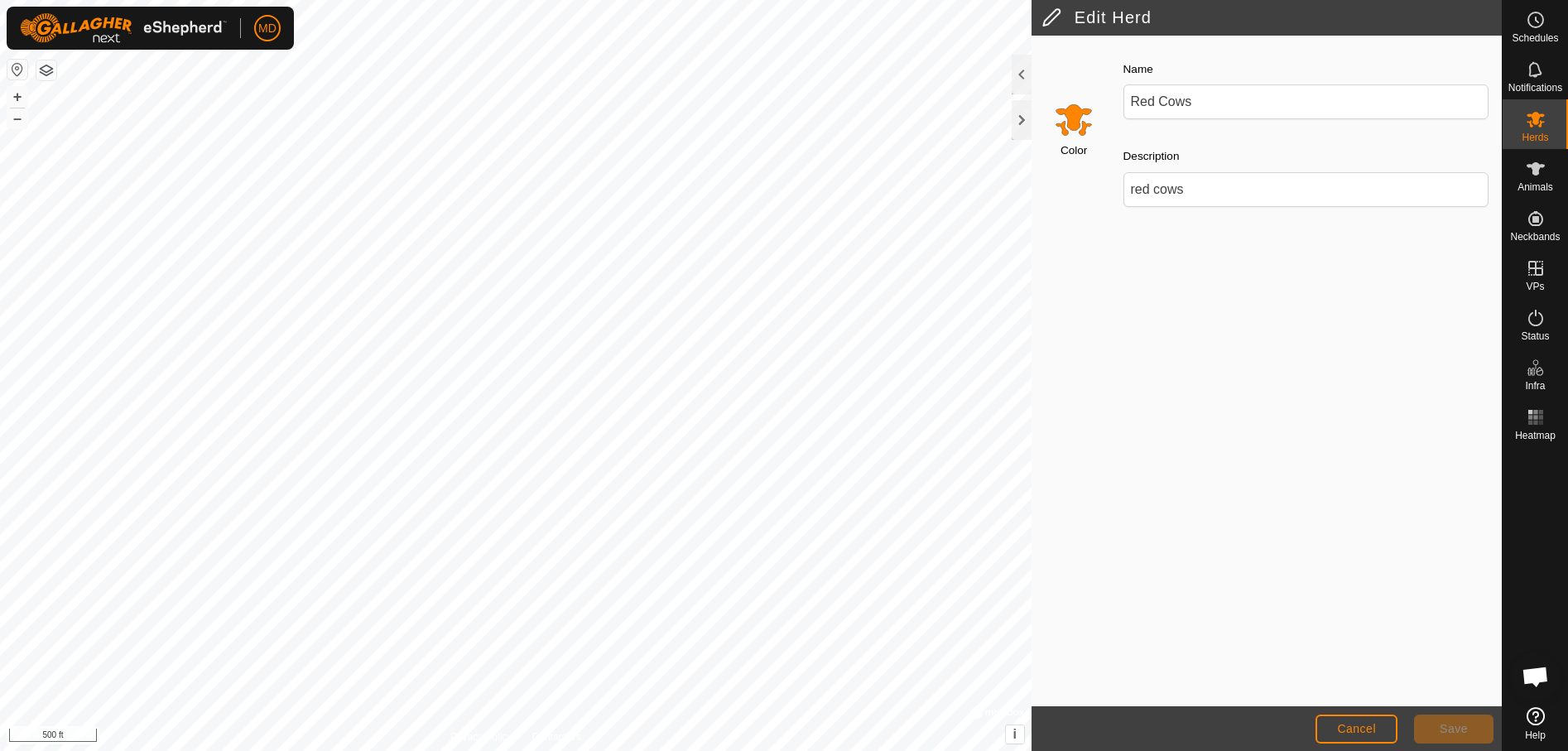
click at [1075, 117] on input "Select a color" at bounding box center [1073, 119] width 39 height 39
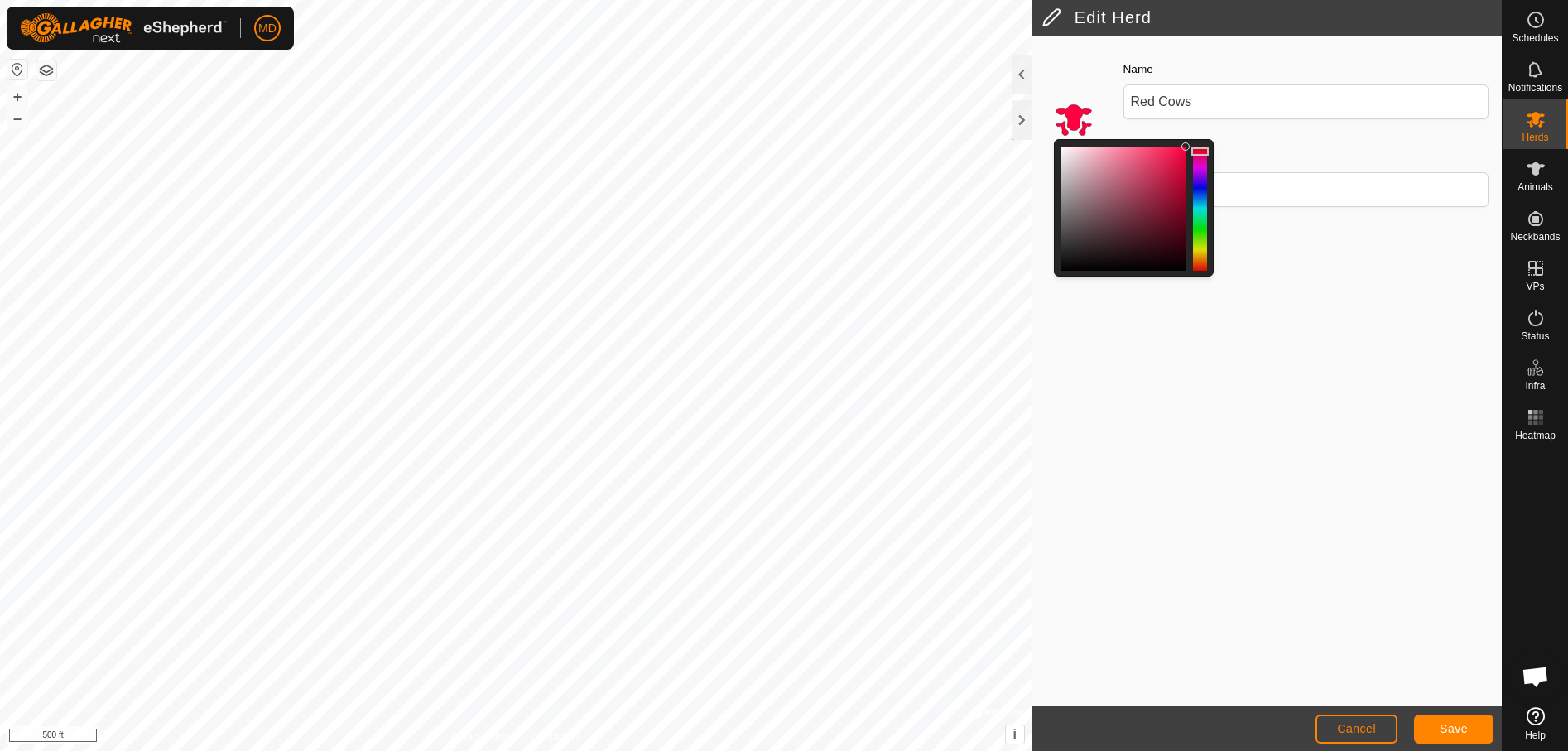
click at [1201, 151] on div at bounding box center [1200, 208] width 14 height 124
click at [1463, 724] on span "Save" at bounding box center [1453, 729] width 28 height 13
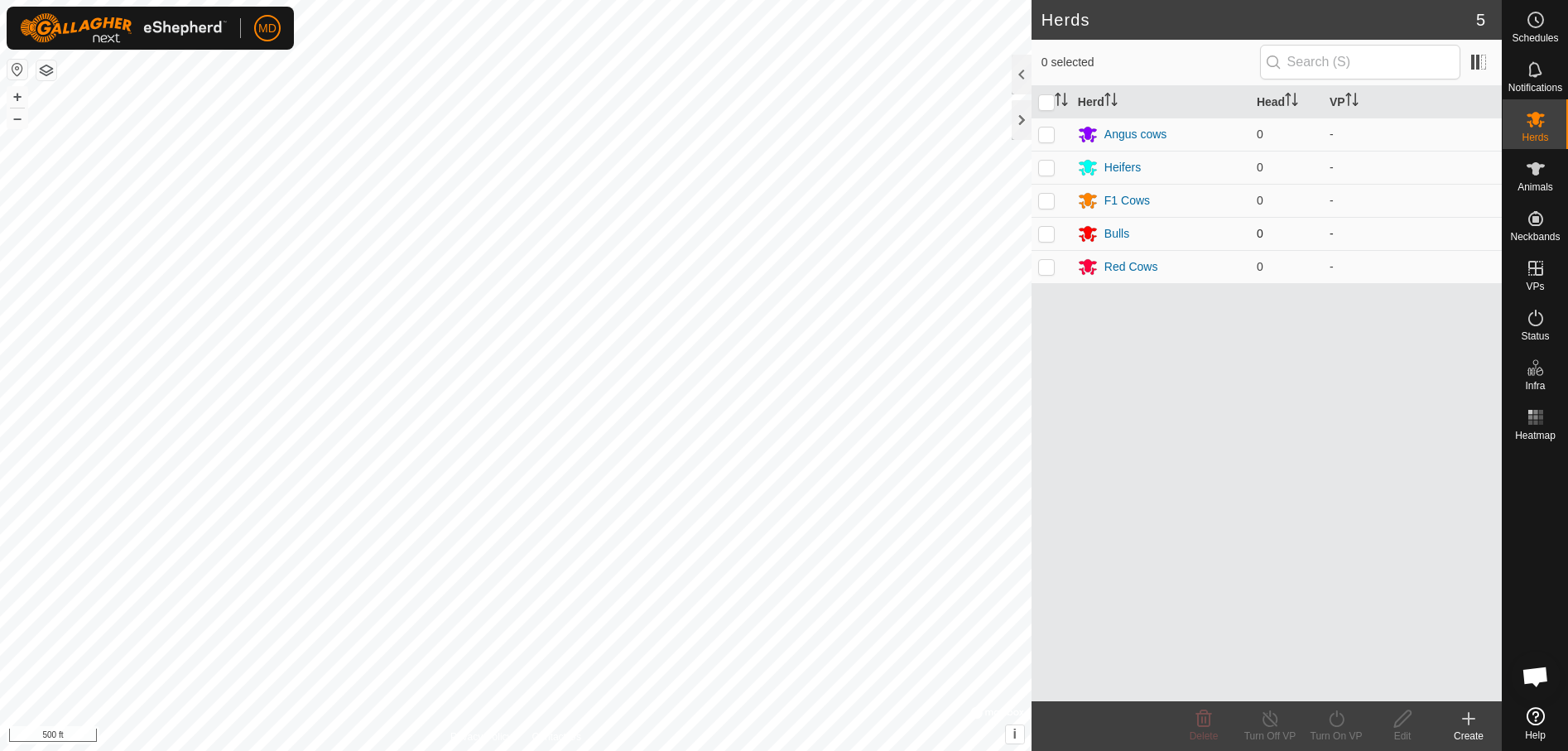
click at [1050, 237] on p-checkbox at bounding box center [1045, 234] width 16 height 13
checkbox input "true"
click at [1405, 723] on icon at bounding box center [1403, 718] width 21 height 20
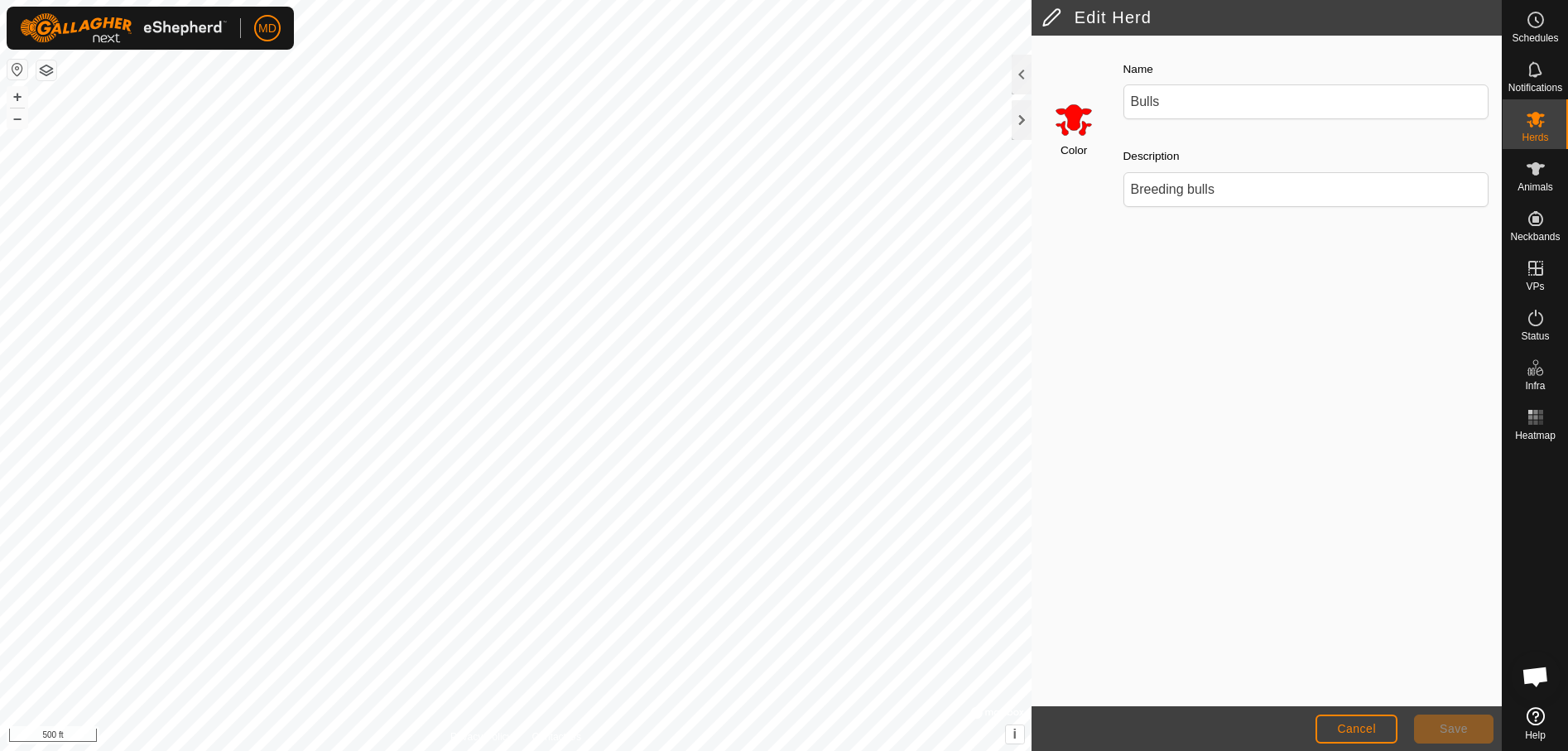
click at [1071, 121] on input "Select a color" at bounding box center [1073, 119] width 39 height 39
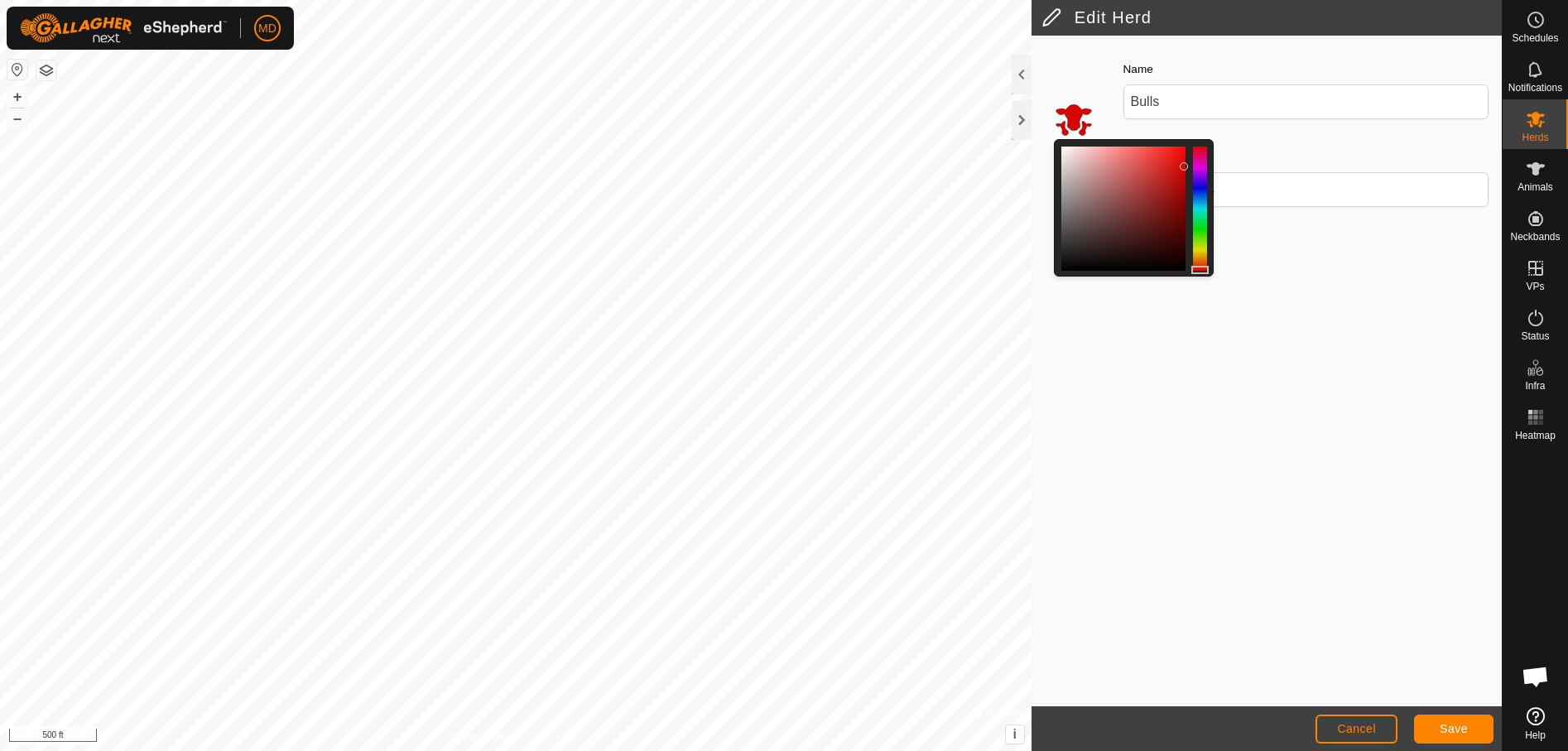
drag, startPoint x: 1185, startPoint y: 144, endPoint x: 1185, endPoint y: 165, distance: 21.0
click at [1185, 165] on div at bounding box center [1183, 166] width 9 height 9
click at [1460, 723] on span "Save" at bounding box center [1453, 729] width 28 height 13
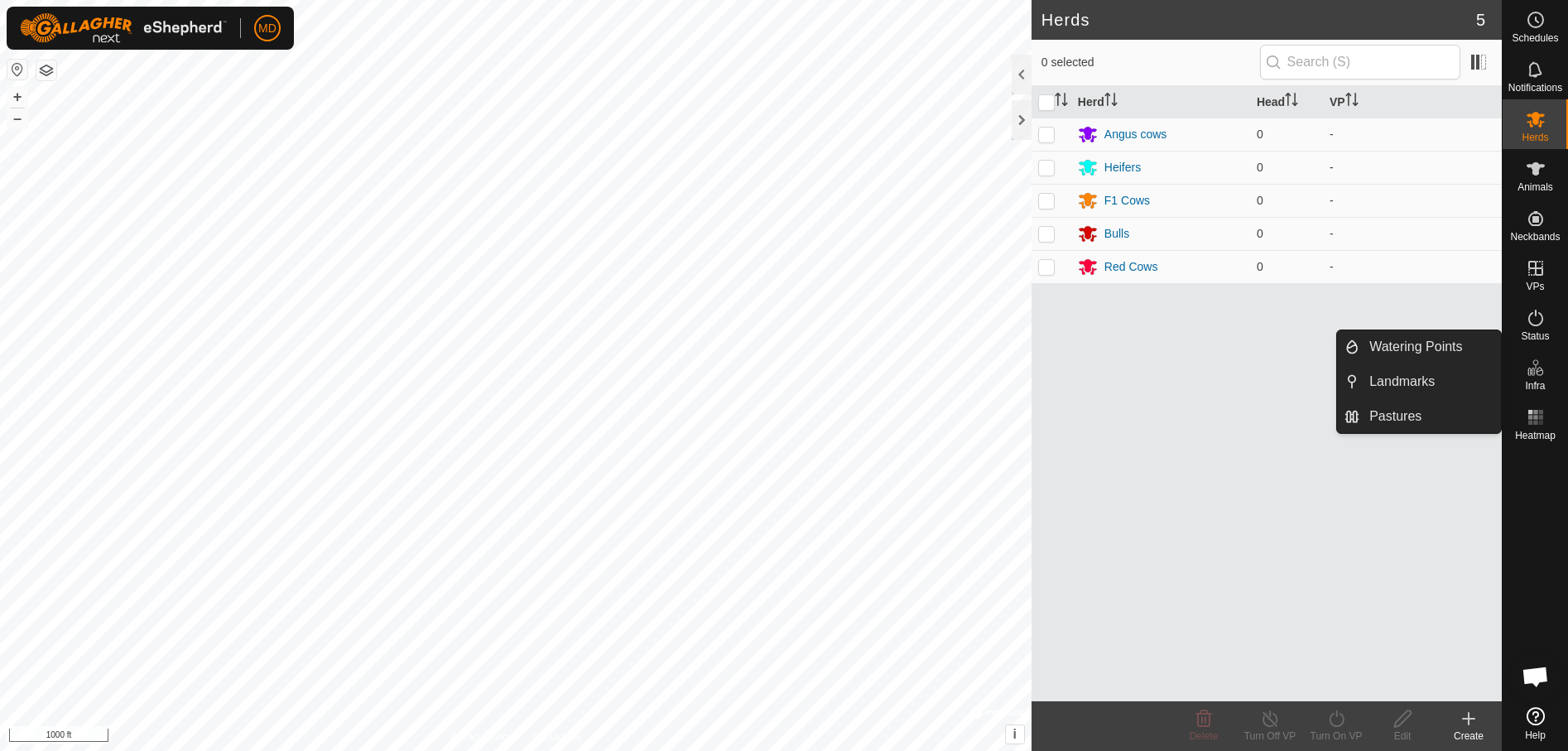
click at [1531, 365] on icon at bounding box center [1535, 367] width 20 height 20
click at [1358, 341] on li "Watering Points" at bounding box center [1418, 346] width 164 height 34
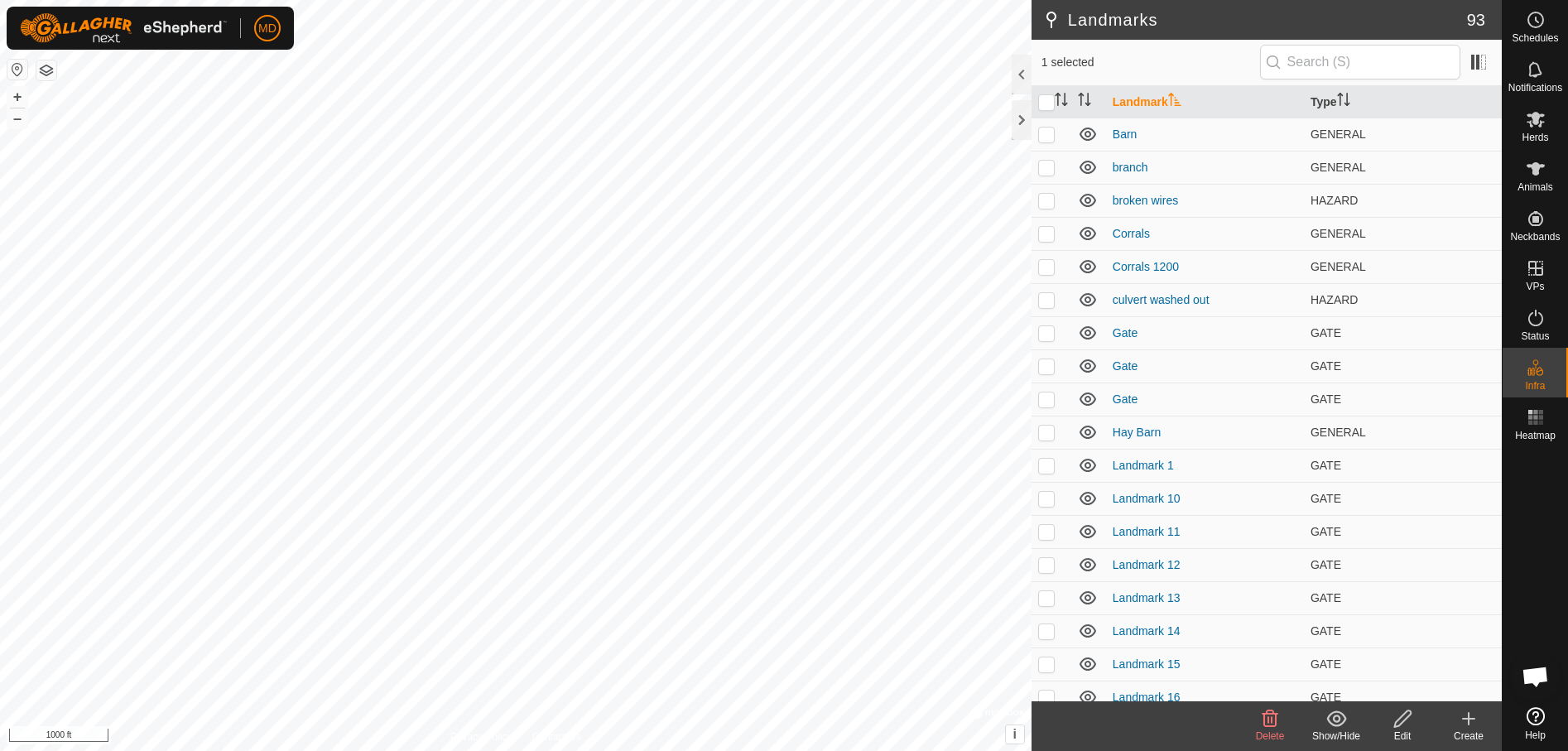
click at [1265, 722] on icon at bounding box center [1270, 718] width 15 height 16
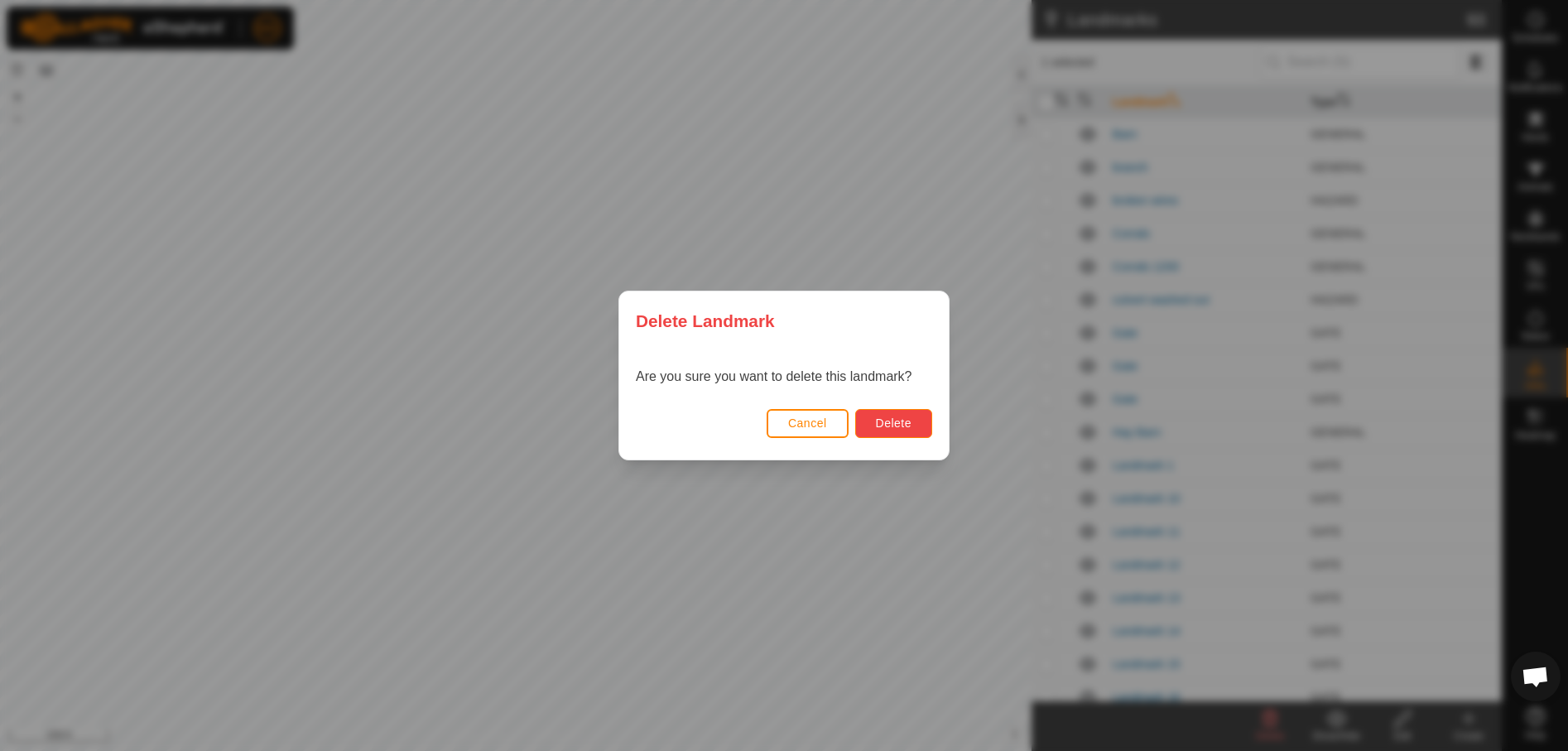
click at [900, 414] on button "Delete" at bounding box center [894, 423] width 77 height 29
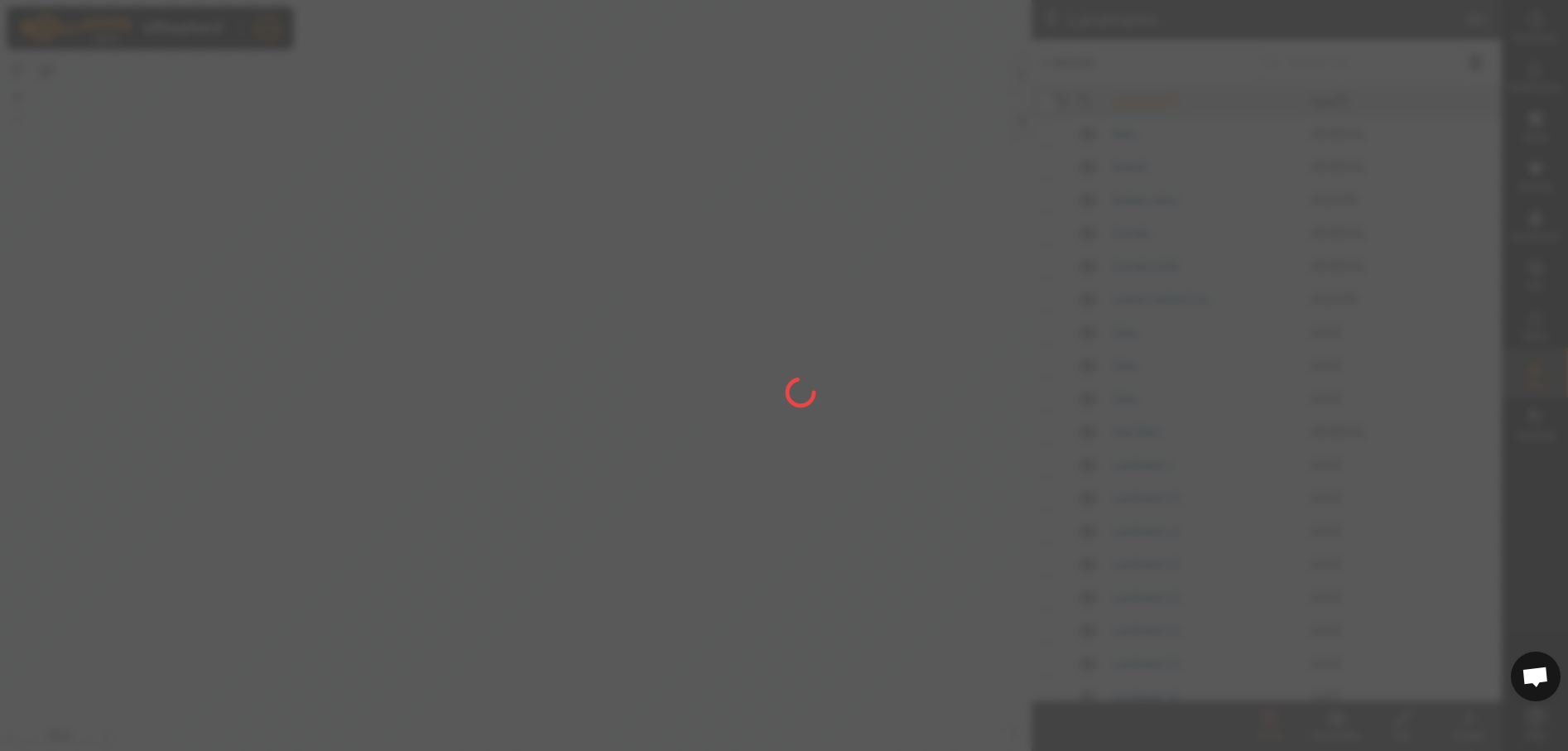
checkbox input "false"
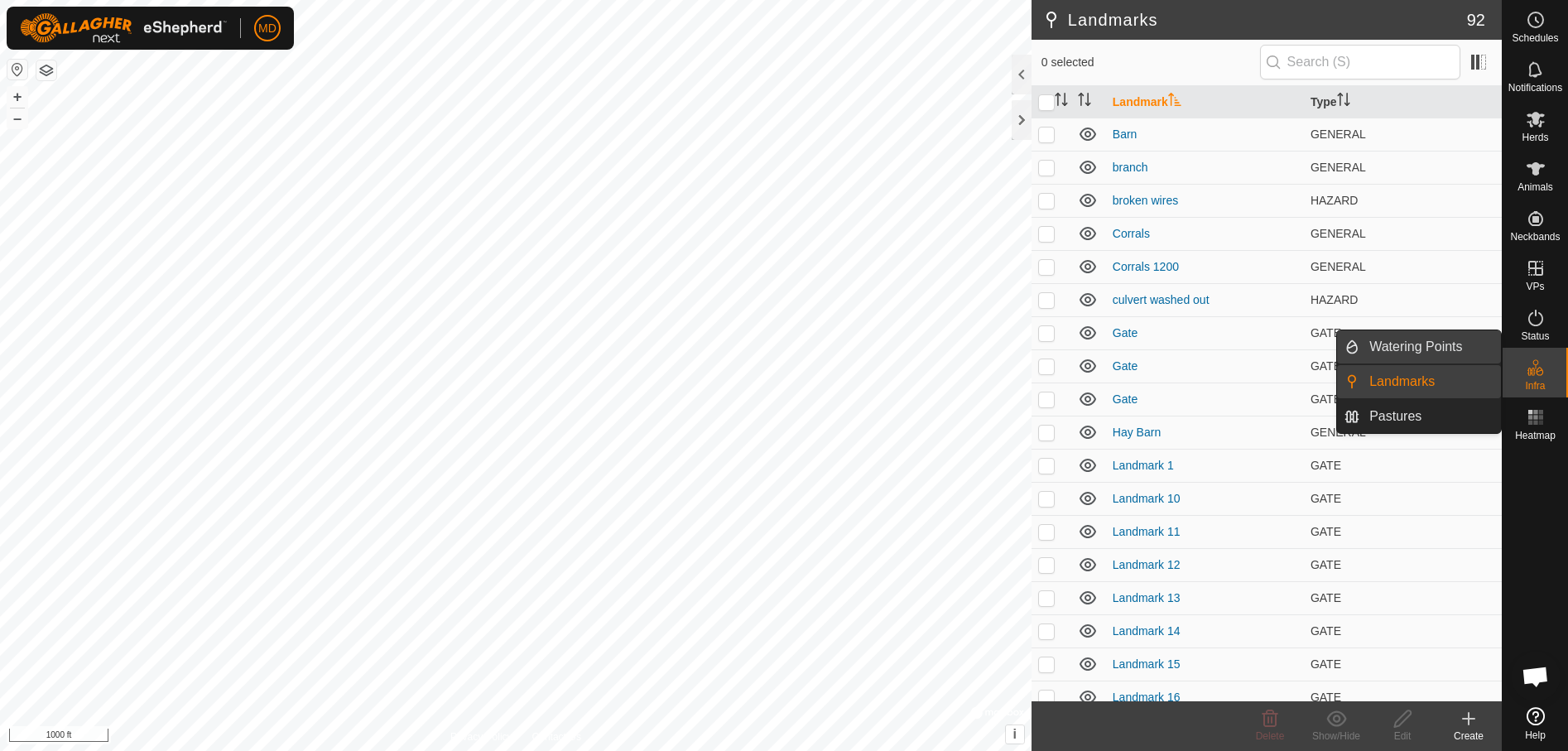
click at [1428, 338] on link "Watering Points" at bounding box center [1430, 346] width 142 height 34
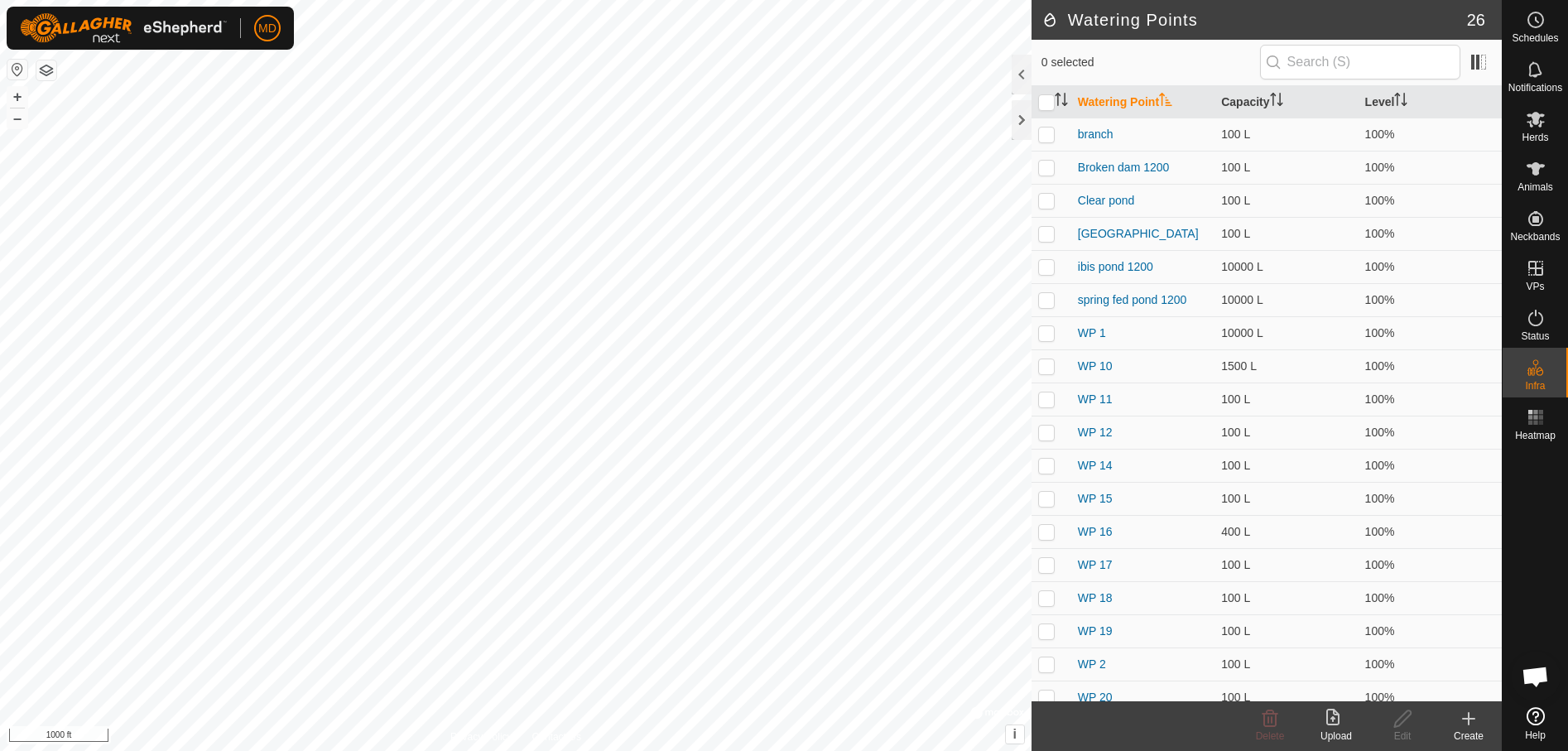
click at [1473, 720] on icon at bounding box center [1468, 718] width 20 height 20
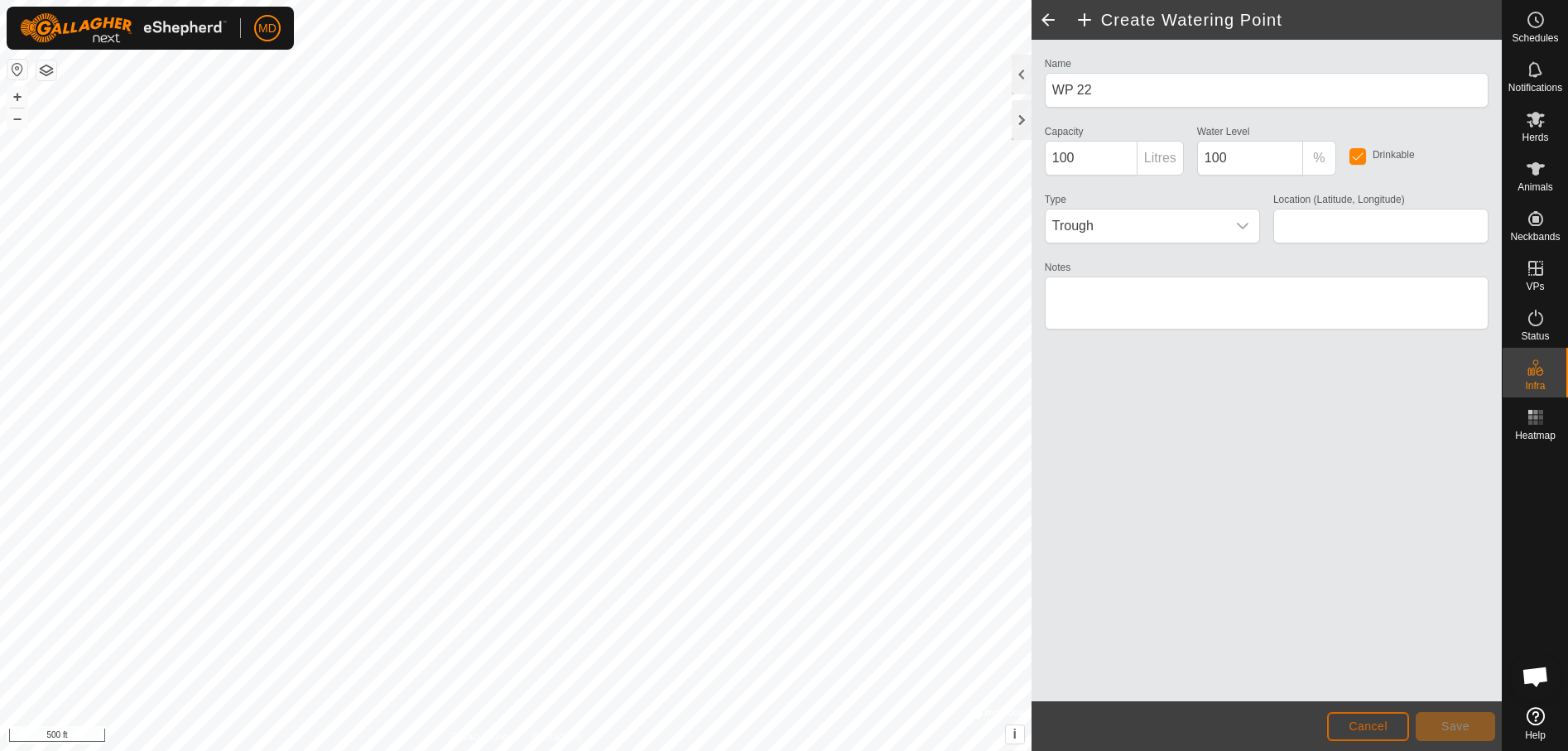
click at [1378, 723] on span "Cancel" at bounding box center [1368, 726] width 39 height 13
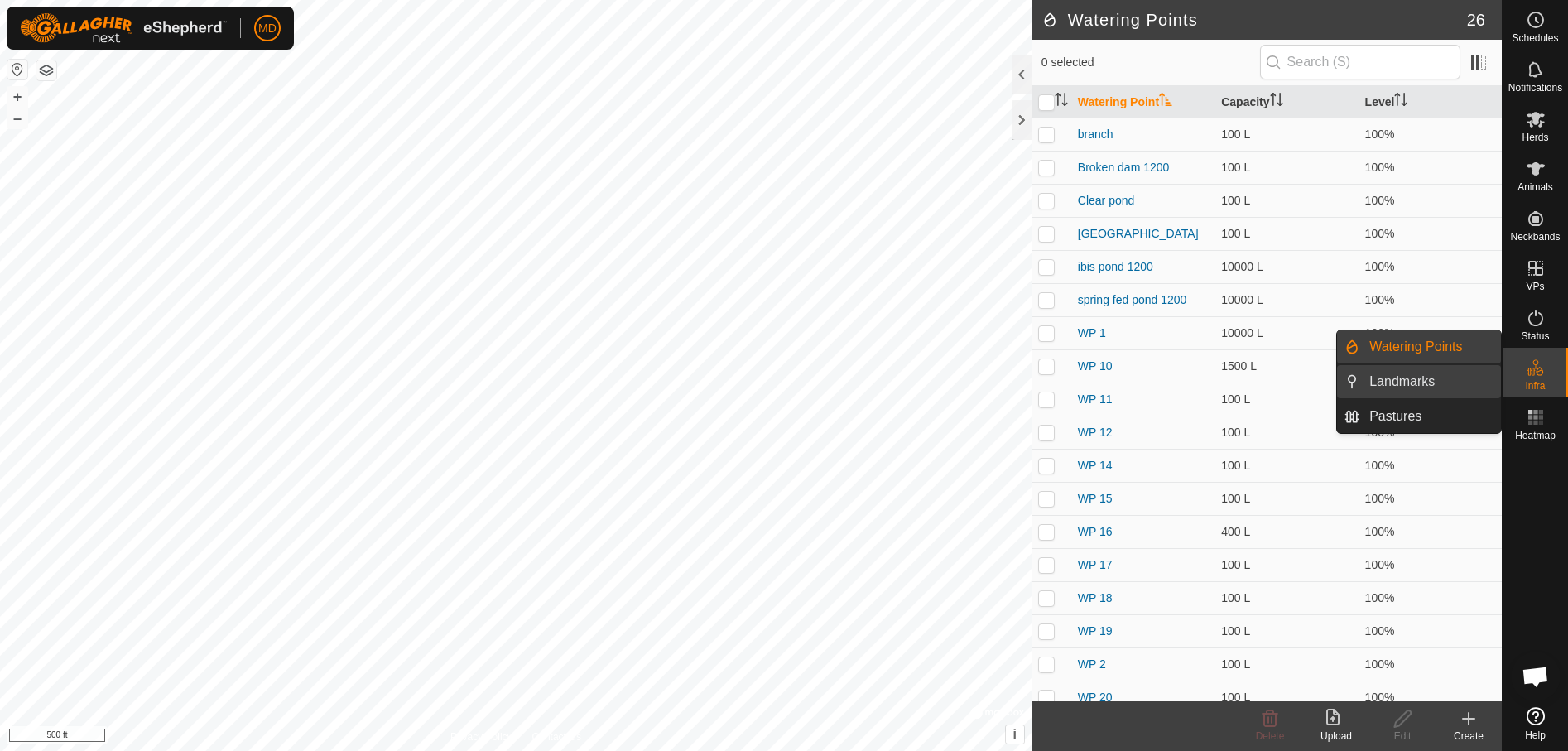
click at [1401, 377] on link "Landmarks" at bounding box center [1430, 382] width 142 height 34
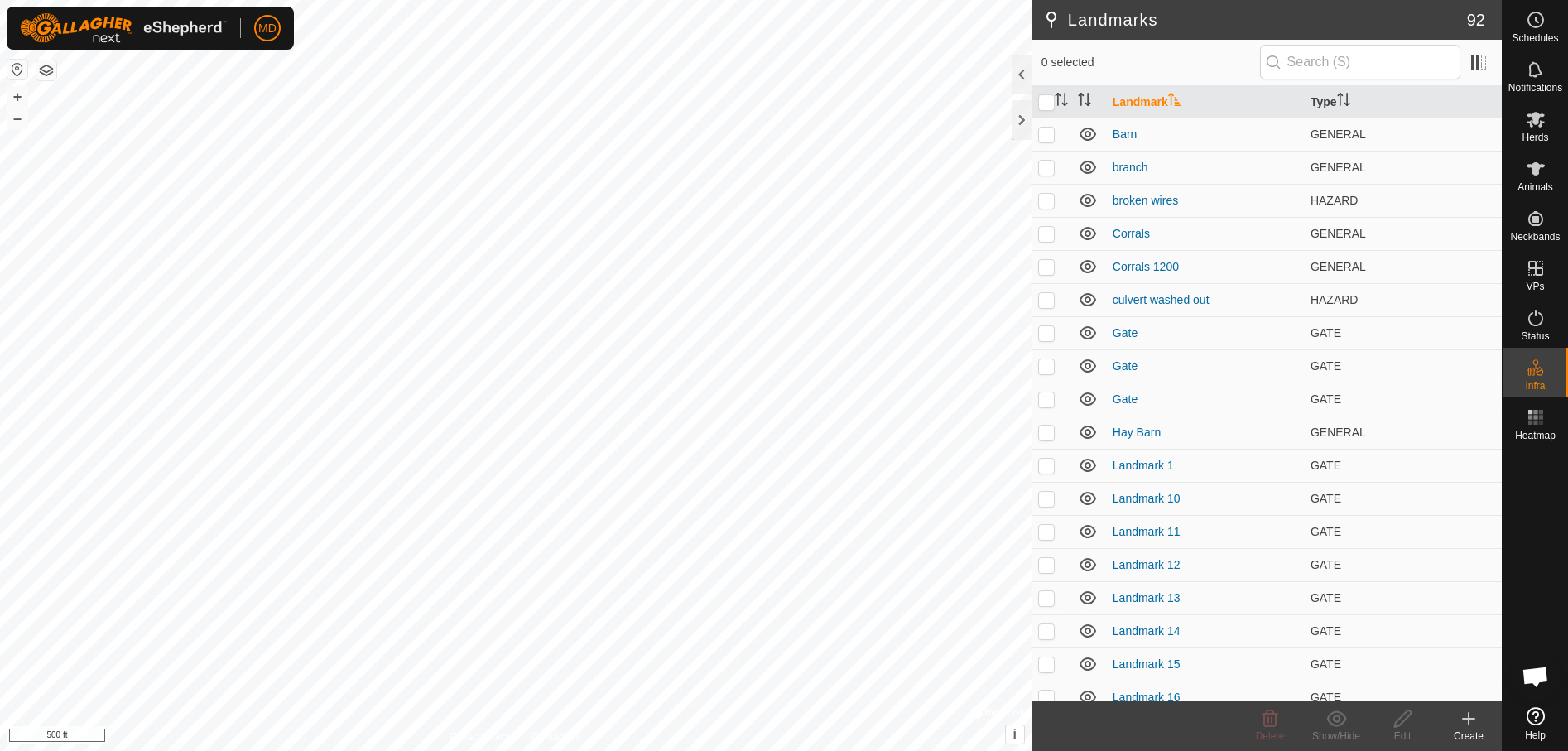
click at [1468, 724] on icon at bounding box center [1468, 718] width 0 height 12
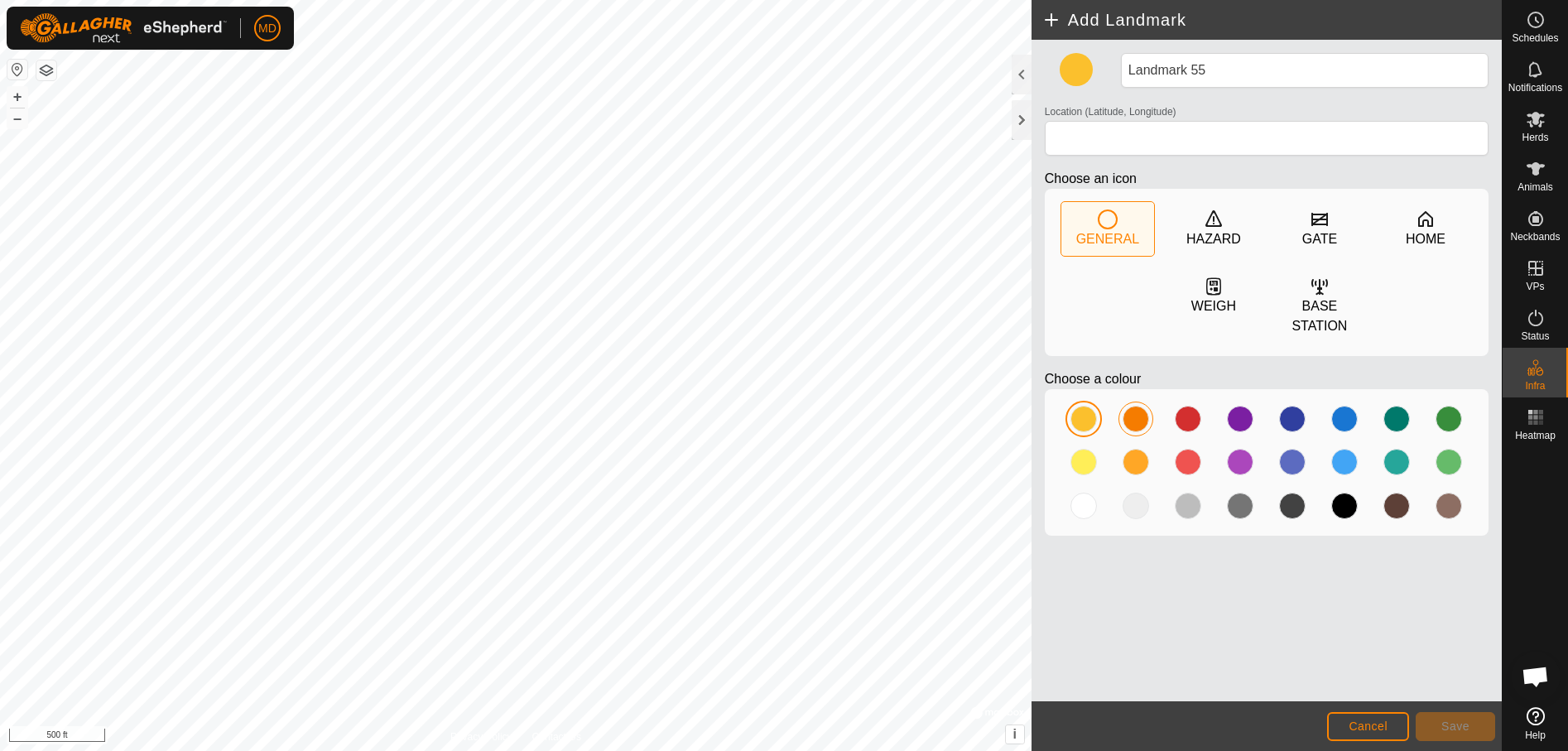
click at [1137, 406] on div at bounding box center [1135, 419] width 27 height 27
click at [1322, 227] on icon at bounding box center [1320, 219] width 20 height 20
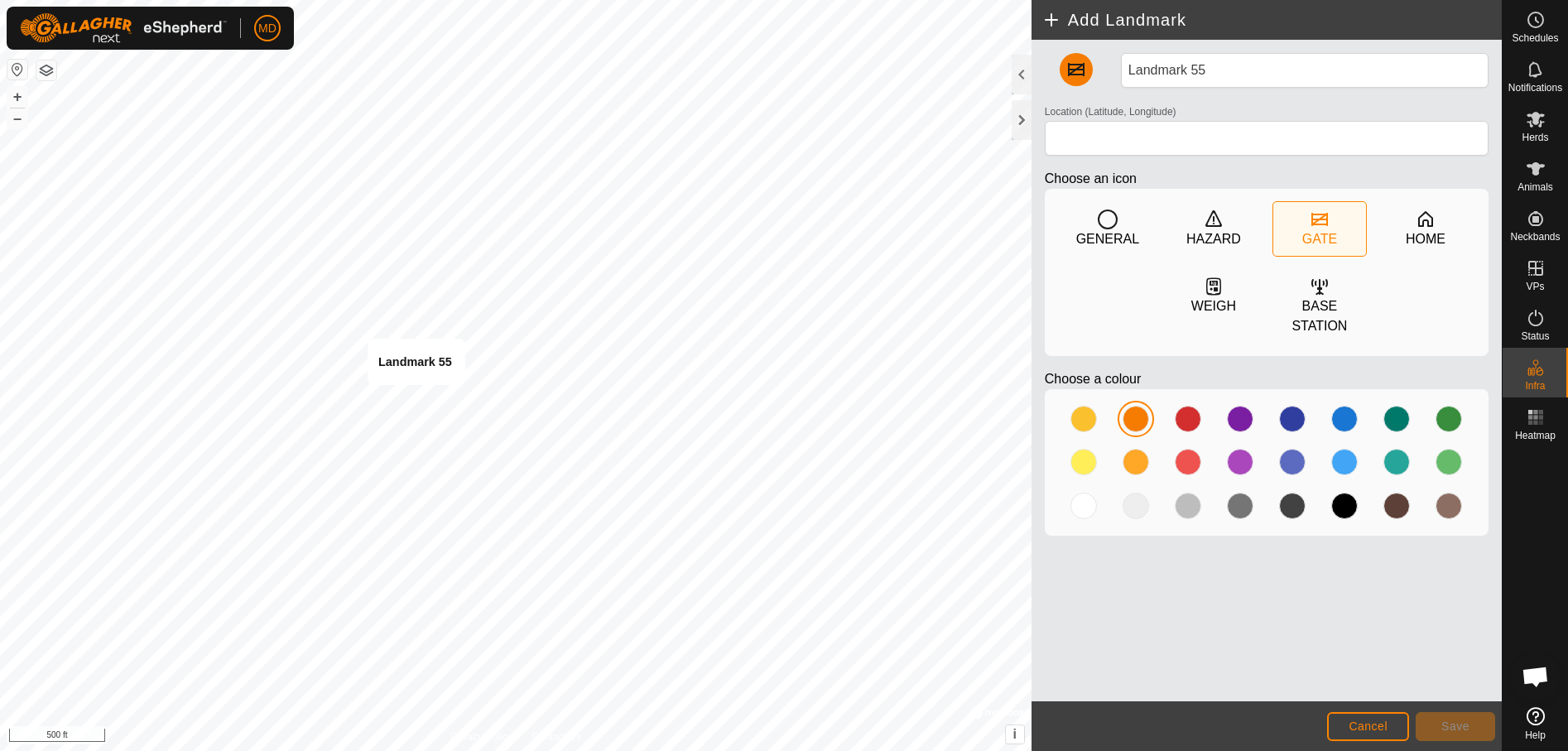
type input "31.642007, -95.451836"
click at [1466, 717] on button "Save" at bounding box center [1455, 726] width 80 height 29
